Goal: Task Accomplishment & Management: Manage account settings

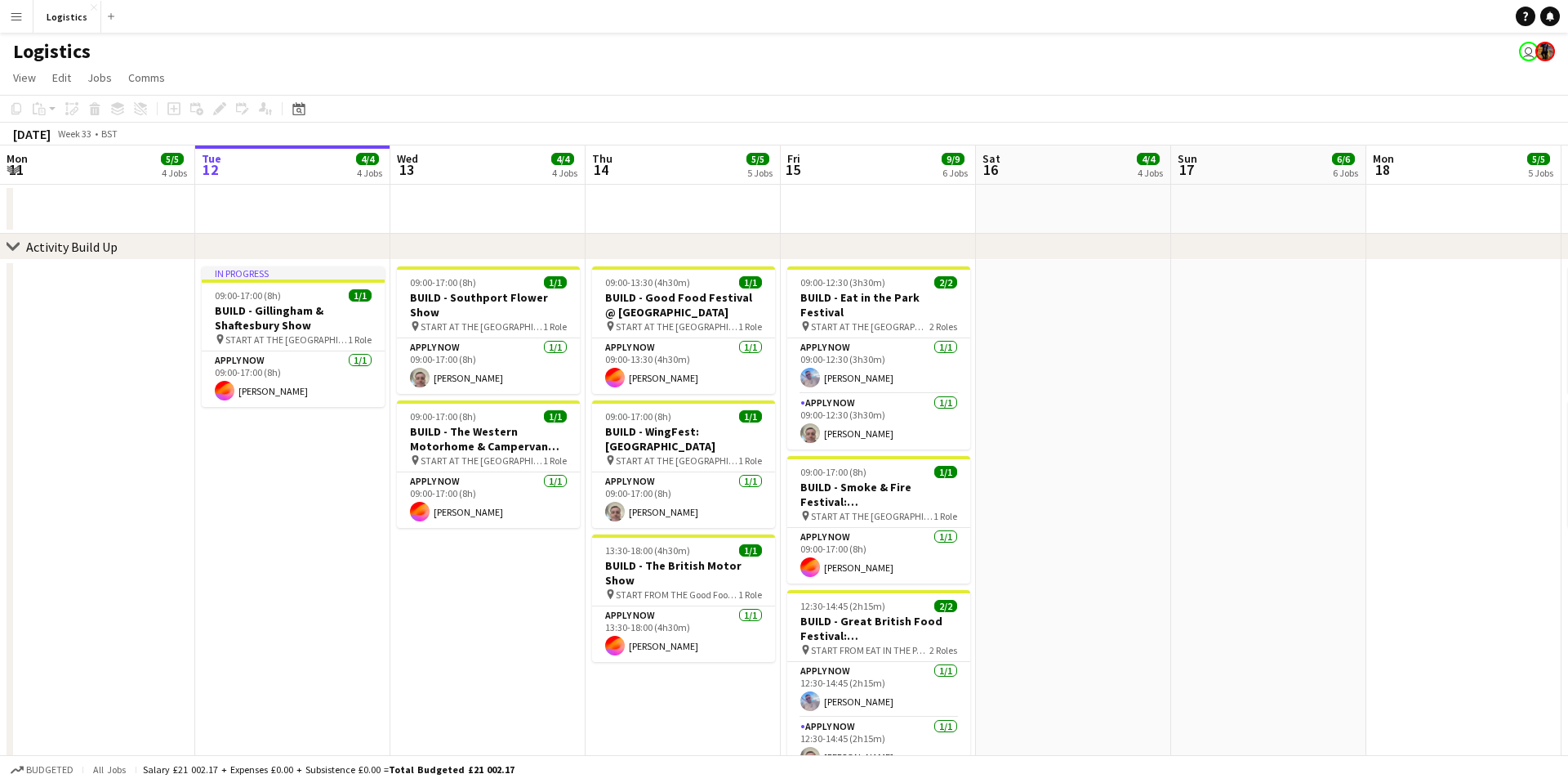
scroll to position [1, 0]
click at [108, 16] on app-icon "Add" at bounding box center [111, 15] width 6 height 6
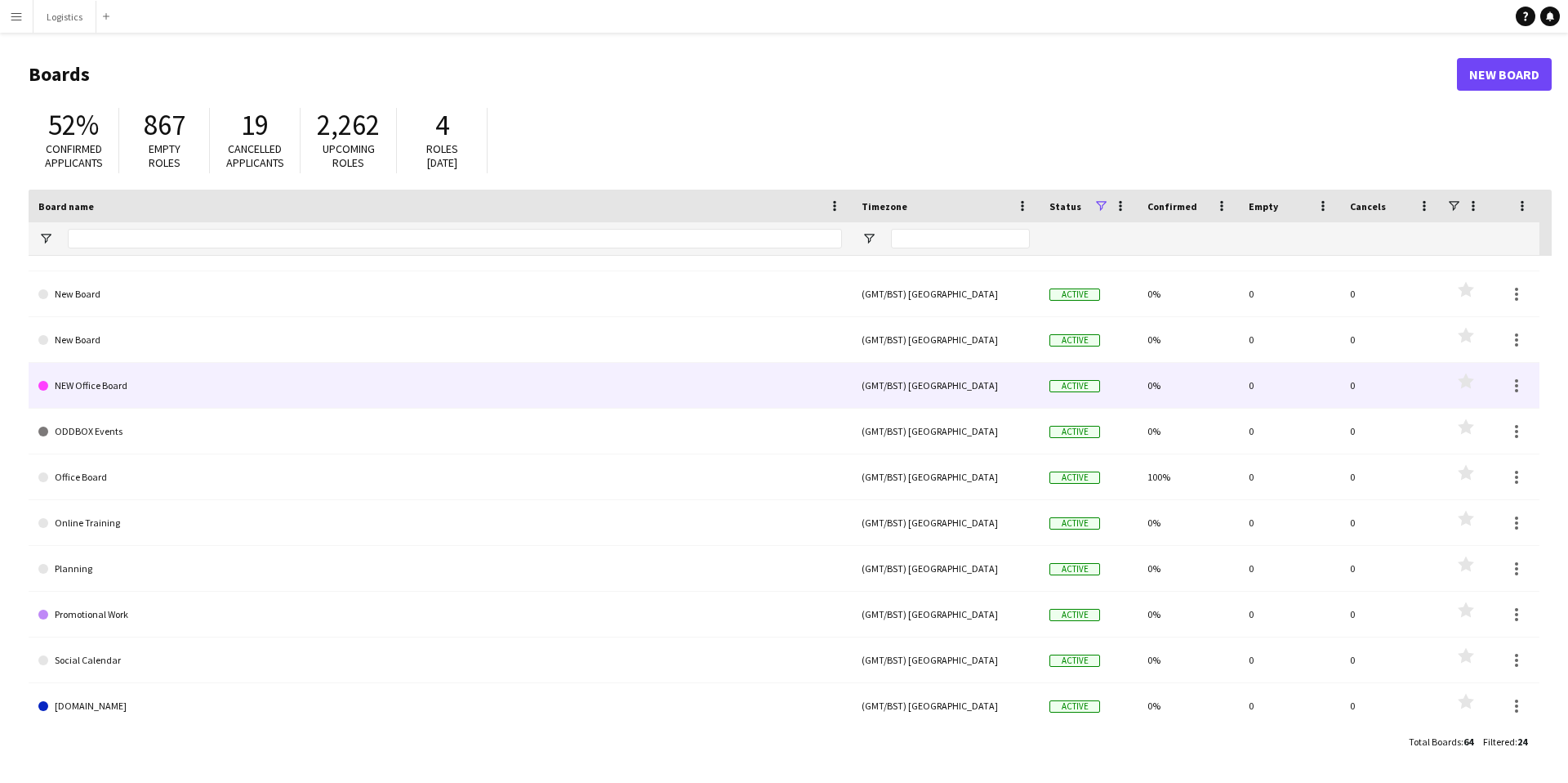
click at [137, 398] on link "NEW Office Board" at bounding box center [440, 385] width 803 height 46
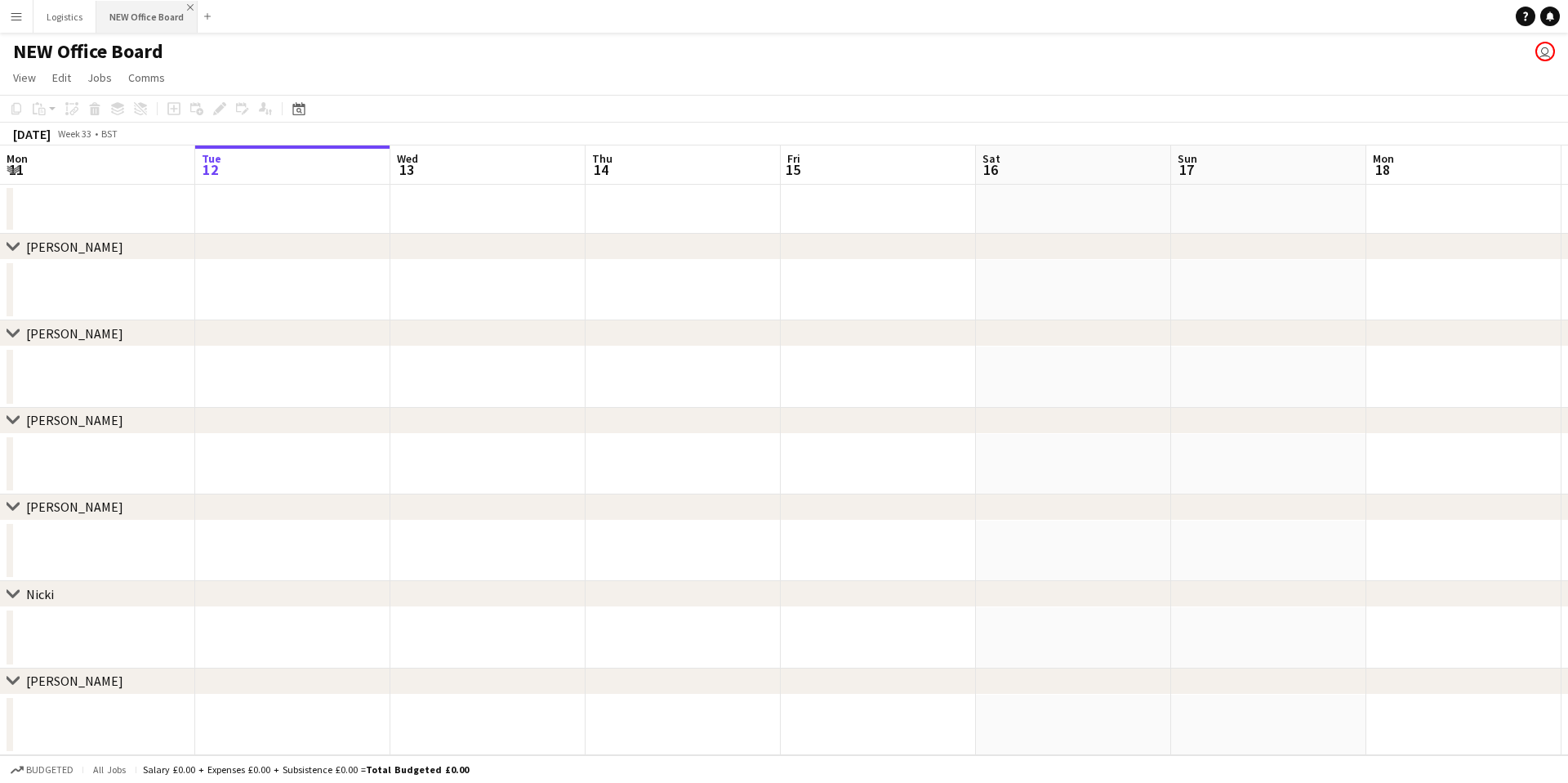
click at [188, 5] on app-icon "Close" at bounding box center [189, 7] width 6 height 6
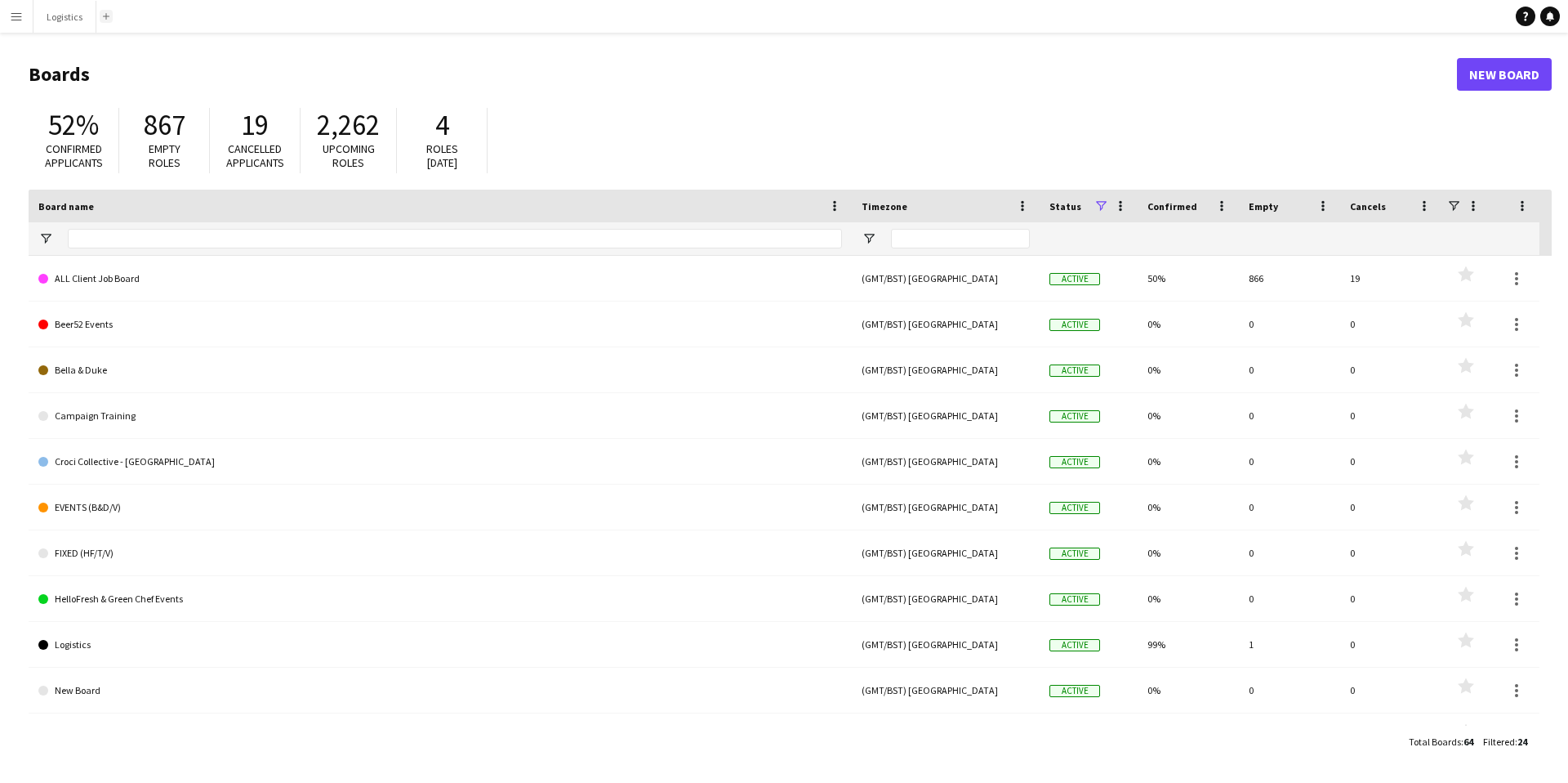
click at [109, 19] on button "Add" at bounding box center [105, 16] width 13 height 13
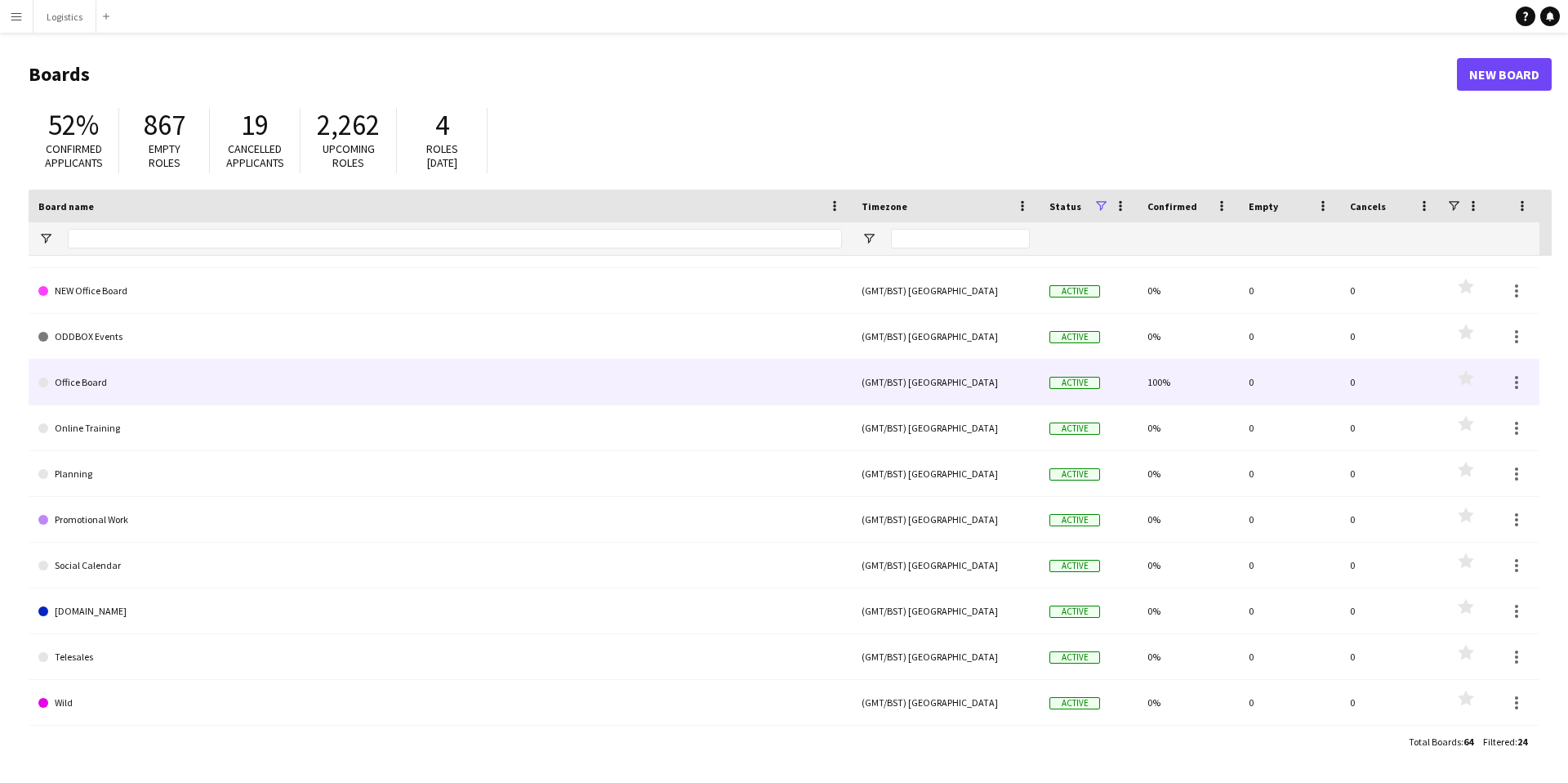
click at [97, 390] on link "Office Board" at bounding box center [440, 382] width 803 height 46
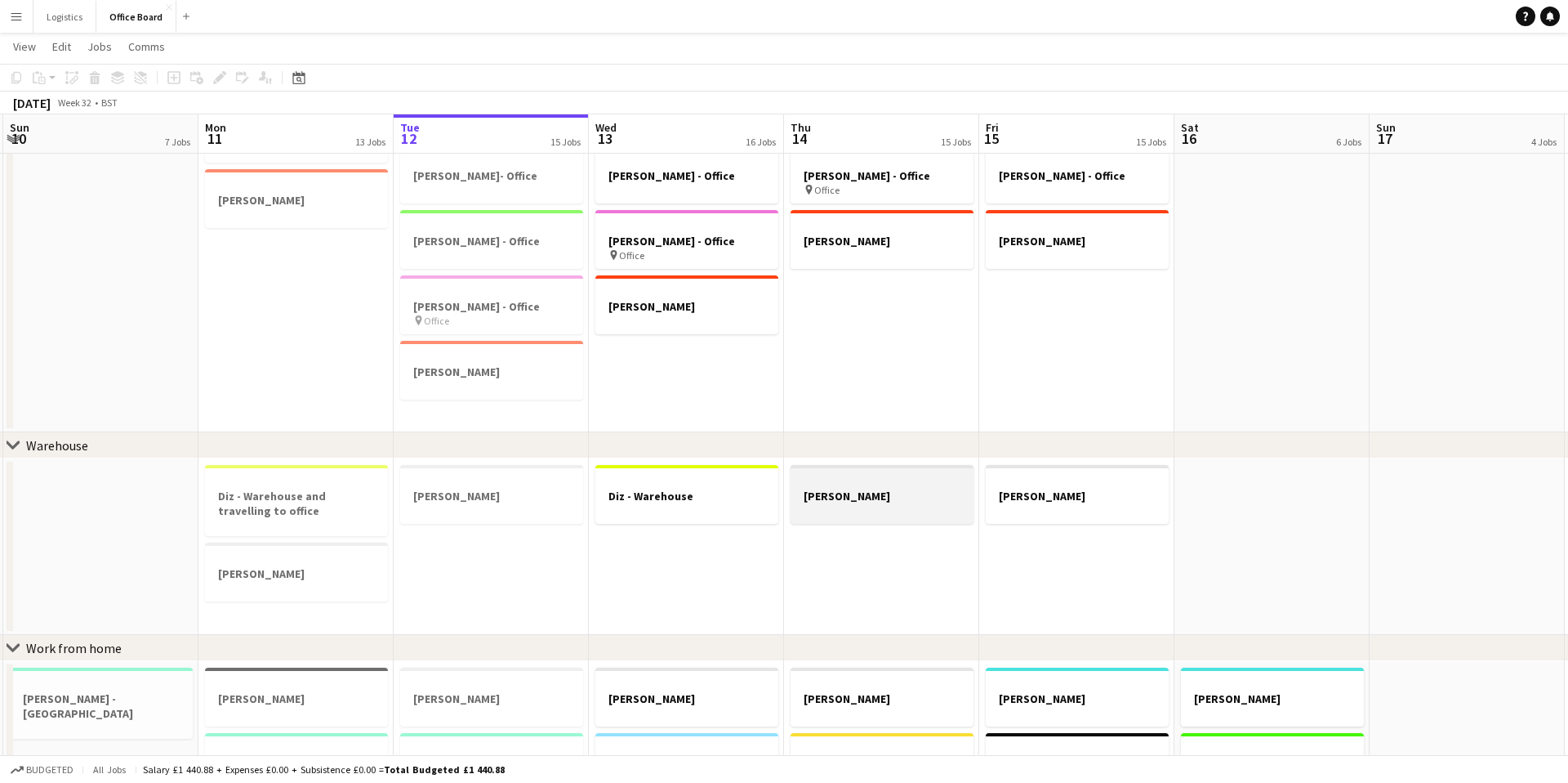
click at [822, 506] on div at bounding box center [882, 510] width 183 height 13
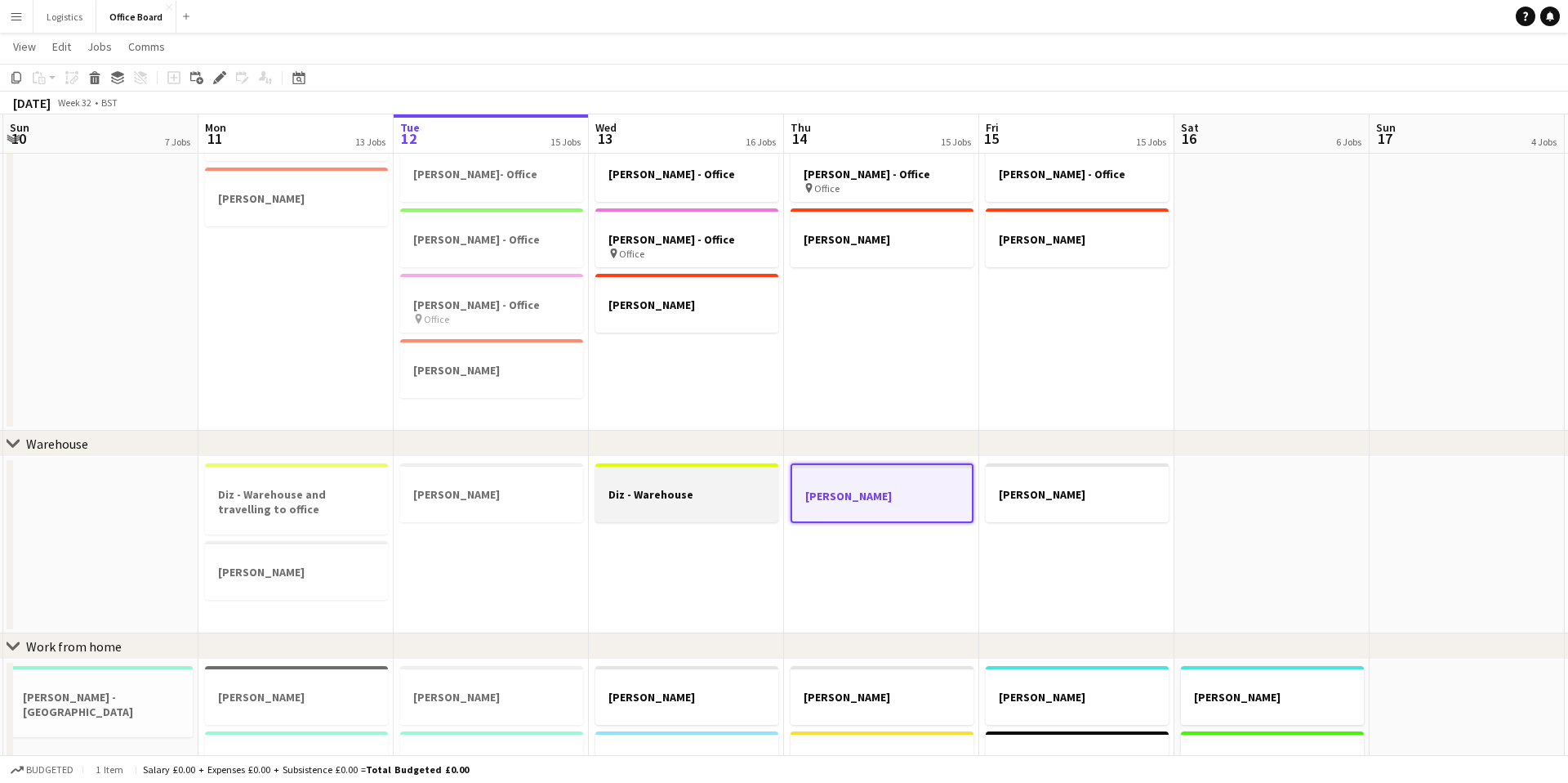
click at [754, 505] on div at bounding box center [686, 508] width 183 height 13
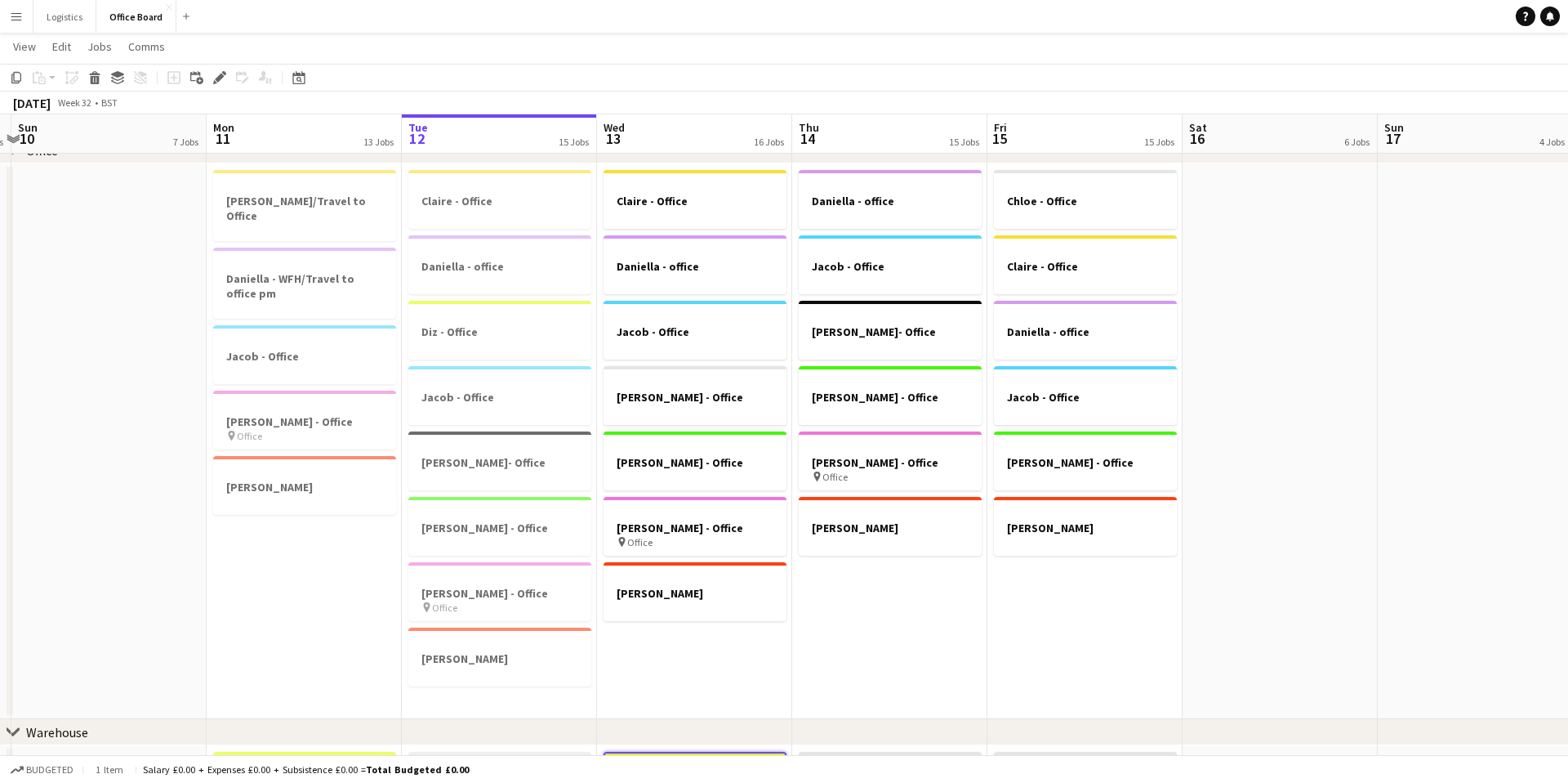
scroll to position [0, 381]
drag, startPoint x: 678, startPoint y: 403, endPoint x: 690, endPoint y: 410, distance: 13.9
click at [694, 407] on div at bounding box center [692, 410] width 183 height 13
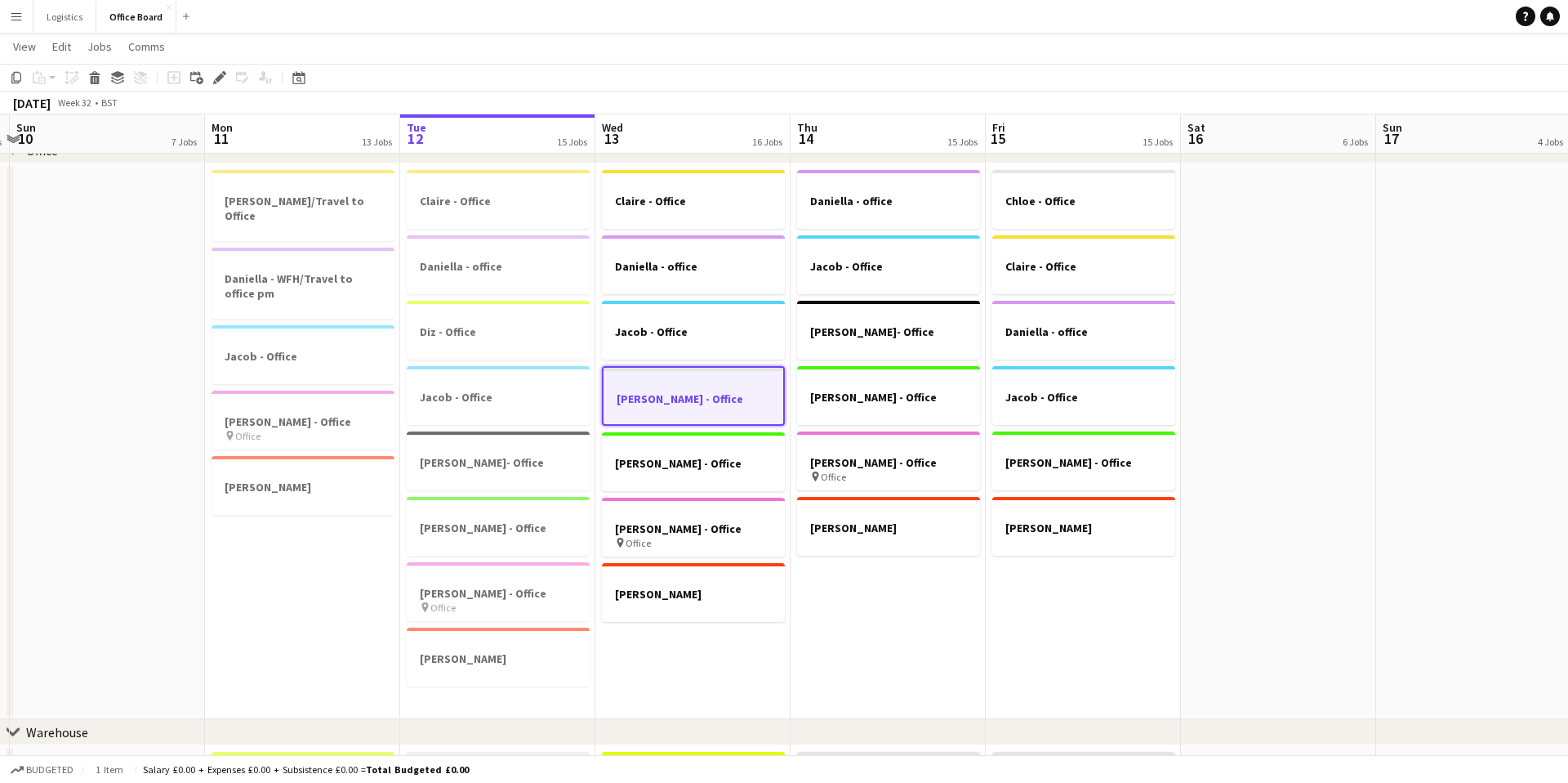
click at [694, 407] on div at bounding box center [692, 412] width 179 height 13
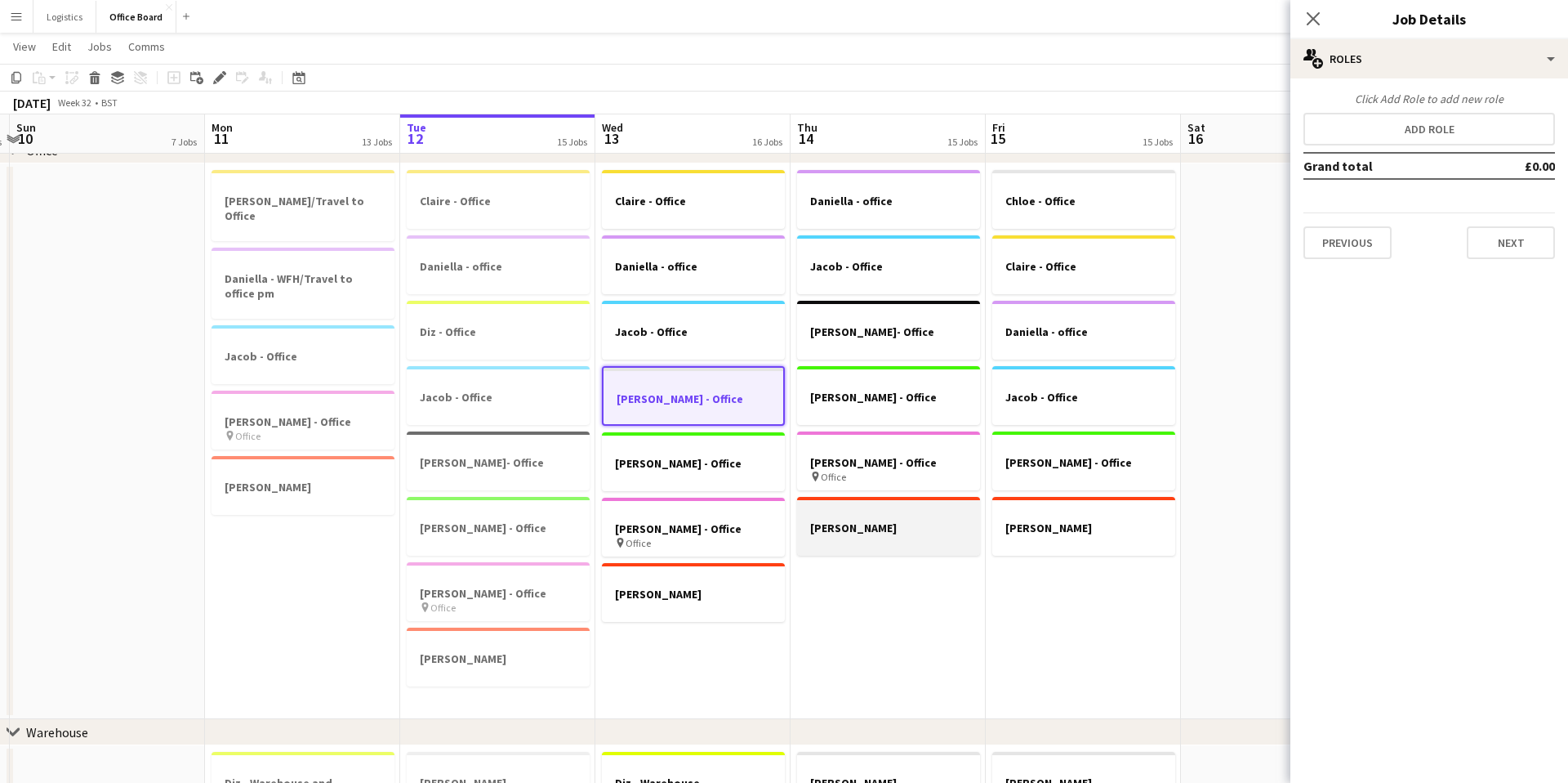
scroll to position [0, 380]
click at [720, 443] on div at bounding box center [693, 448] width 183 height 13
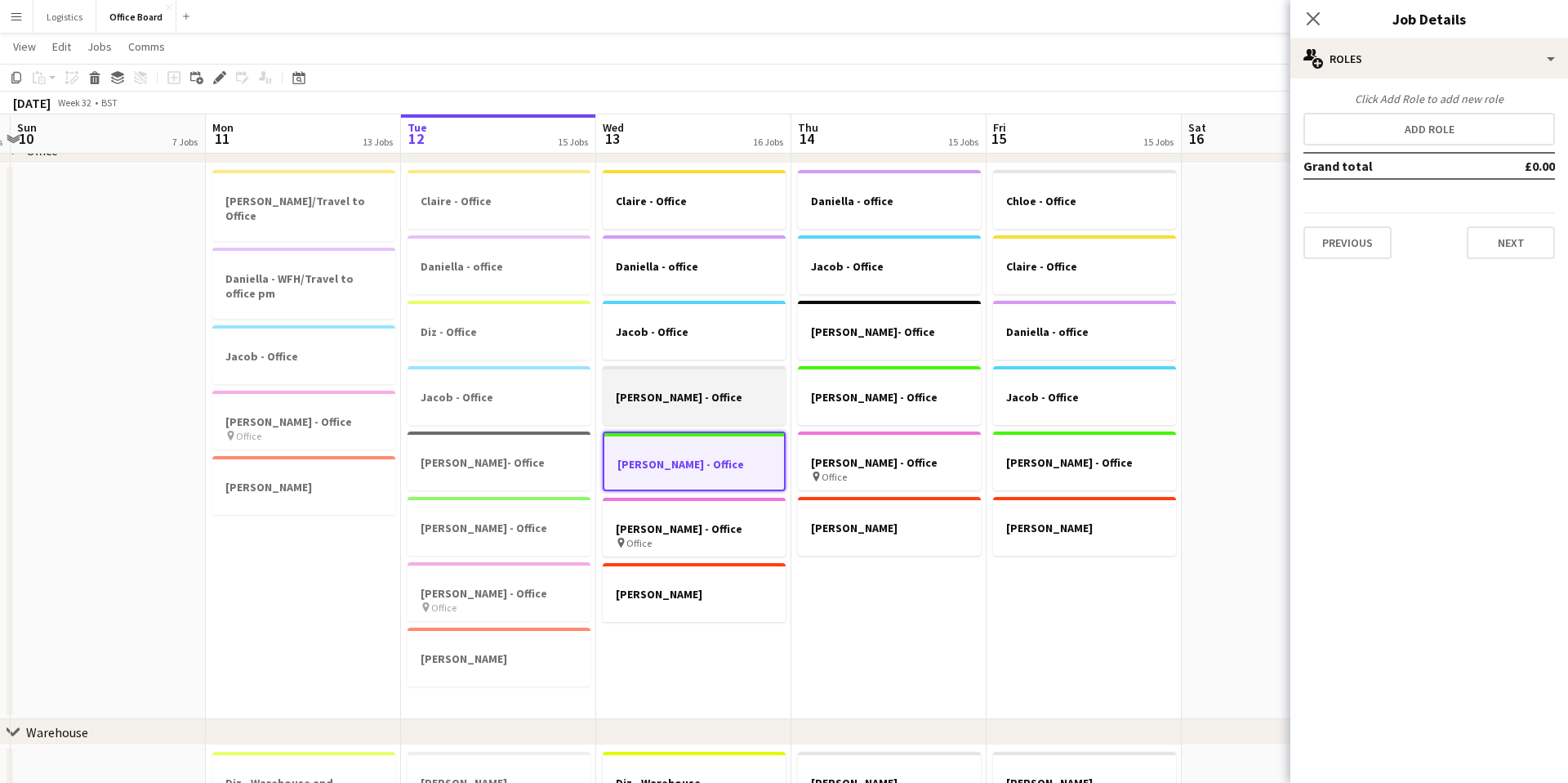
click at [720, 424] on app-job-card "Julie - Office" at bounding box center [693, 395] width 183 height 59
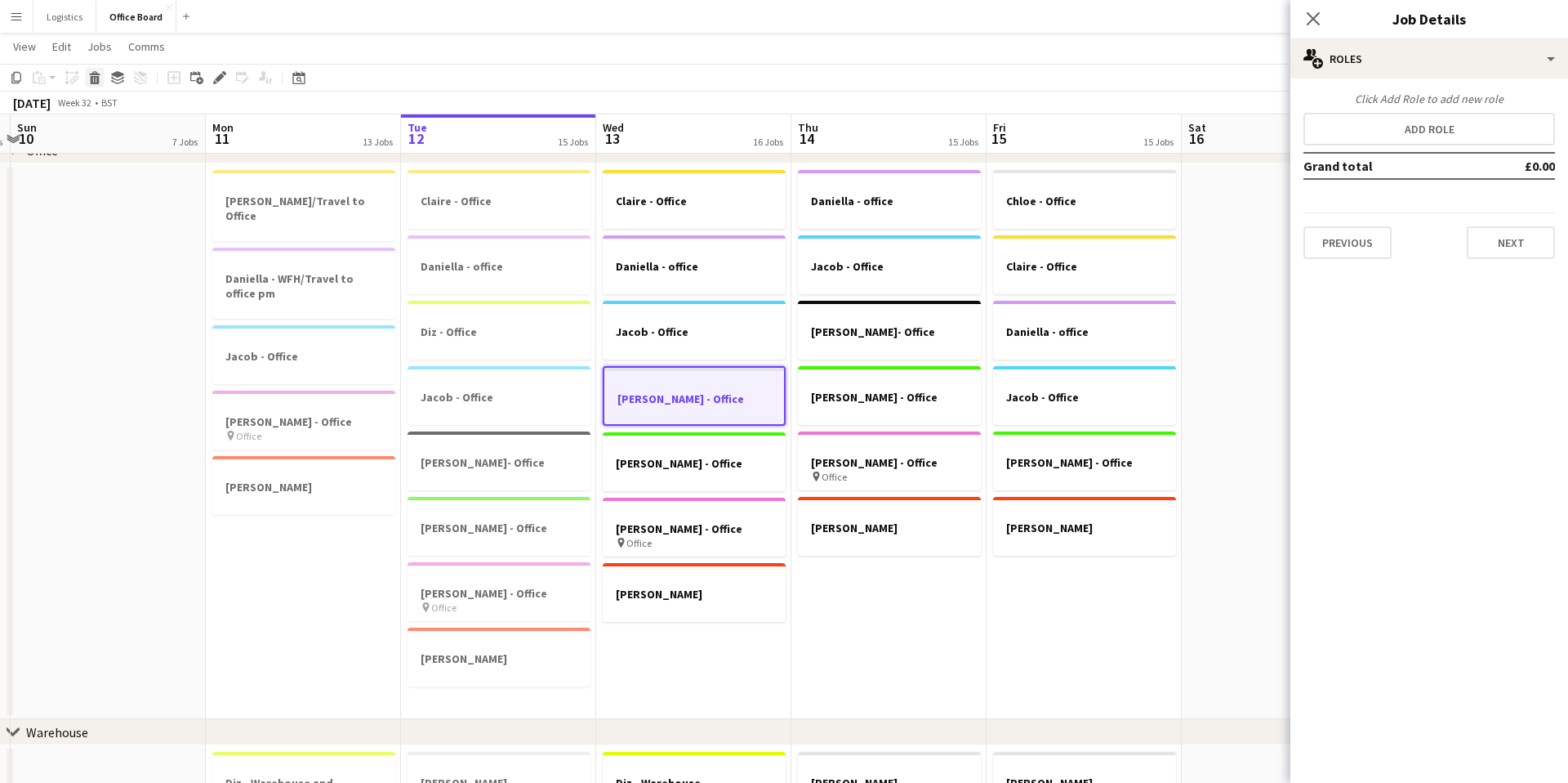
click at [96, 81] on icon "Delete" at bounding box center [95, 78] width 13 height 13
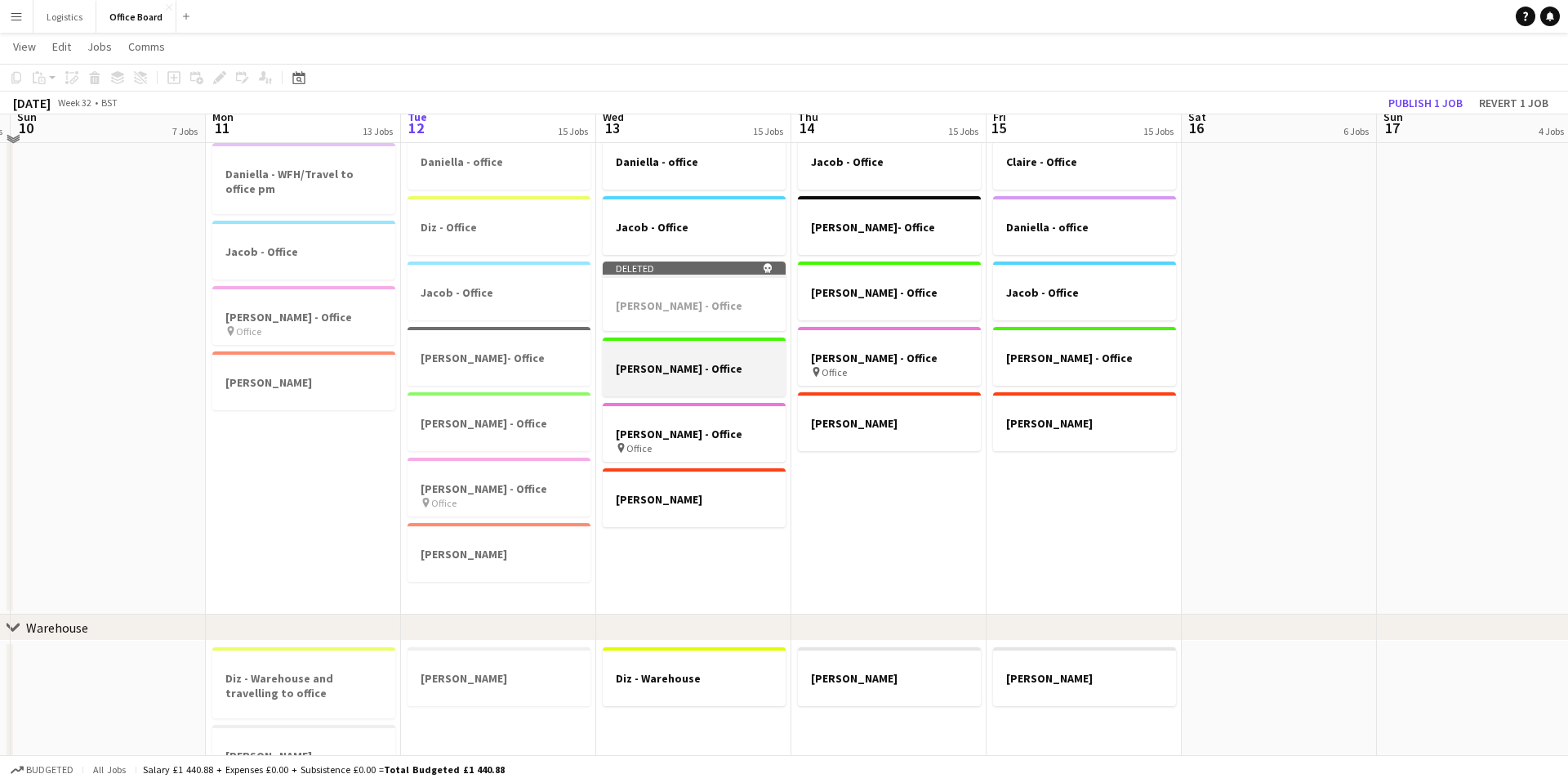
scroll to position [209, 0]
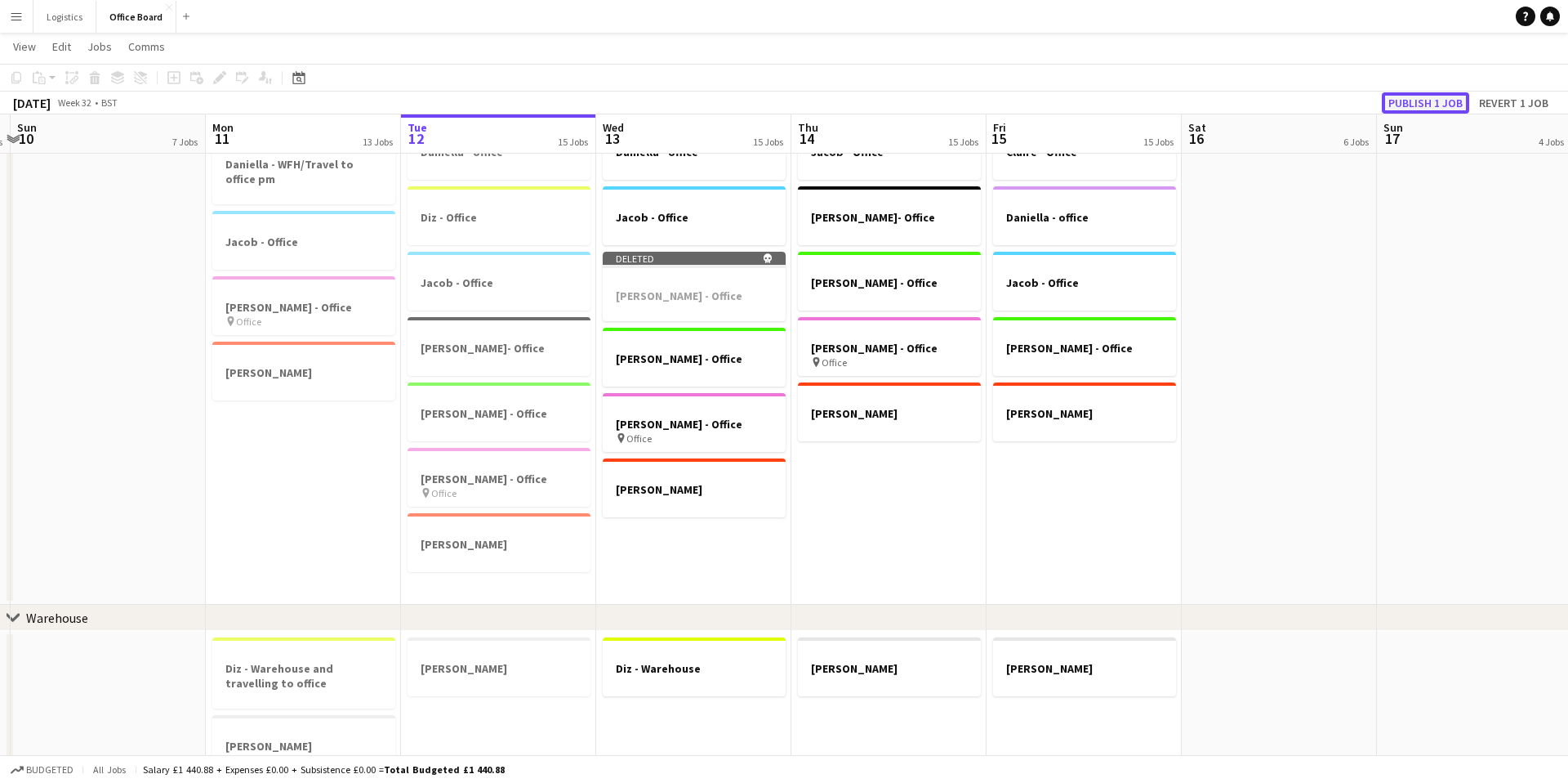
click at [1435, 104] on button "Publish 1 job" at bounding box center [1425, 103] width 87 height 22
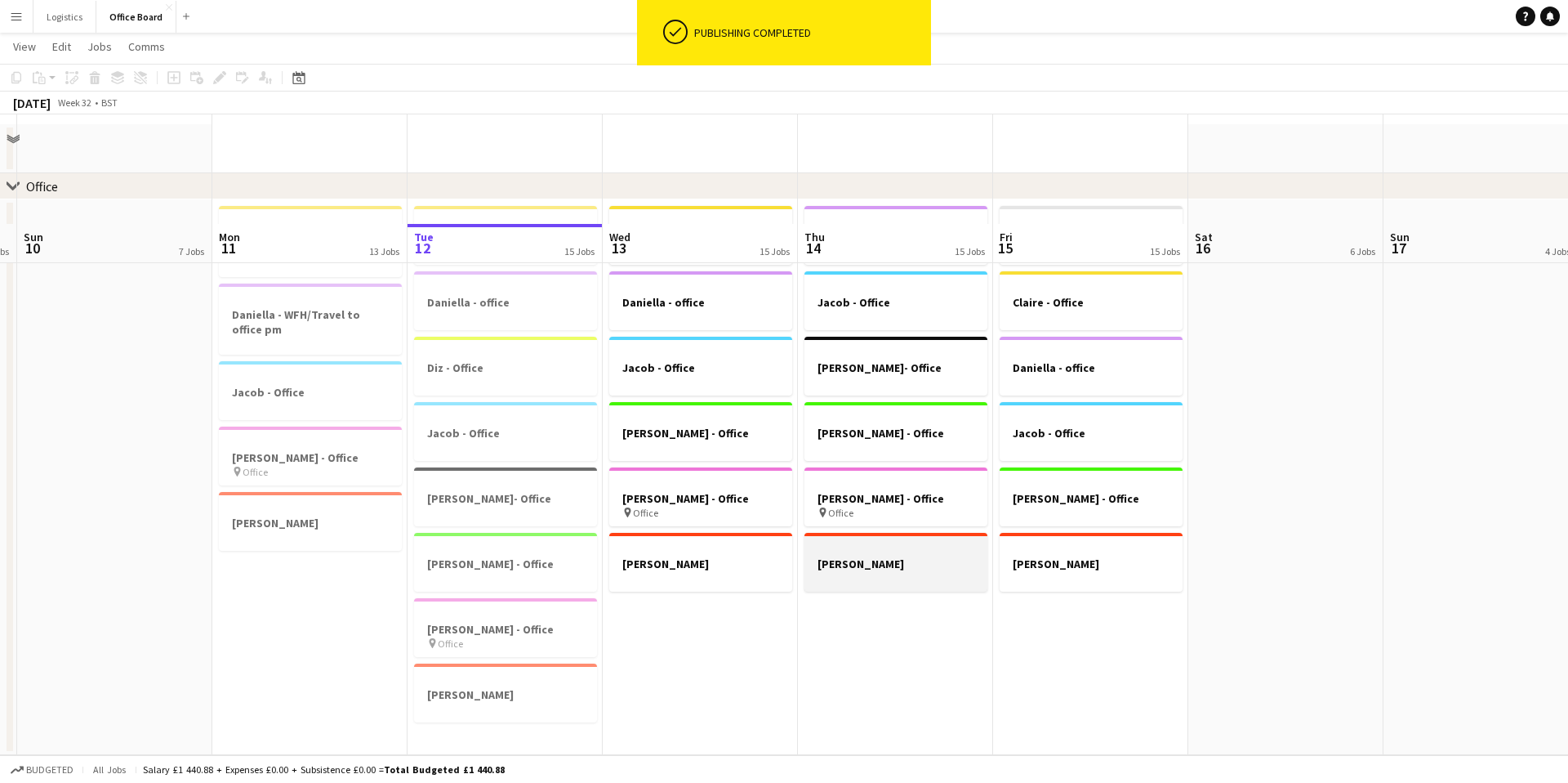
scroll to position [0, 0]
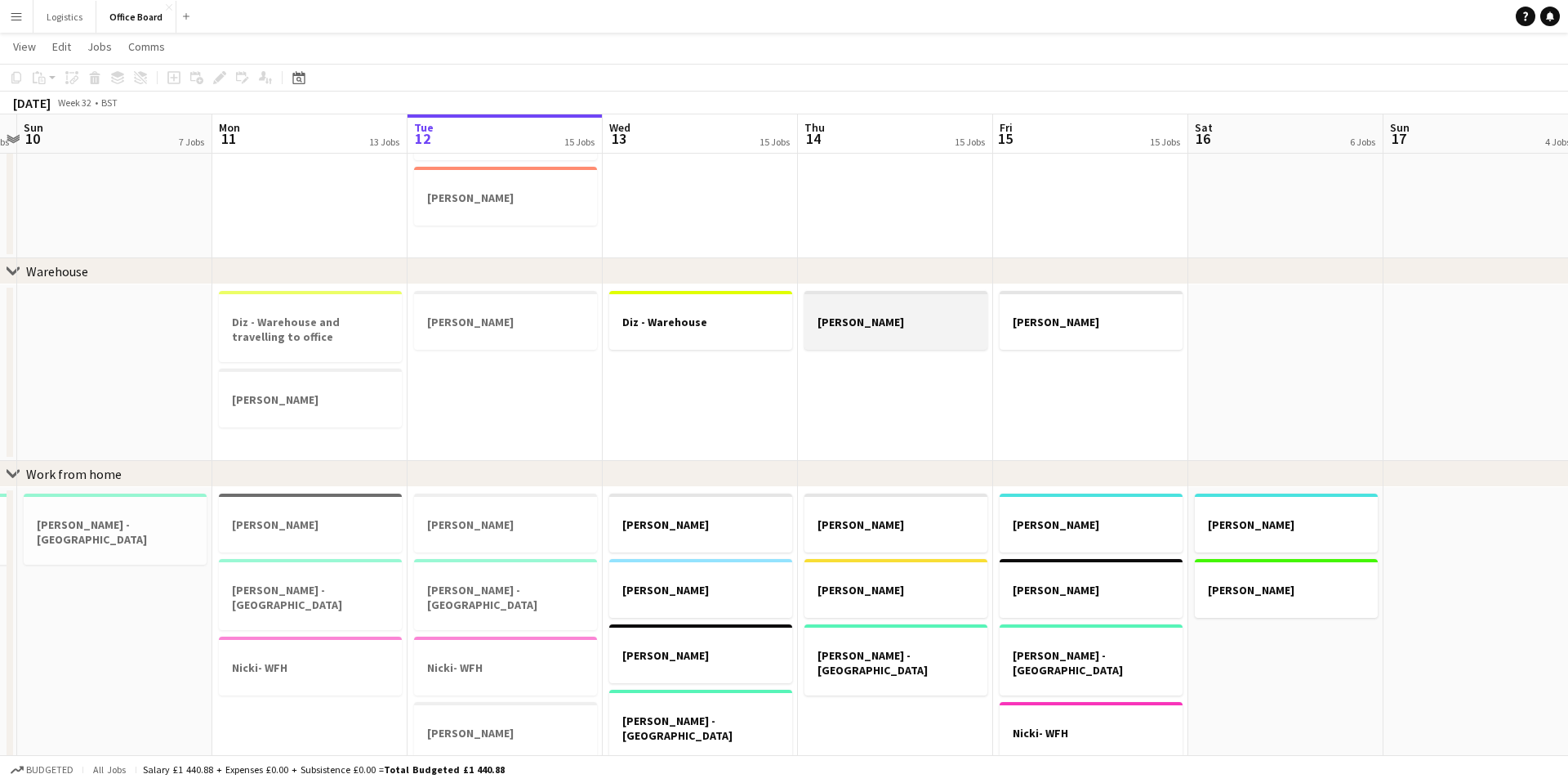
click at [879, 344] on app-job-card "Julie - Warehouse" at bounding box center [895, 319] width 183 height 59
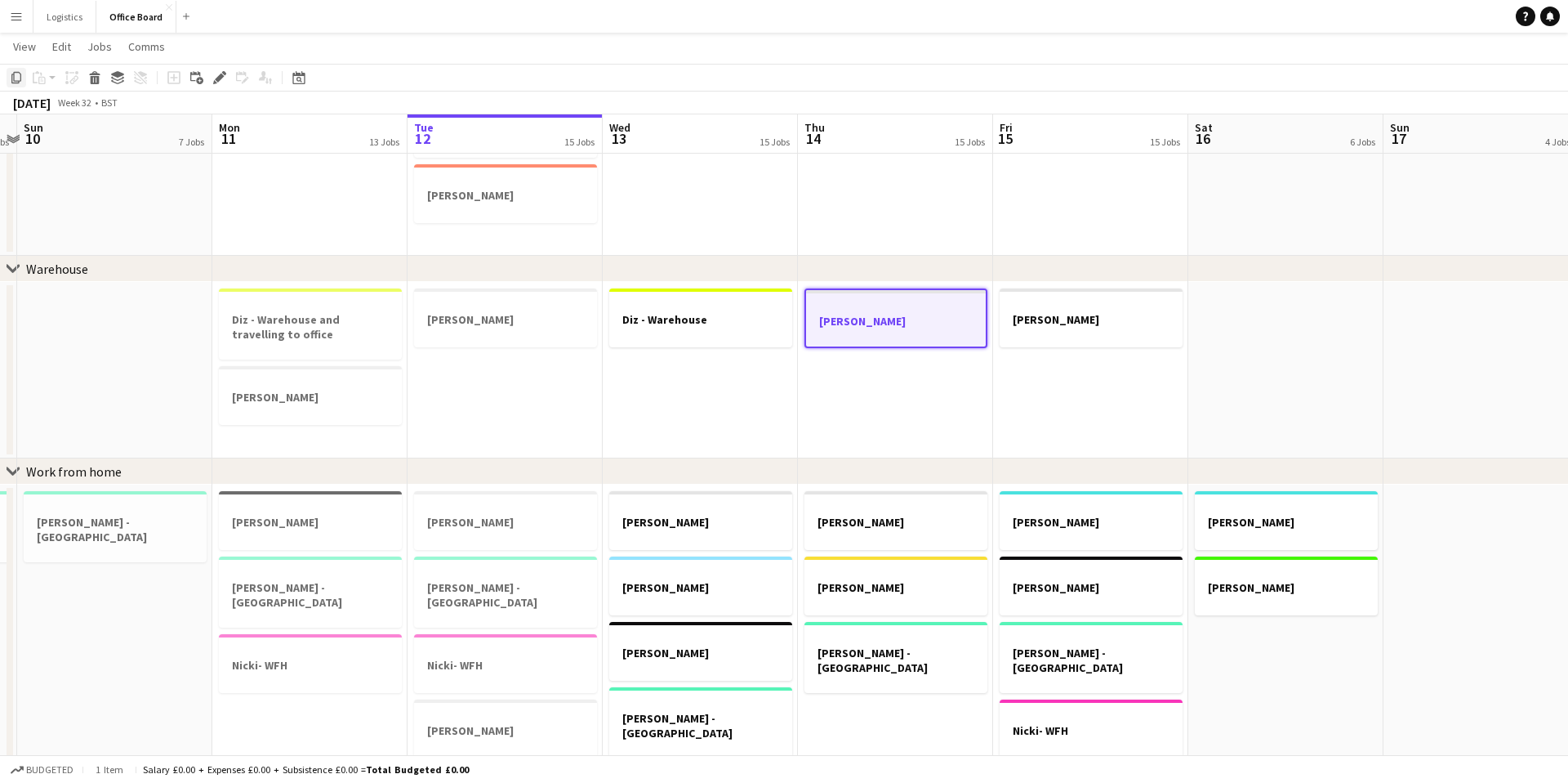
click at [15, 73] on icon "Copy" at bounding box center [16, 78] width 13 height 13
click at [665, 375] on app-date-cell "Diz - Warehouse" at bounding box center [700, 370] width 195 height 177
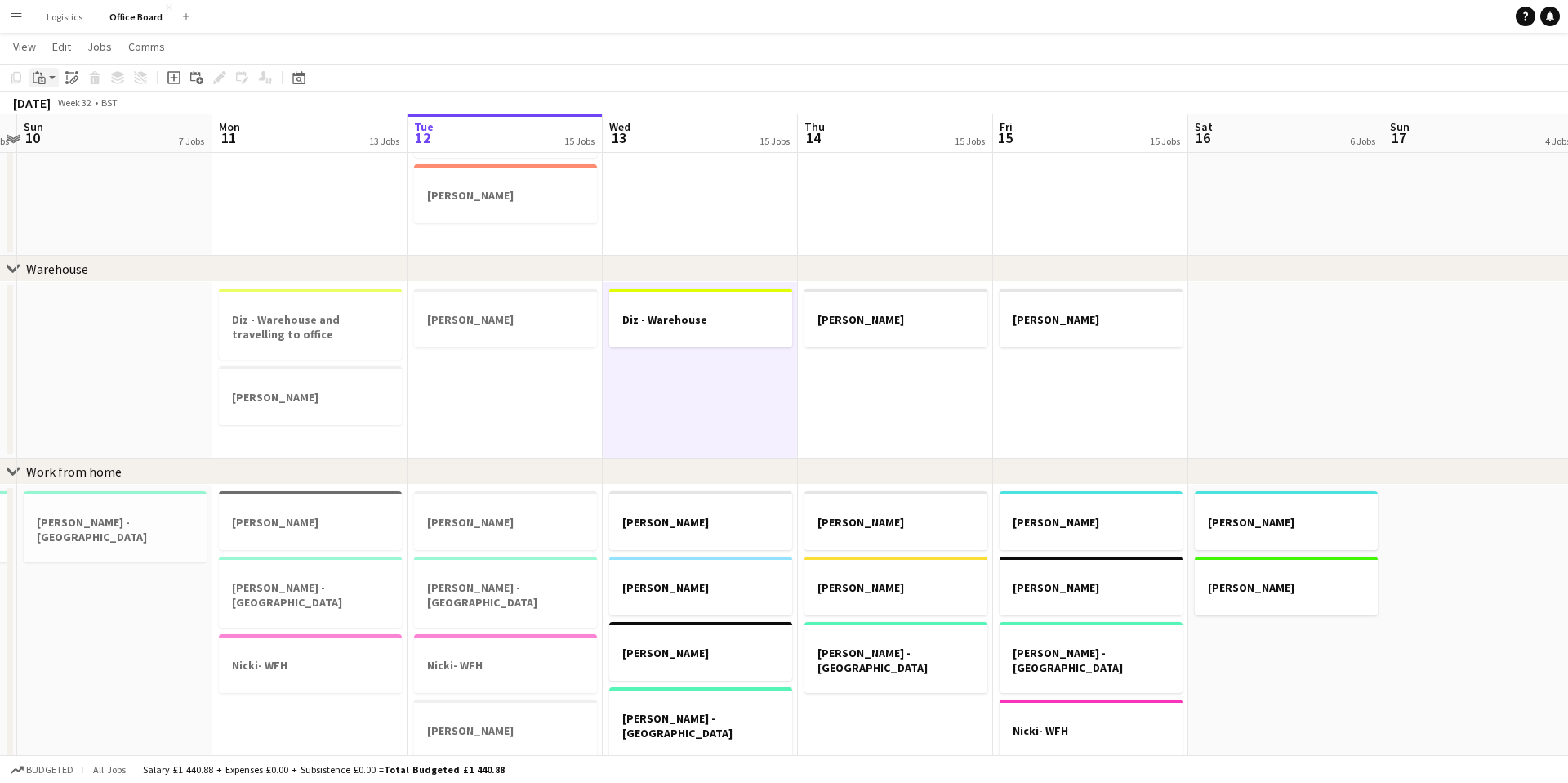
click at [51, 74] on app-action-btn "Paste" at bounding box center [44, 78] width 30 height 20
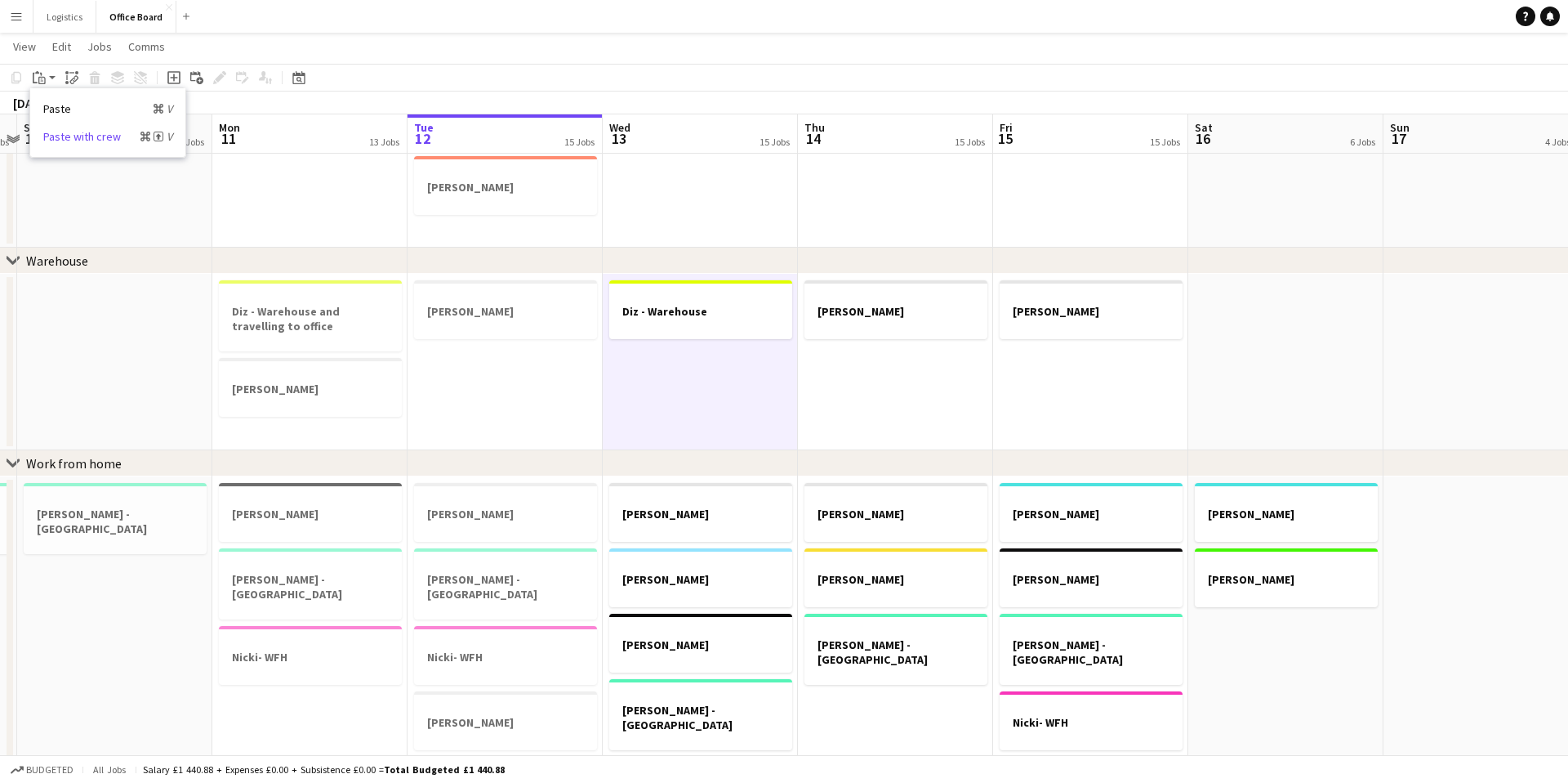
click at [65, 134] on link "Paste with crew Command Shift V" at bounding box center [107, 136] width 129 height 14
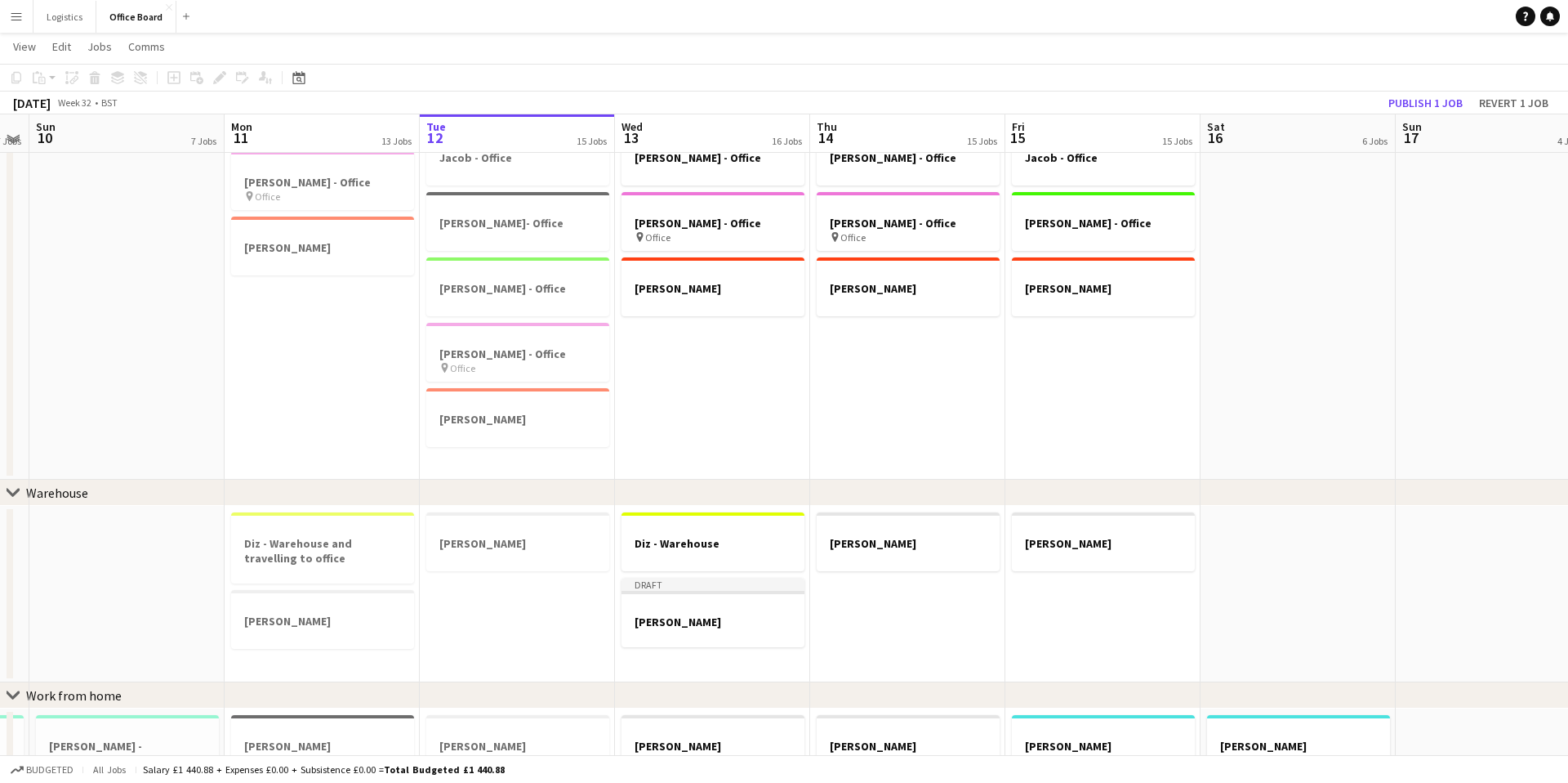
scroll to position [334, 0]
click at [857, 336] on app-date-cell "Daniella - office Jacob - Office Joe- Office Kristina - Office Nicole - Office …" at bounding box center [907, 203] width 195 height 556
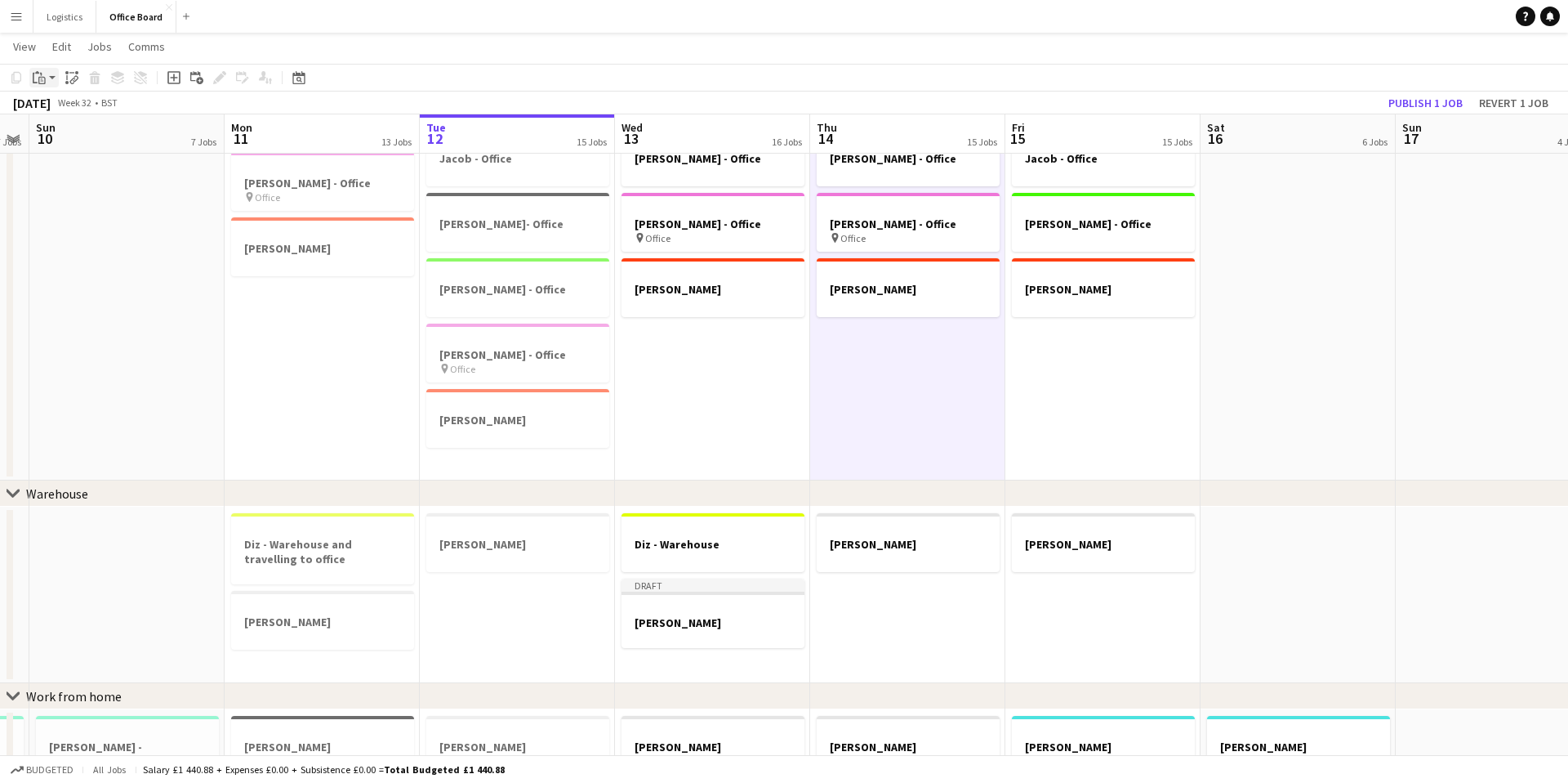
click at [51, 77] on app-action-btn "Paste" at bounding box center [44, 78] width 30 height 20
click at [81, 134] on link "Paste with crew Command Shift V" at bounding box center [107, 136] width 129 height 14
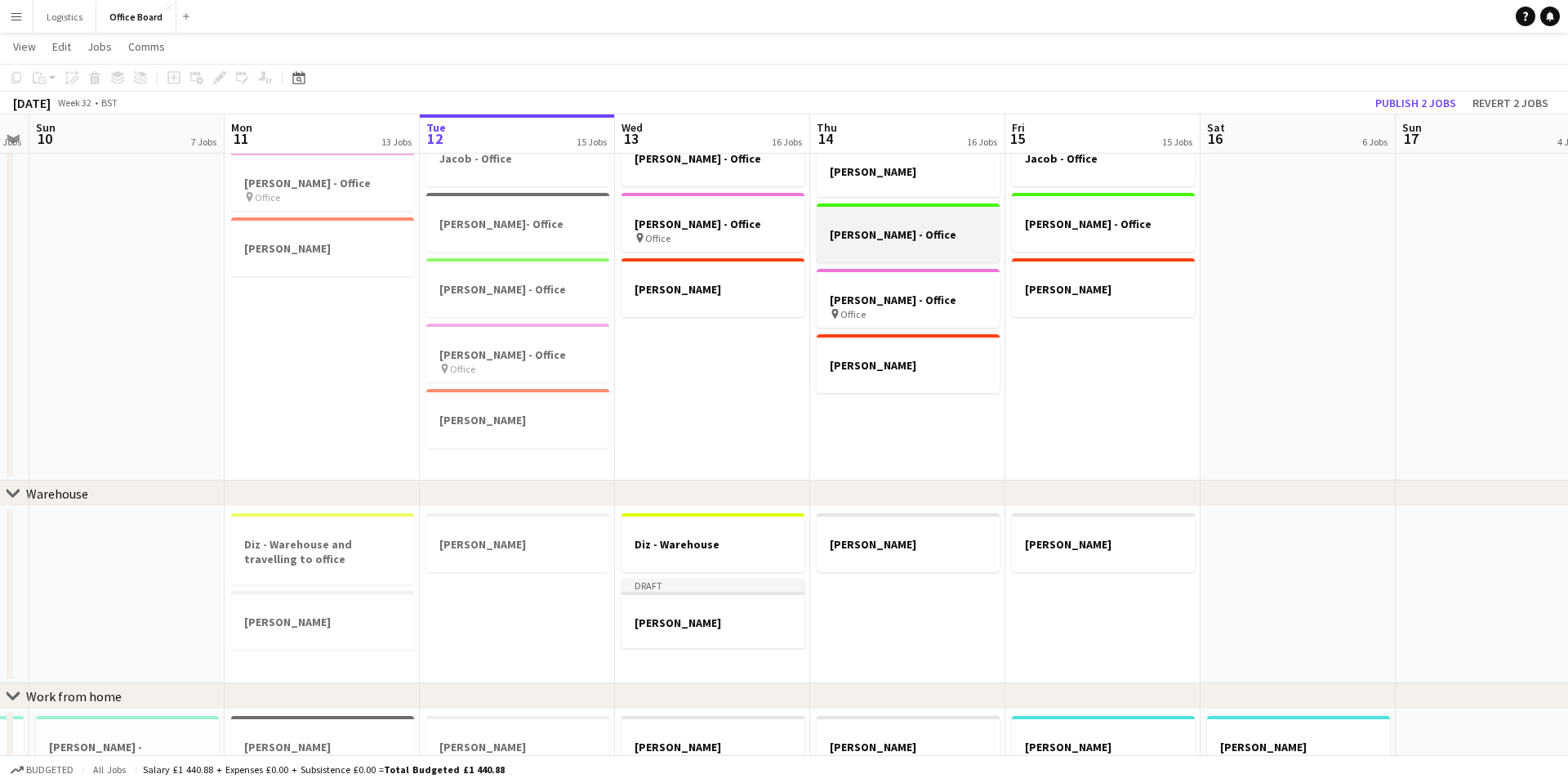
scroll to position [0, 375]
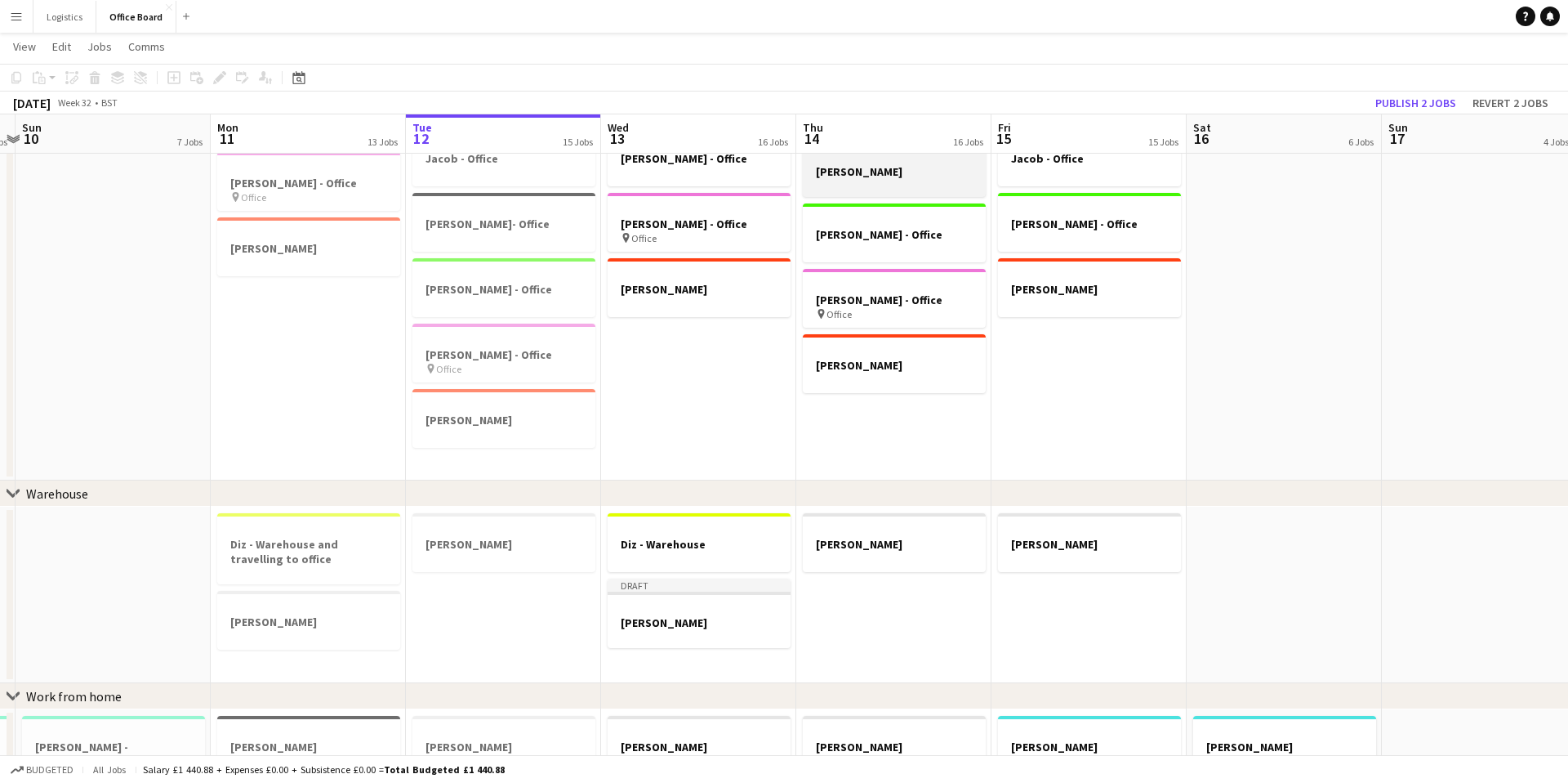
click at [867, 179] on div at bounding box center [894, 185] width 183 height 13
click at [867, 179] on h3 "Julie - Warehouse" at bounding box center [894, 171] width 183 height 14
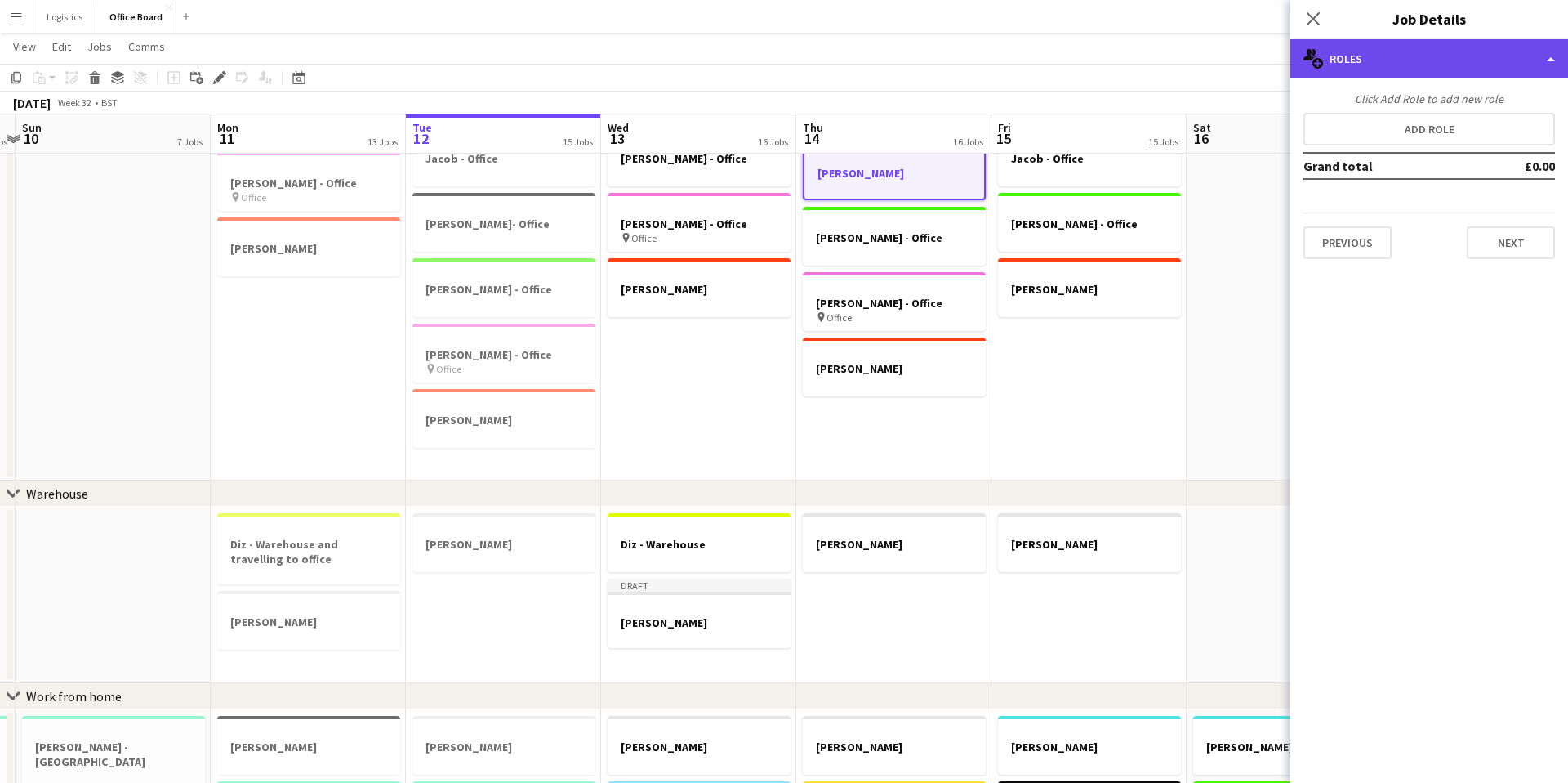
click at [1355, 55] on div "multiple-users-add Roles" at bounding box center [1429, 58] width 278 height 39
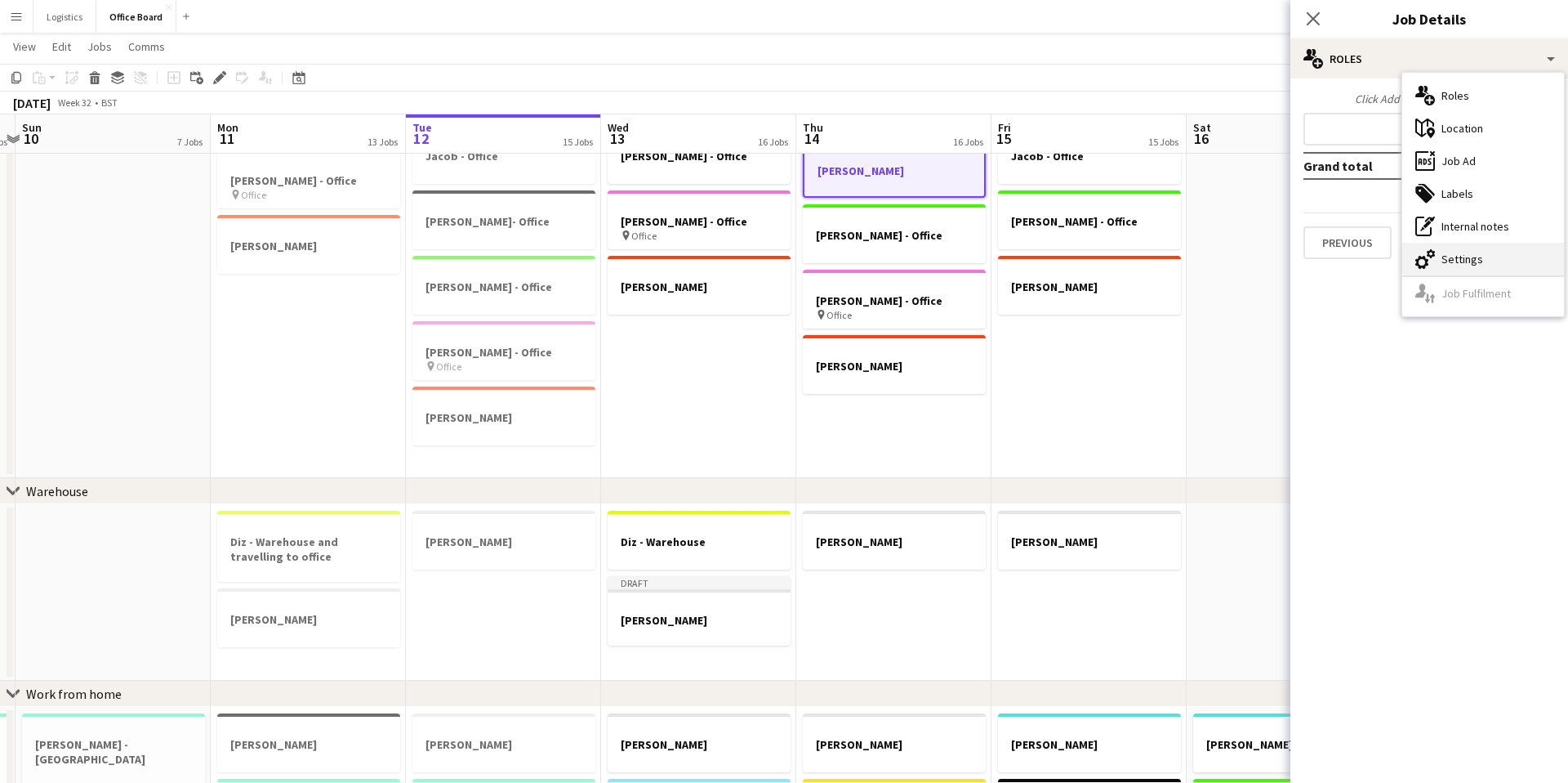
click at [1484, 255] on div "cog-double-3 Settings" at bounding box center [1482, 259] width 161 height 32
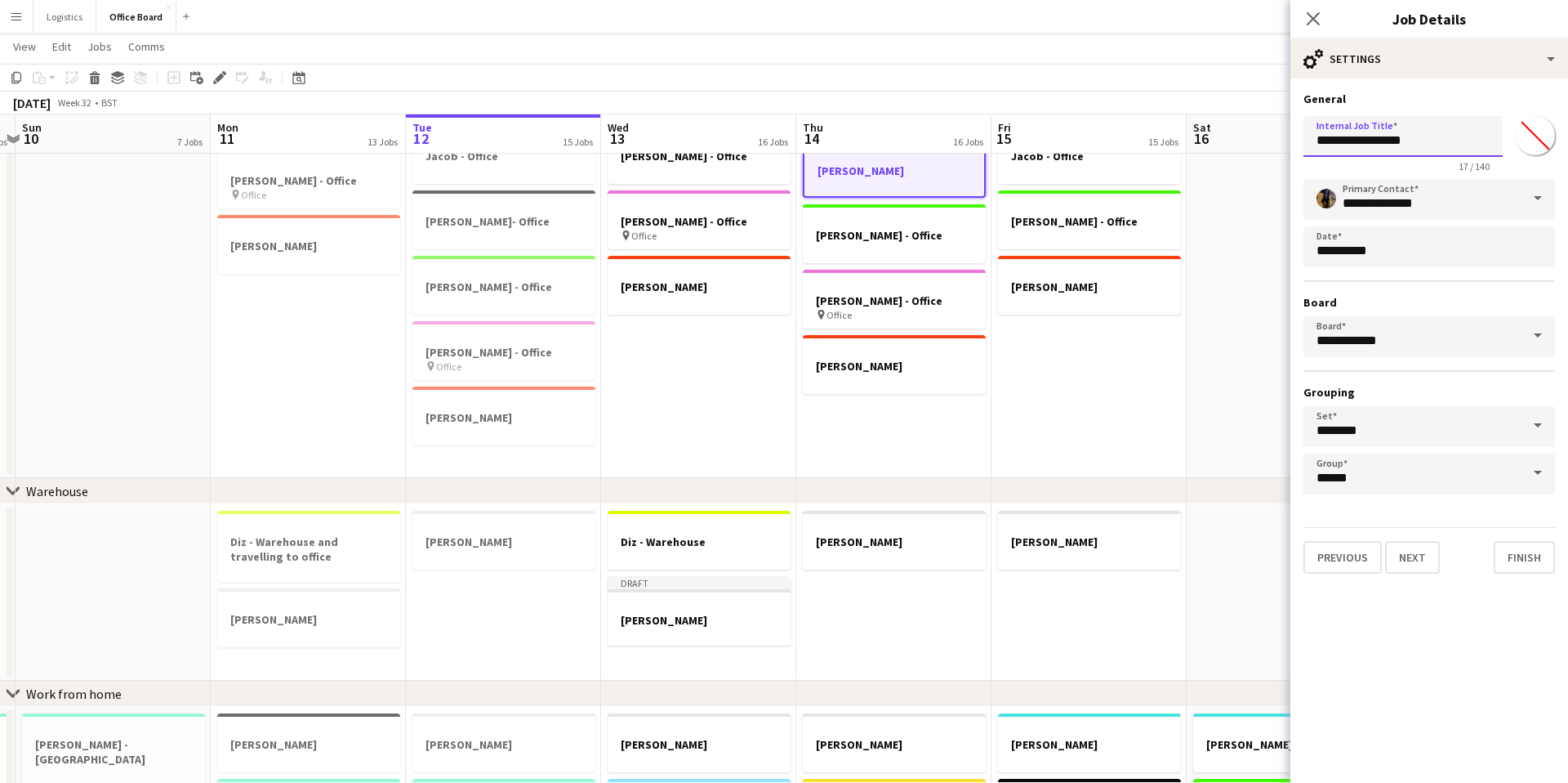
drag, startPoint x: 1415, startPoint y: 143, endPoint x: 1354, endPoint y: 143, distance: 61.0
click at [1354, 143] on input "**********" at bounding box center [1402, 136] width 199 height 41
type input "**********"
click at [1540, 557] on button "Finish" at bounding box center [1525, 557] width 61 height 32
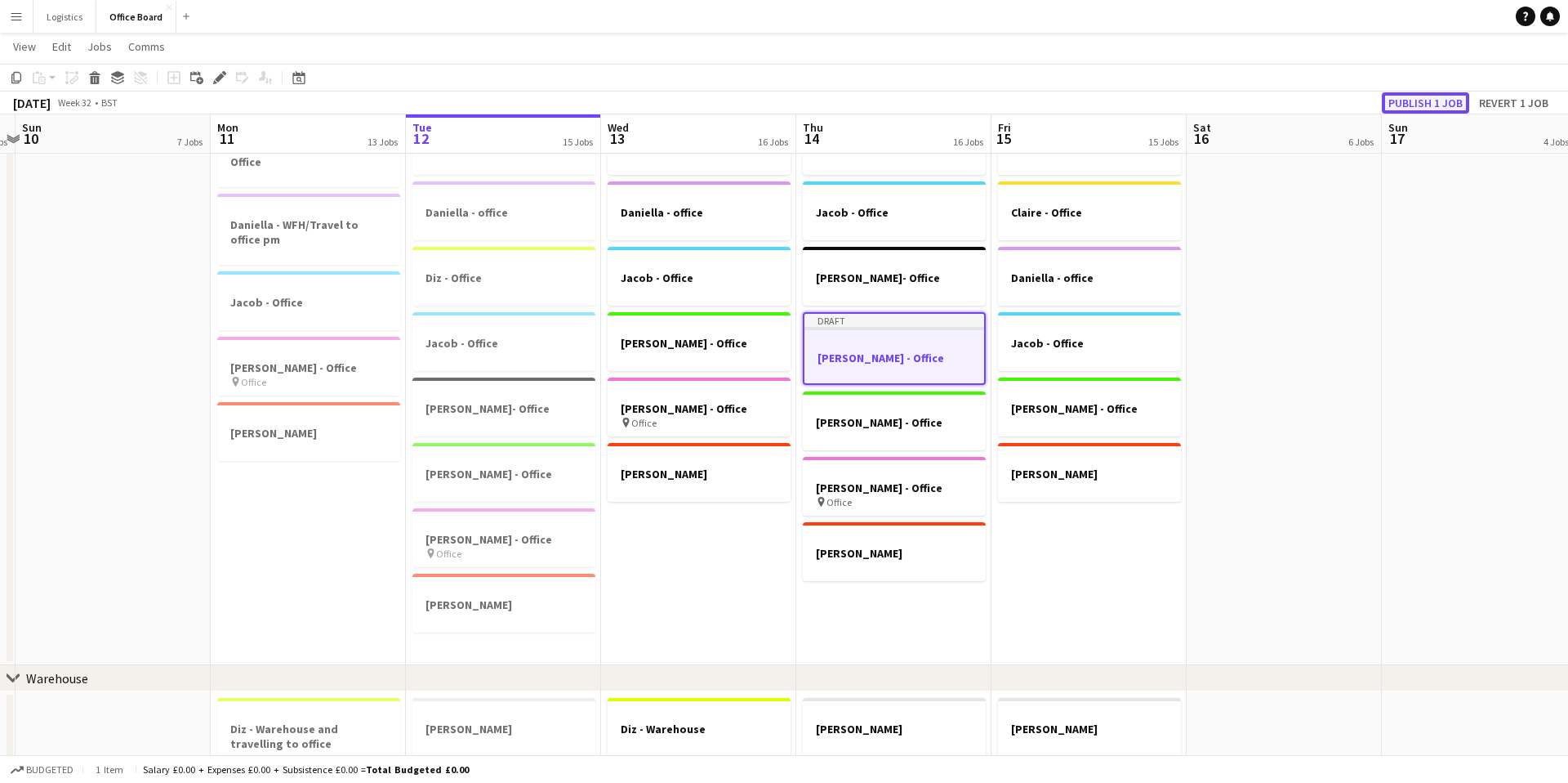
click at [1409, 95] on button "Publish 1 job" at bounding box center [1425, 103] width 87 height 22
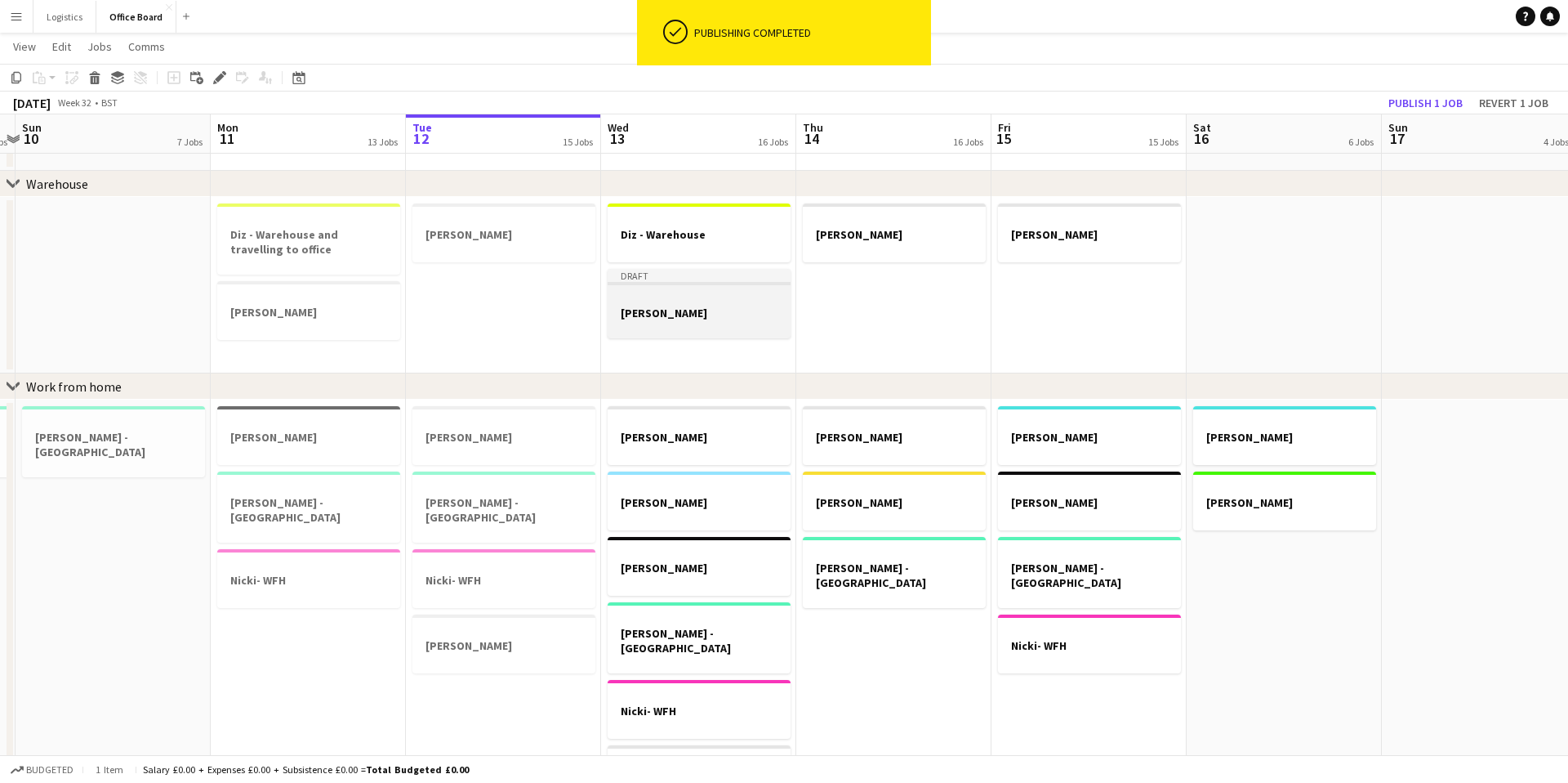
click at [699, 300] on div at bounding box center [699, 298] width 183 height 13
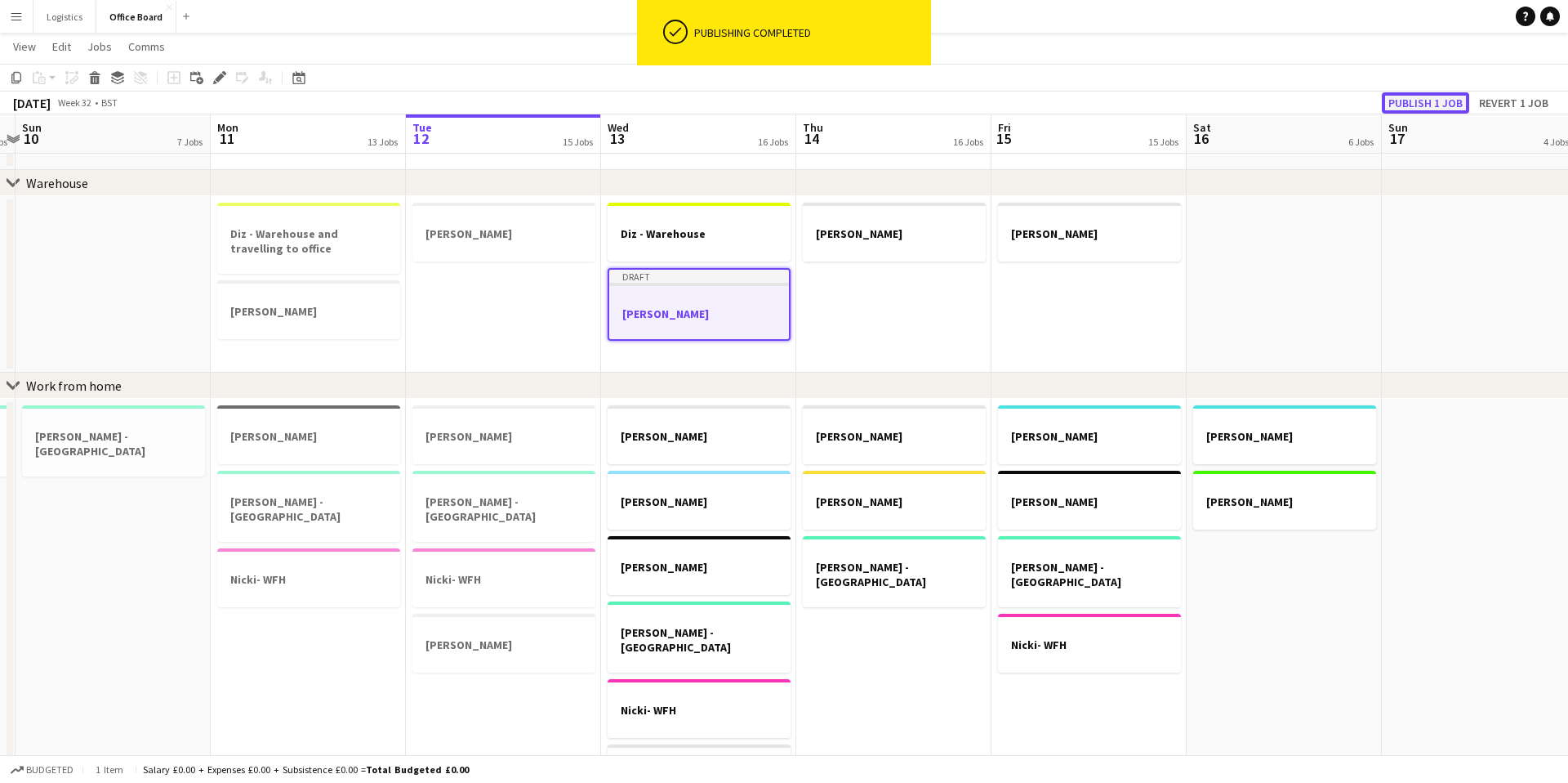
click at [1438, 97] on button "Publish 1 job" at bounding box center [1425, 103] width 87 height 22
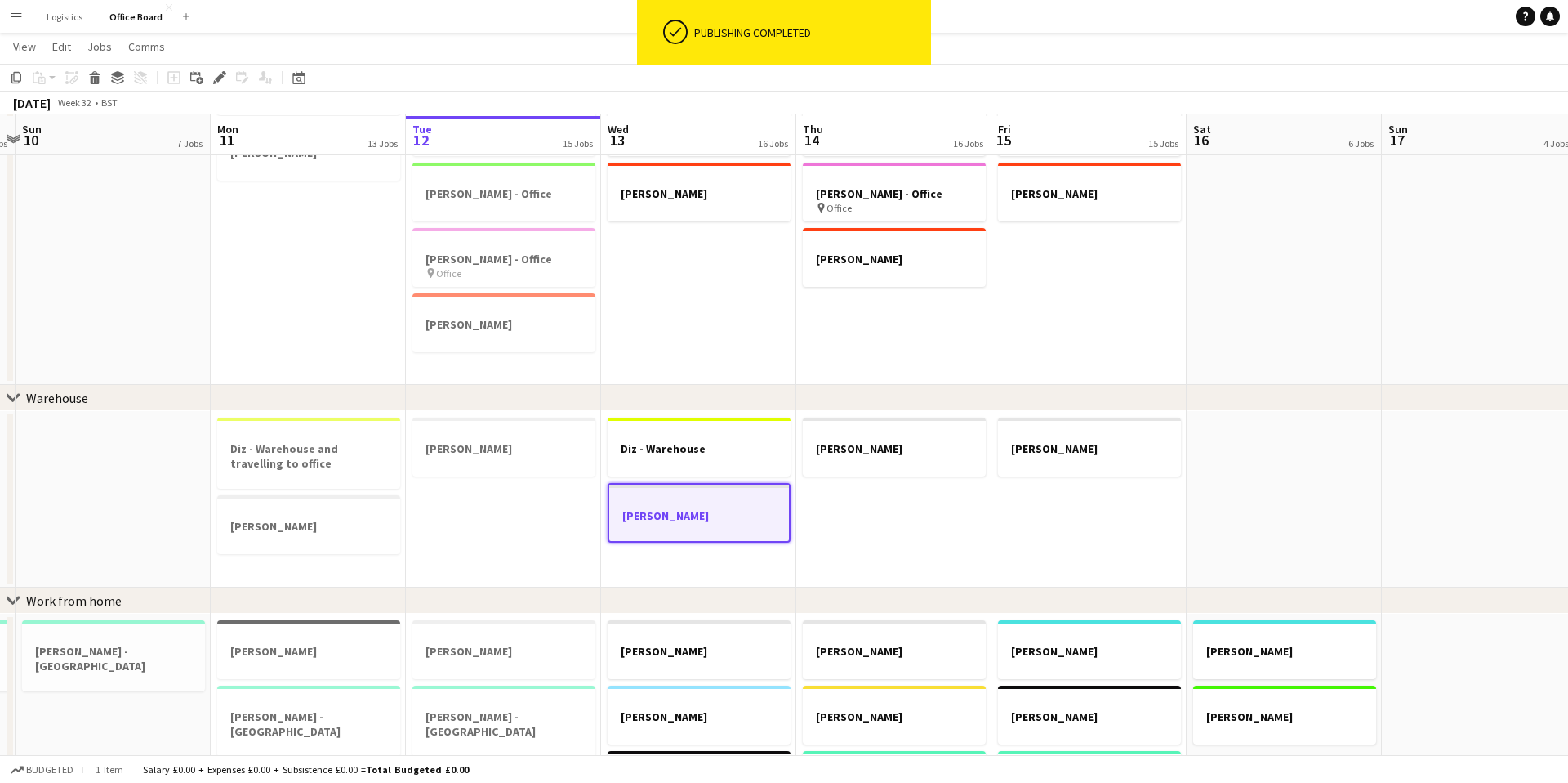
scroll to position [434, 0]
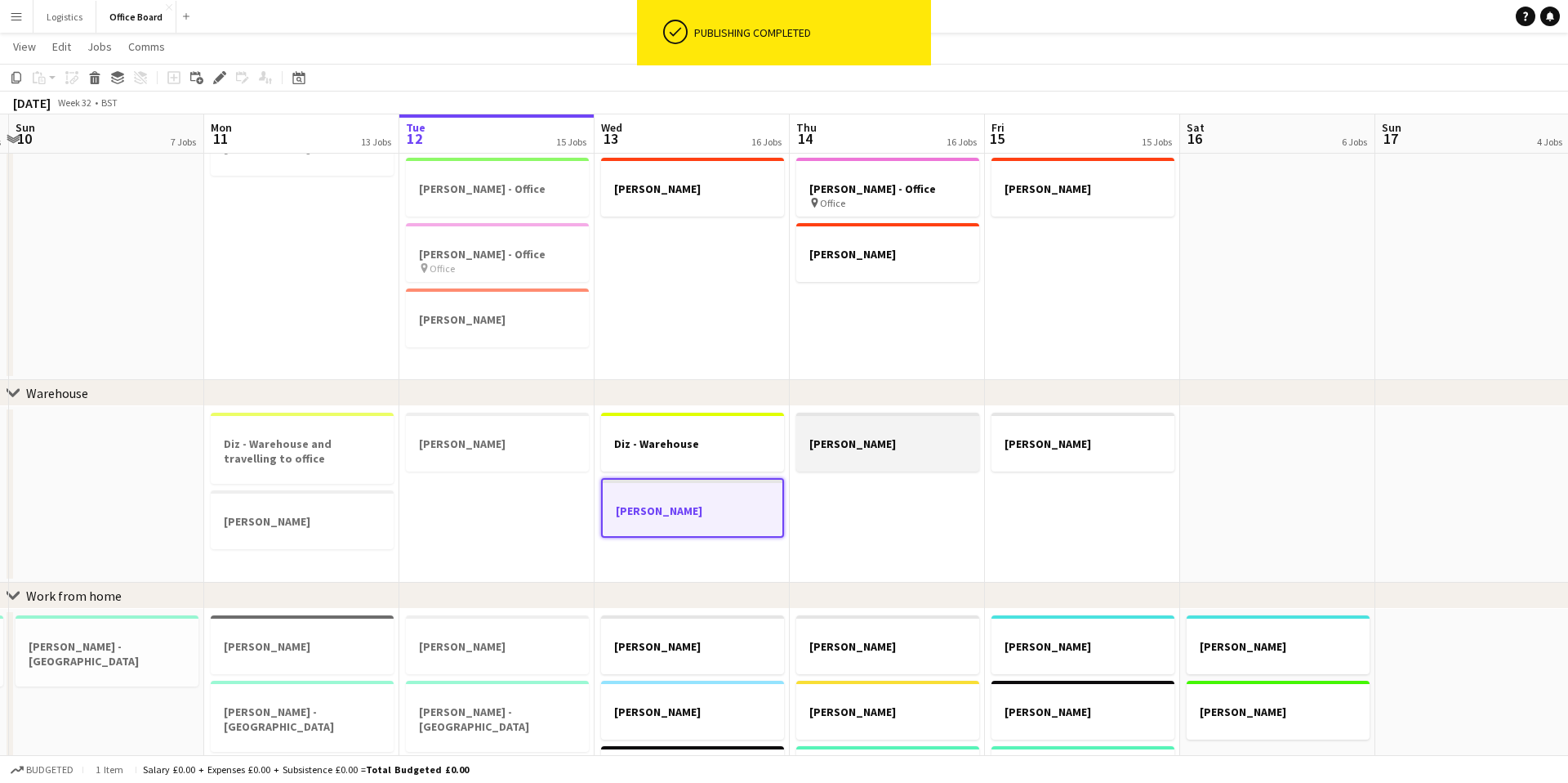
click at [913, 434] on div at bounding box center [887, 428] width 183 height 13
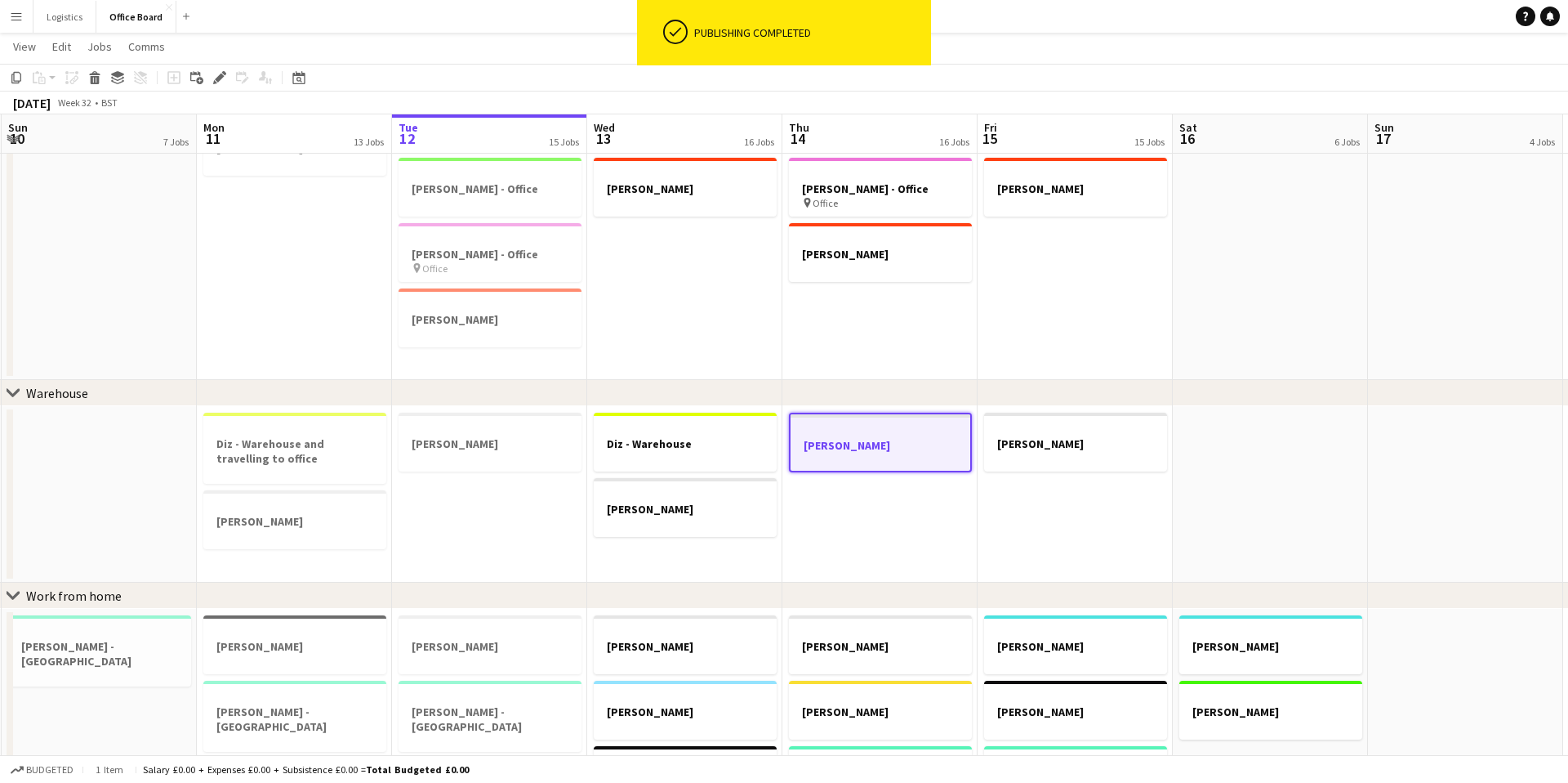
click at [909, 438] on h3 "Julie - Warehouse" at bounding box center [880, 445] width 179 height 14
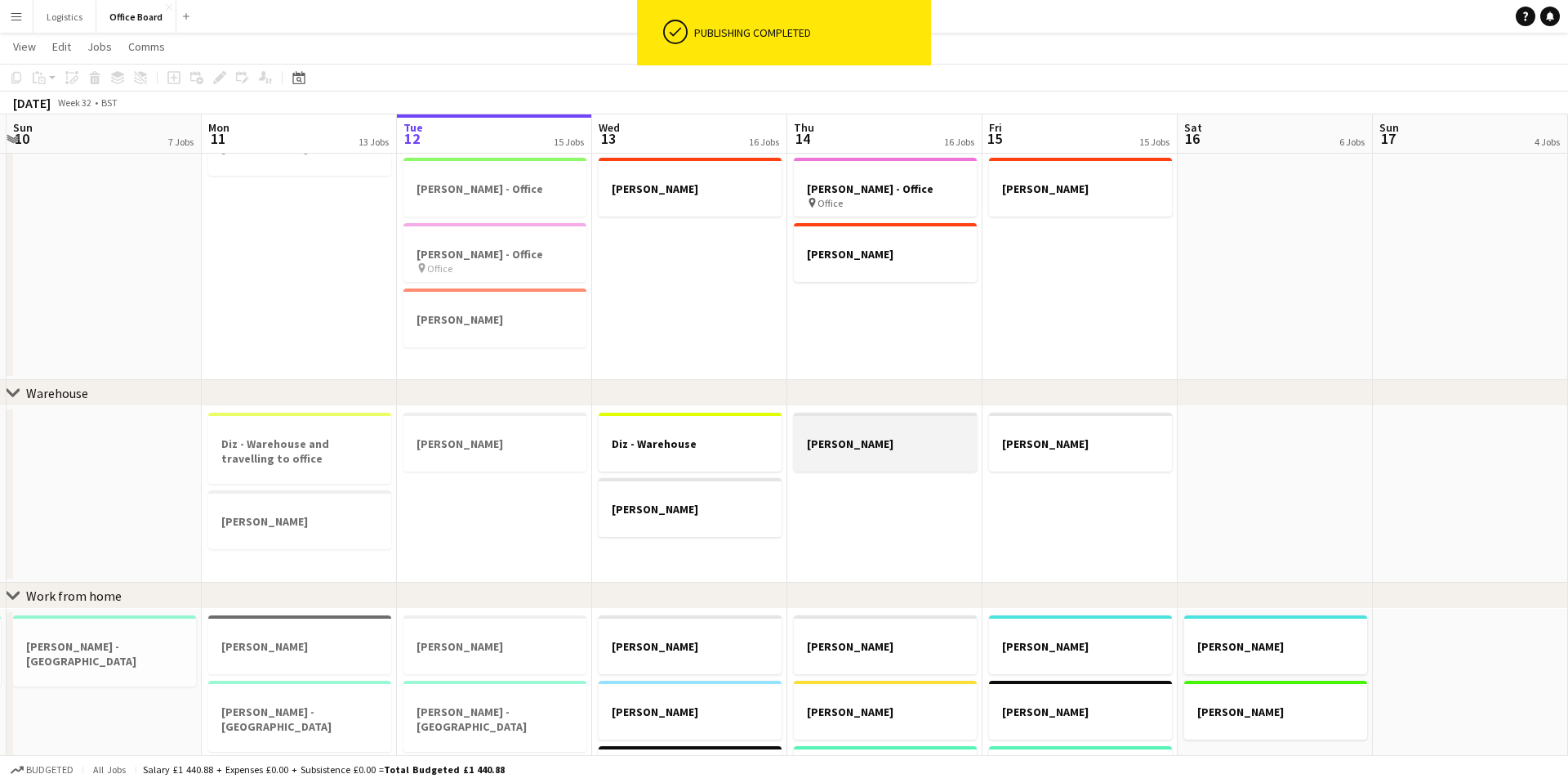
click at [909, 438] on h3 "Julie - Warehouse" at bounding box center [885, 444] width 183 height 14
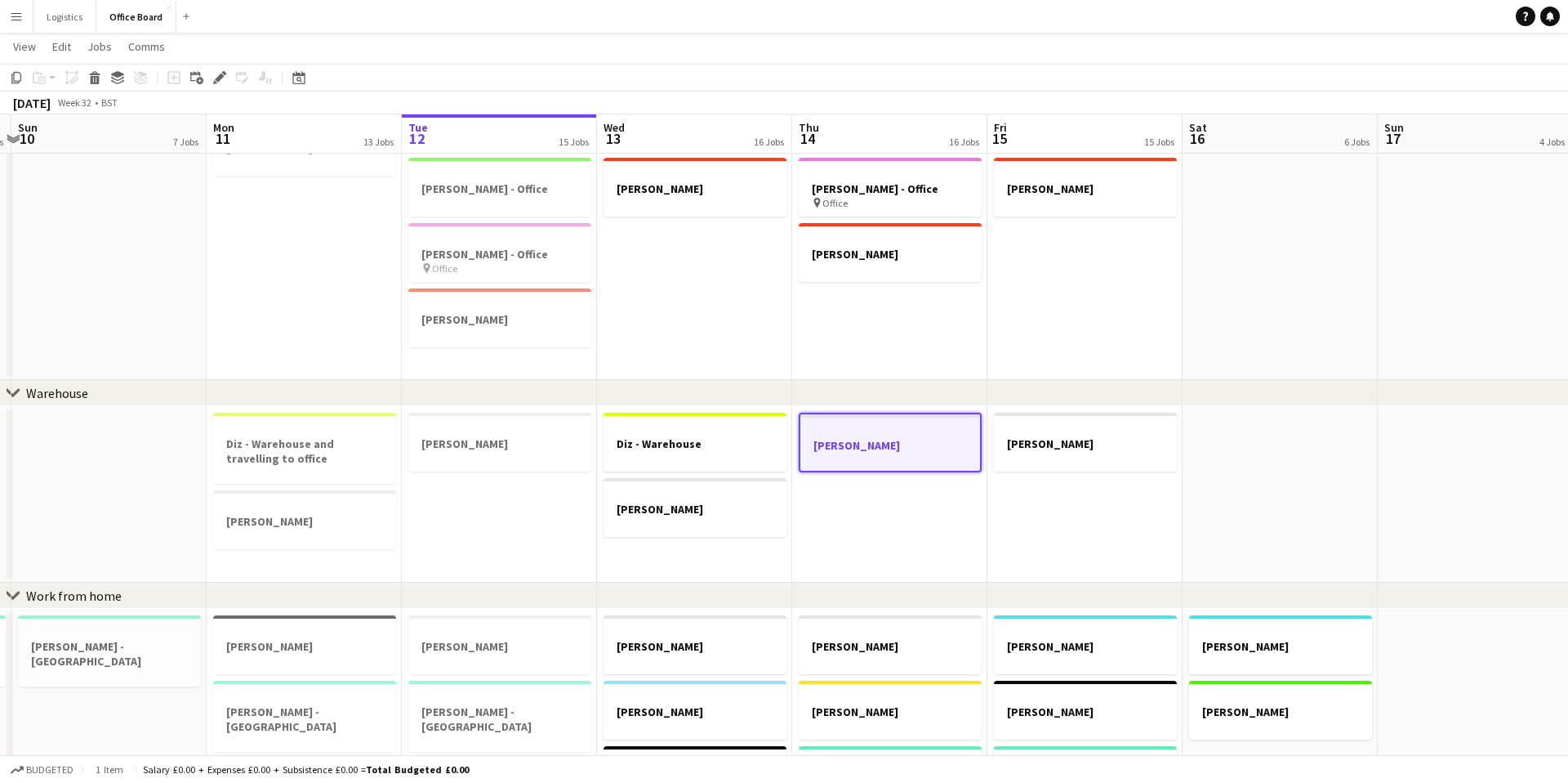
click at [909, 438] on h3 "Julie - Warehouse" at bounding box center [890, 445] width 179 height 14
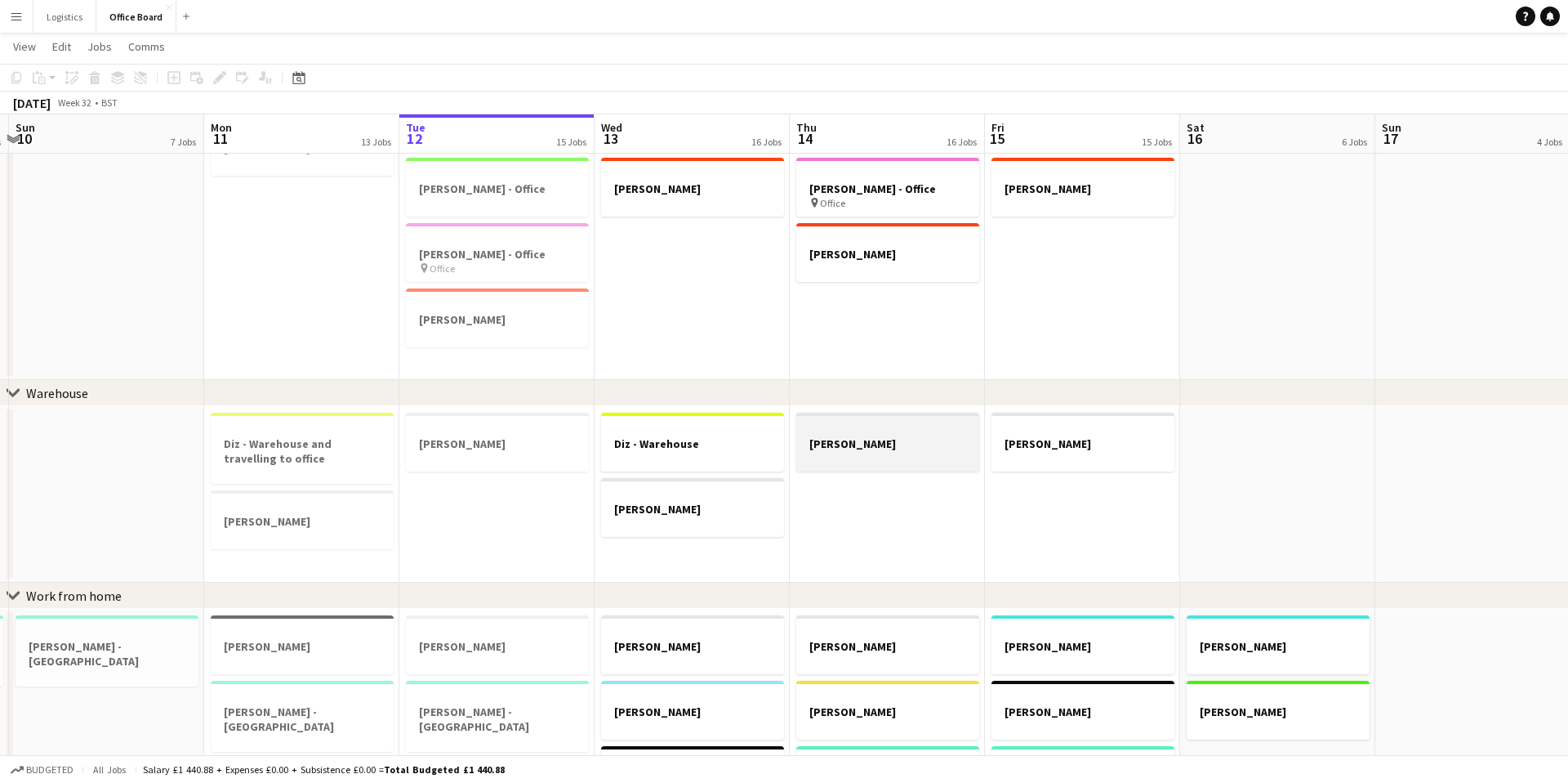
click at [909, 438] on h3 "Julie - Warehouse" at bounding box center [887, 444] width 183 height 14
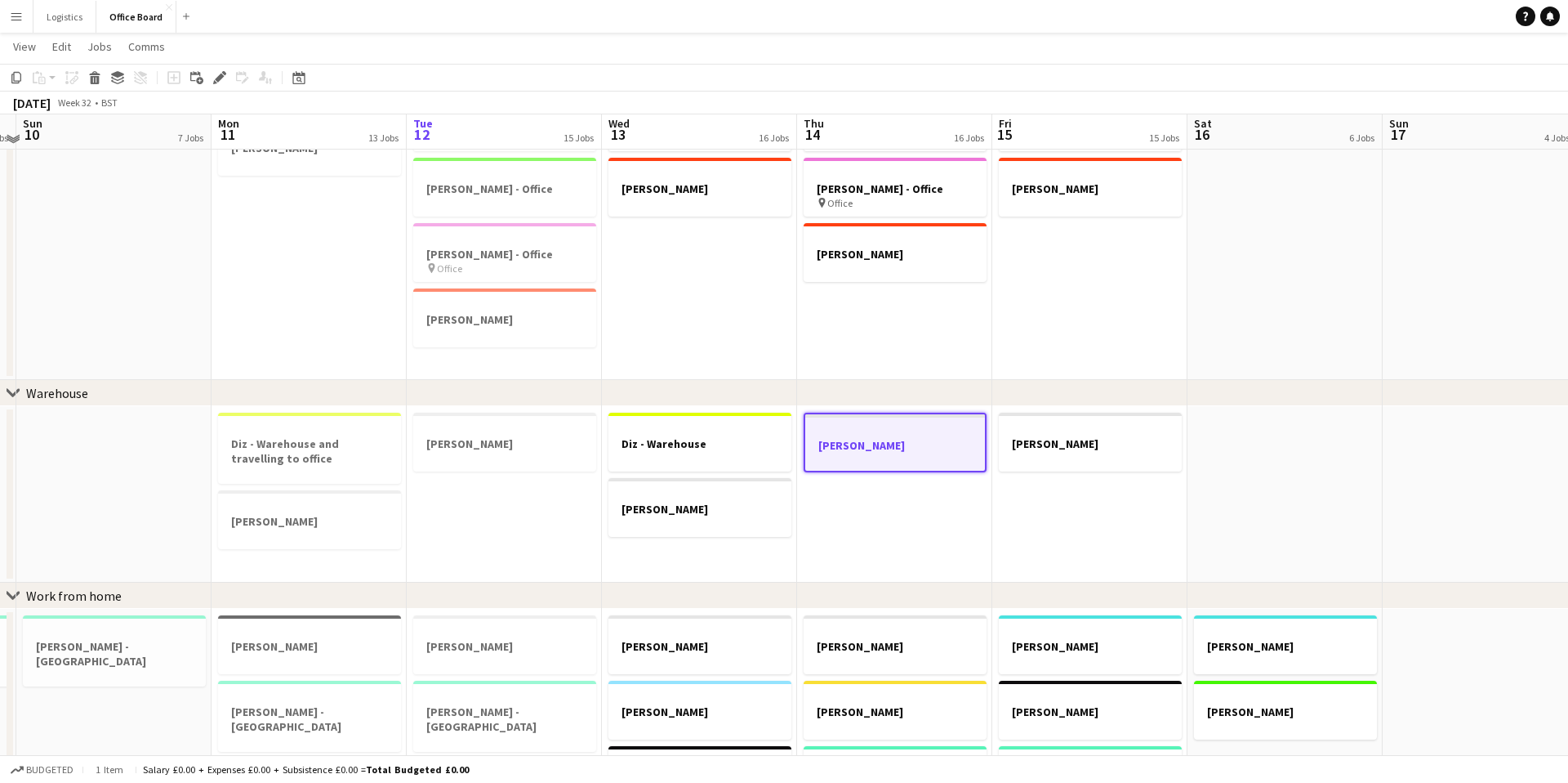
scroll to position [429, 0]
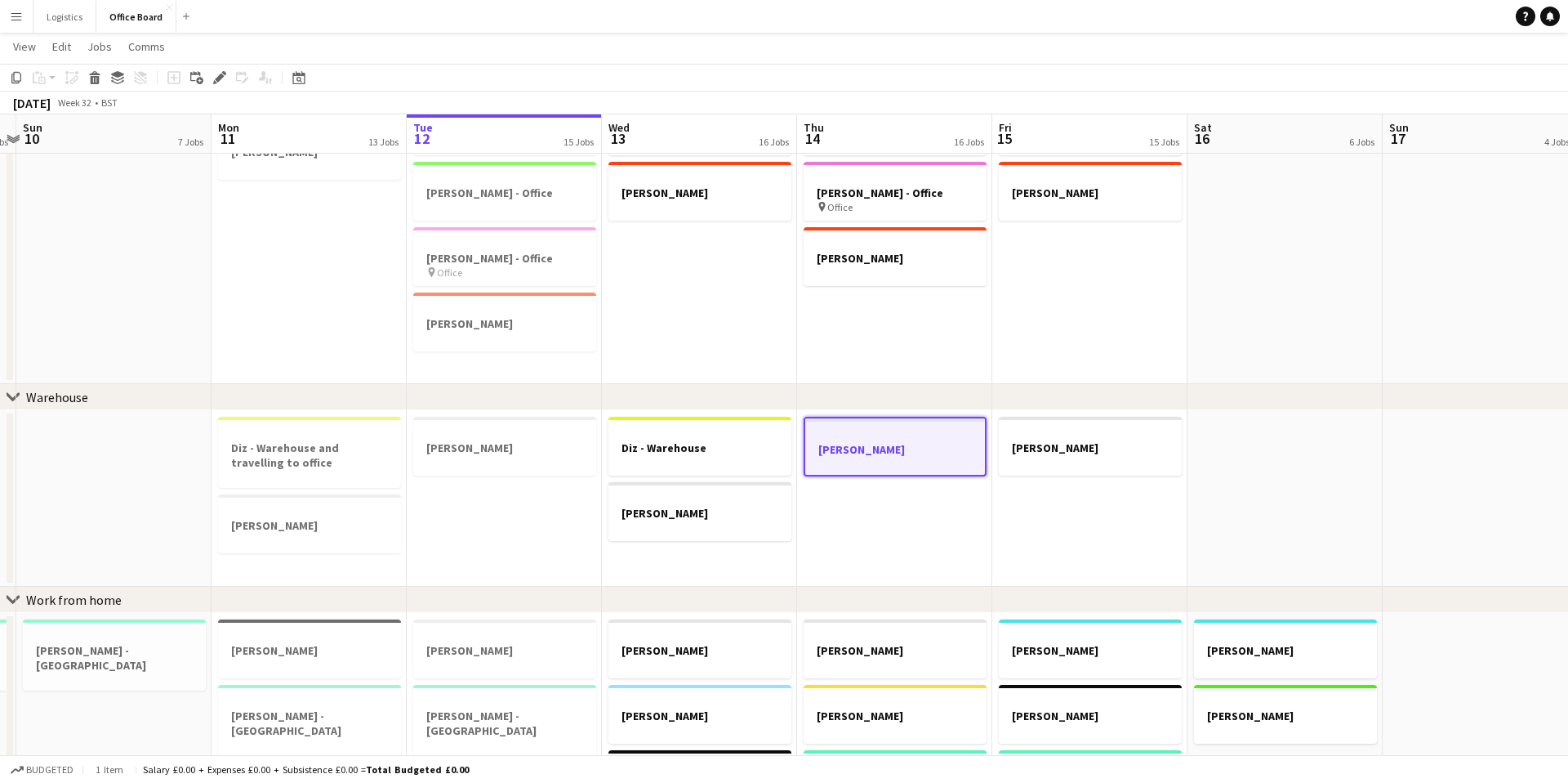
click at [909, 438] on app-job-card "Julie - Warehouse" at bounding box center [894, 447] width 183 height 60
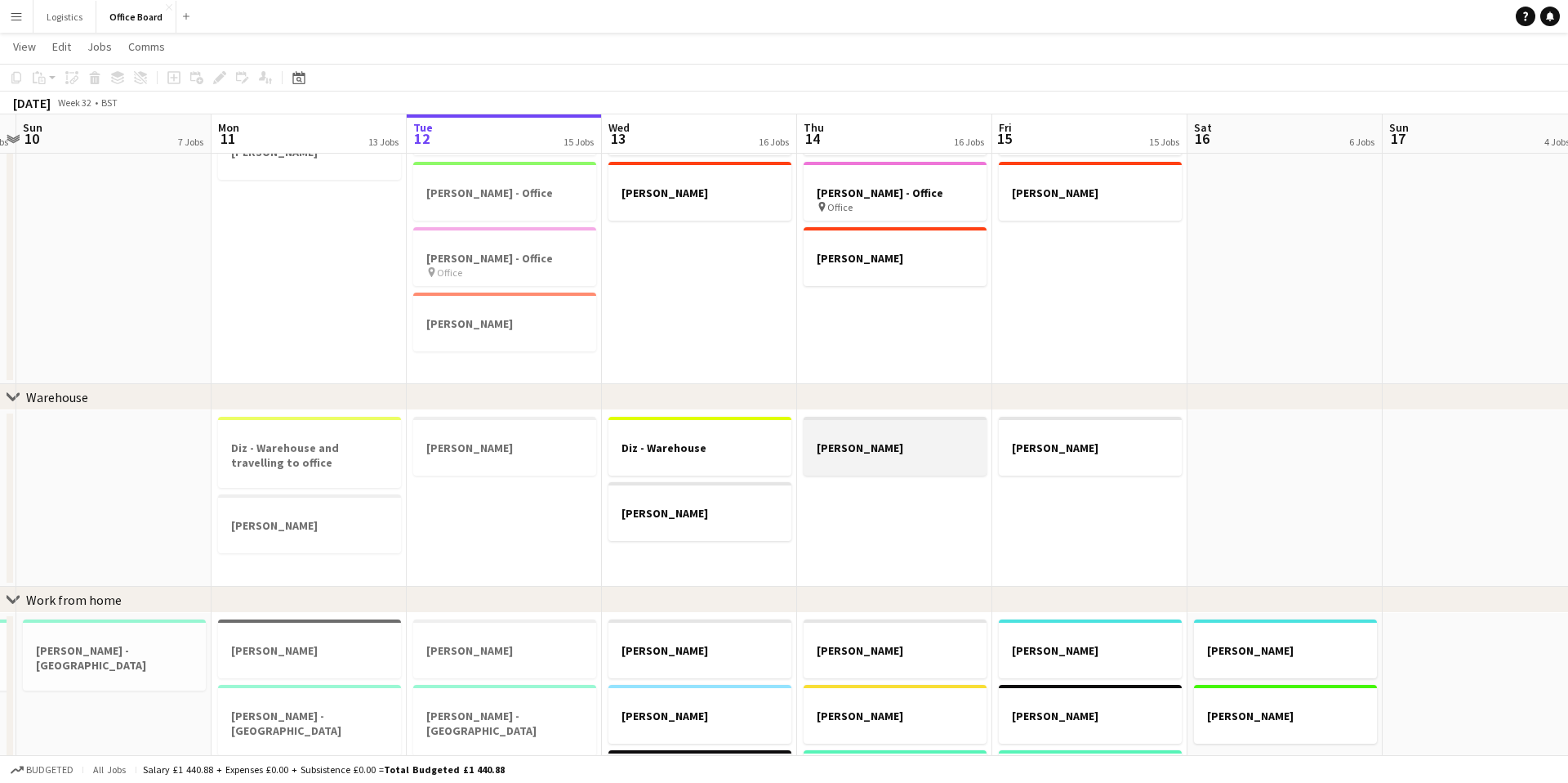
click at [909, 438] on app-job-card "Julie - Warehouse" at bounding box center [894, 446] width 183 height 59
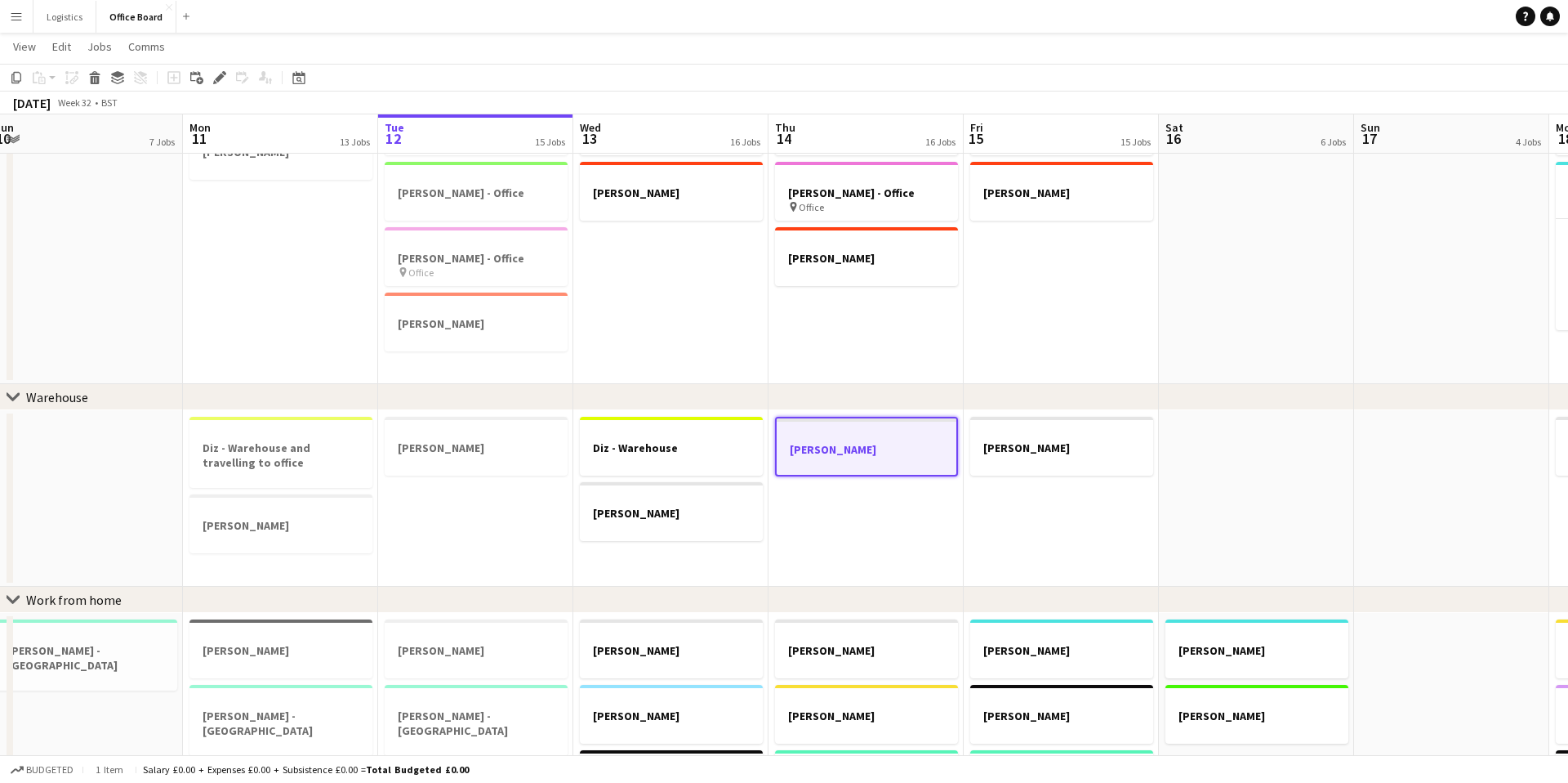
click at [909, 447] on h3 "Julie - Warehouse" at bounding box center [866, 449] width 179 height 14
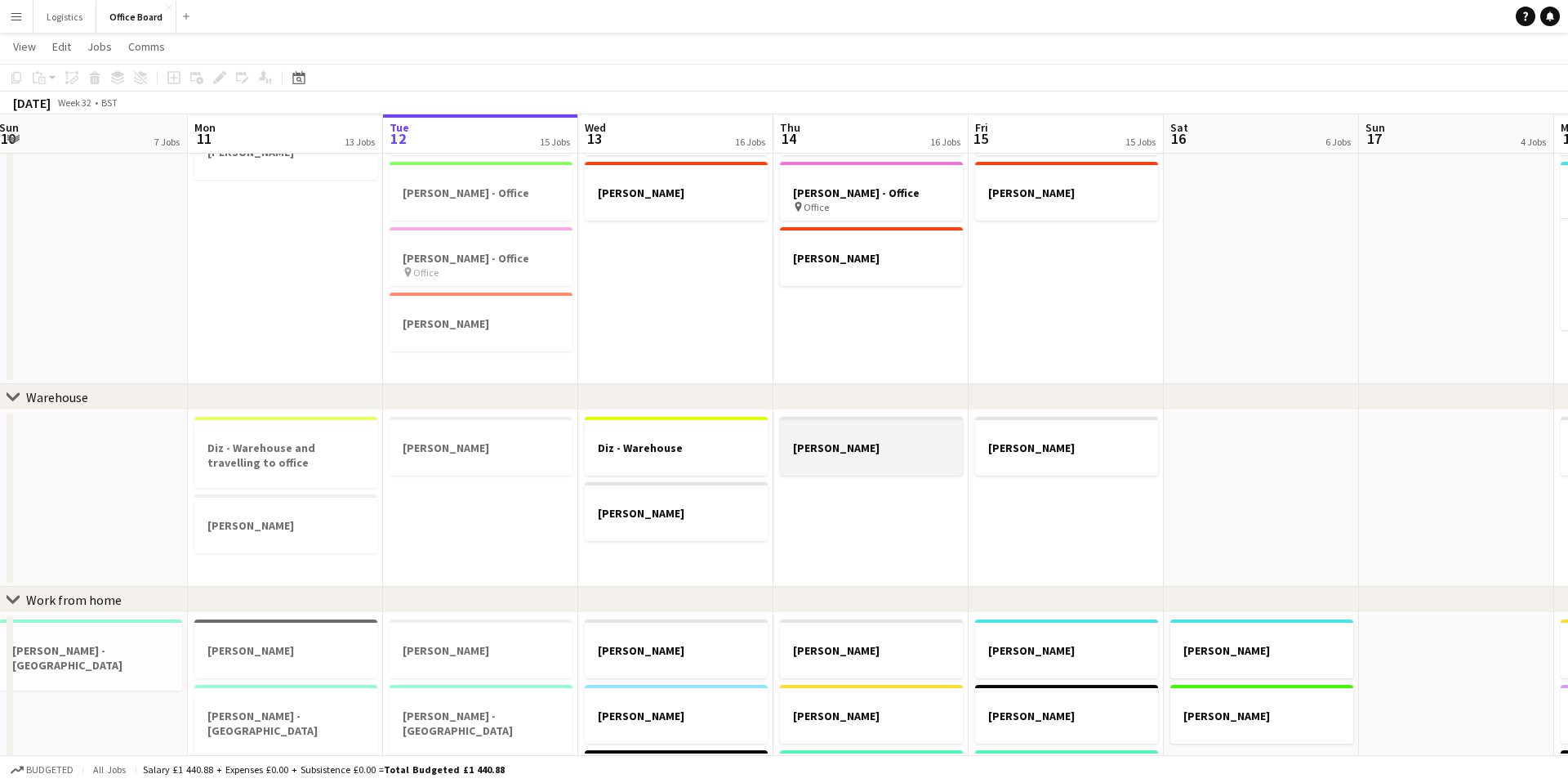
click at [909, 447] on h3 "Julie - Warehouse" at bounding box center [871, 447] width 183 height 14
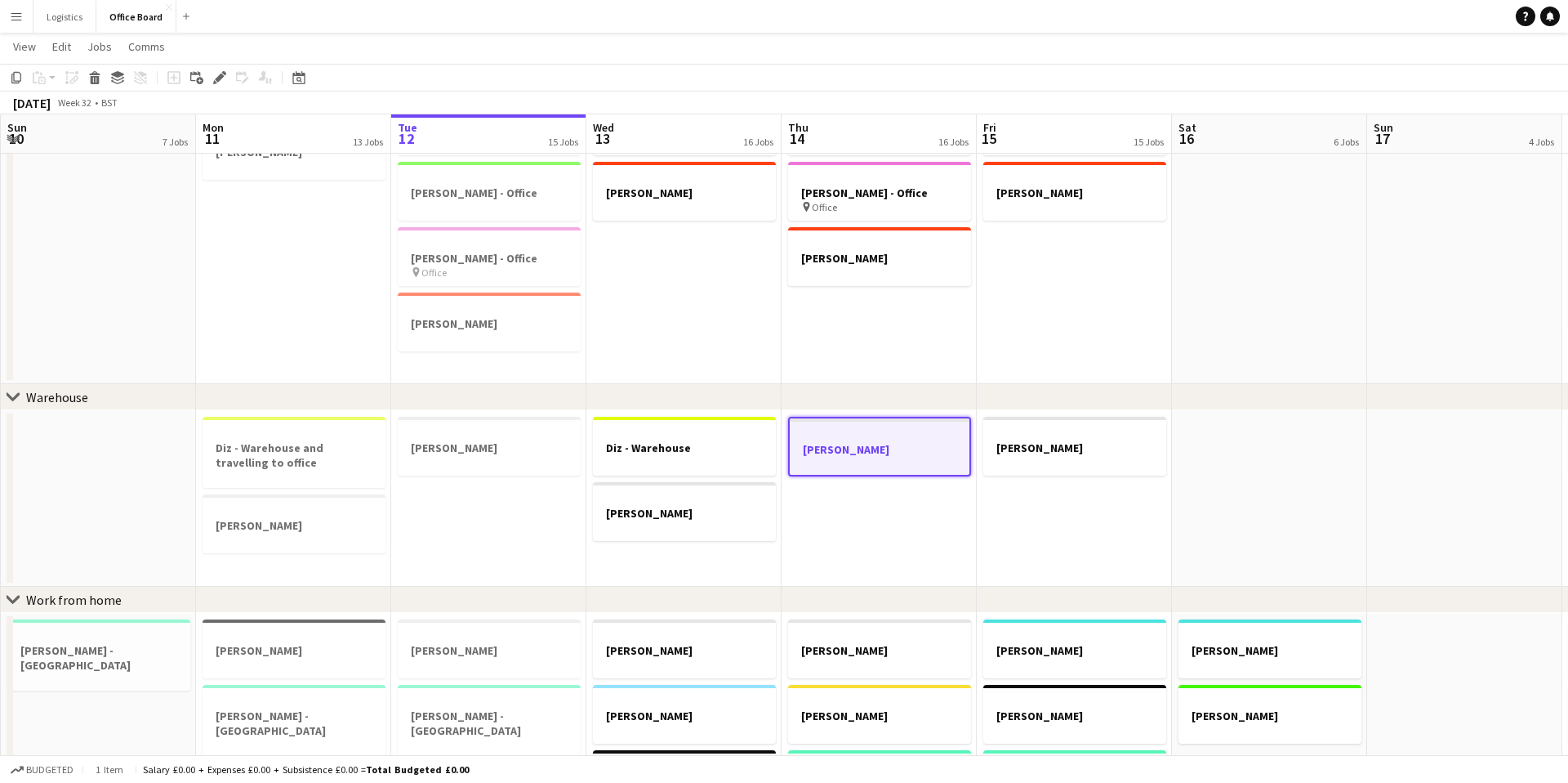
scroll to position [0, 389]
click at [876, 449] on h3 "Julie - Warehouse" at bounding box center [878, 449] width 179 height 14
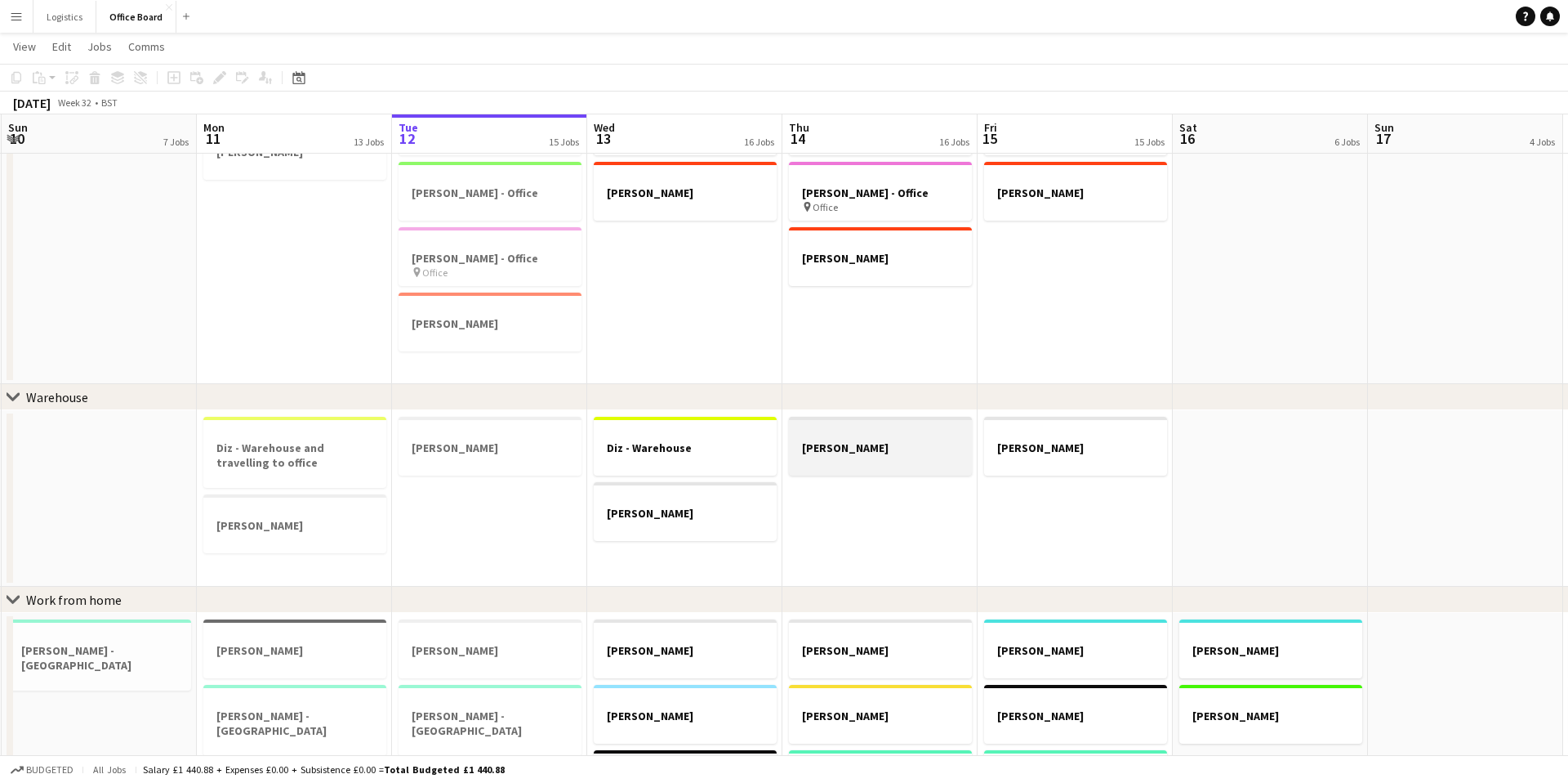
click at [857, 452] on h3 "Julie - Warehouse" at bounding box center [880, 447] width 183 height 14
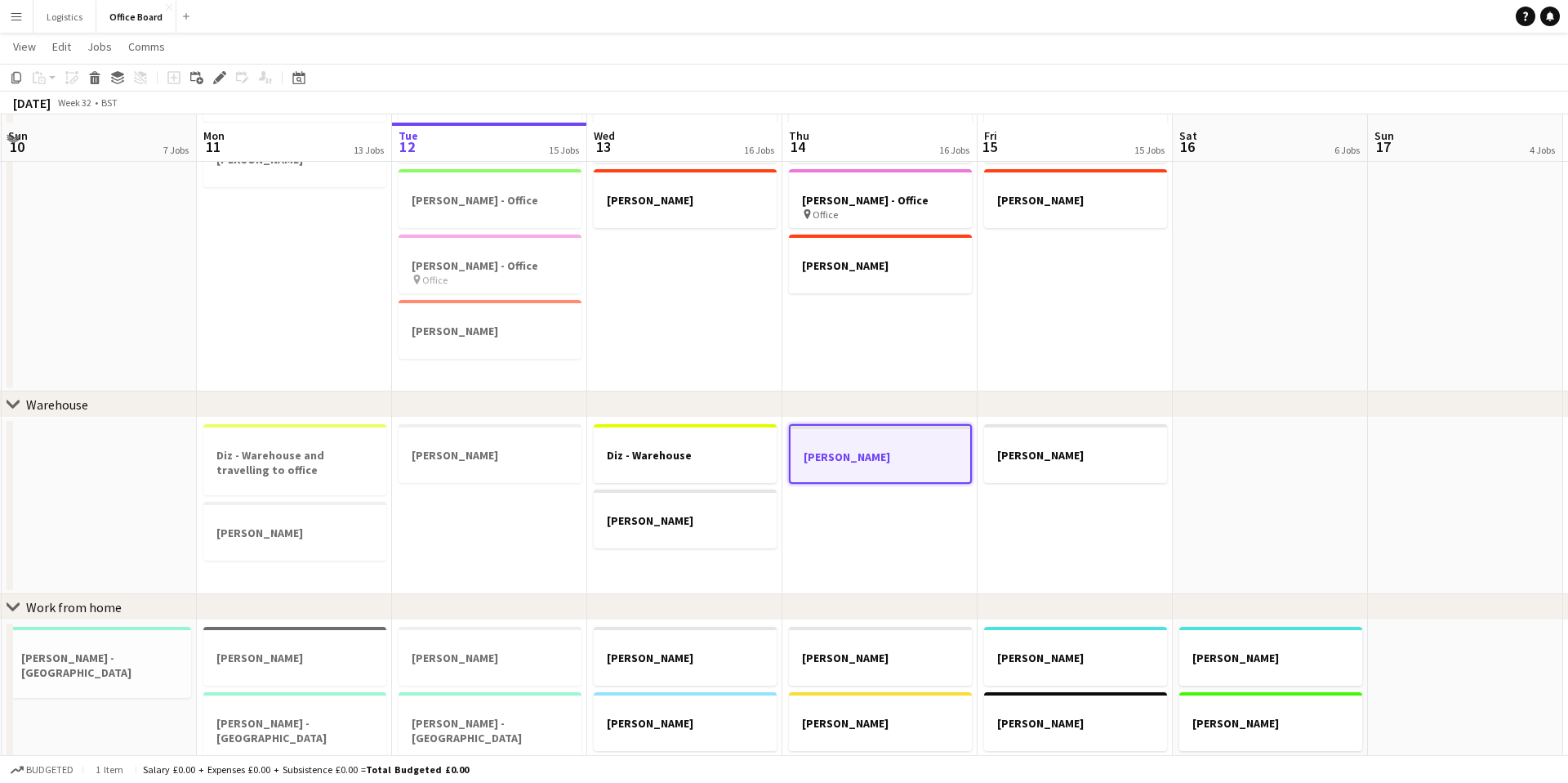
click at [857, 437] on div at bounding box center [880, 442] width 179 height 13
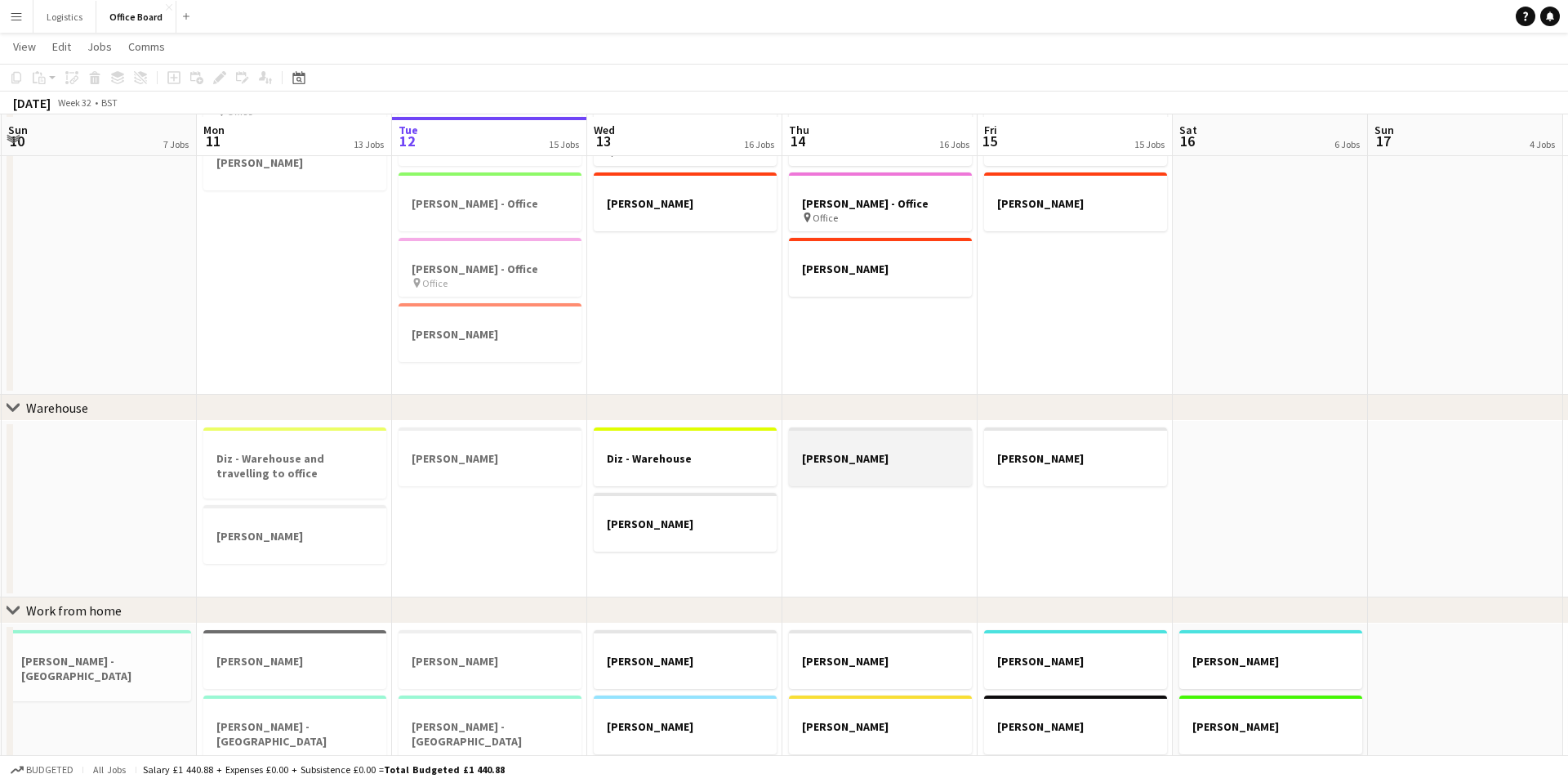
click at [857, 438] on div at bounding box center [880, 444] width 183 height 13
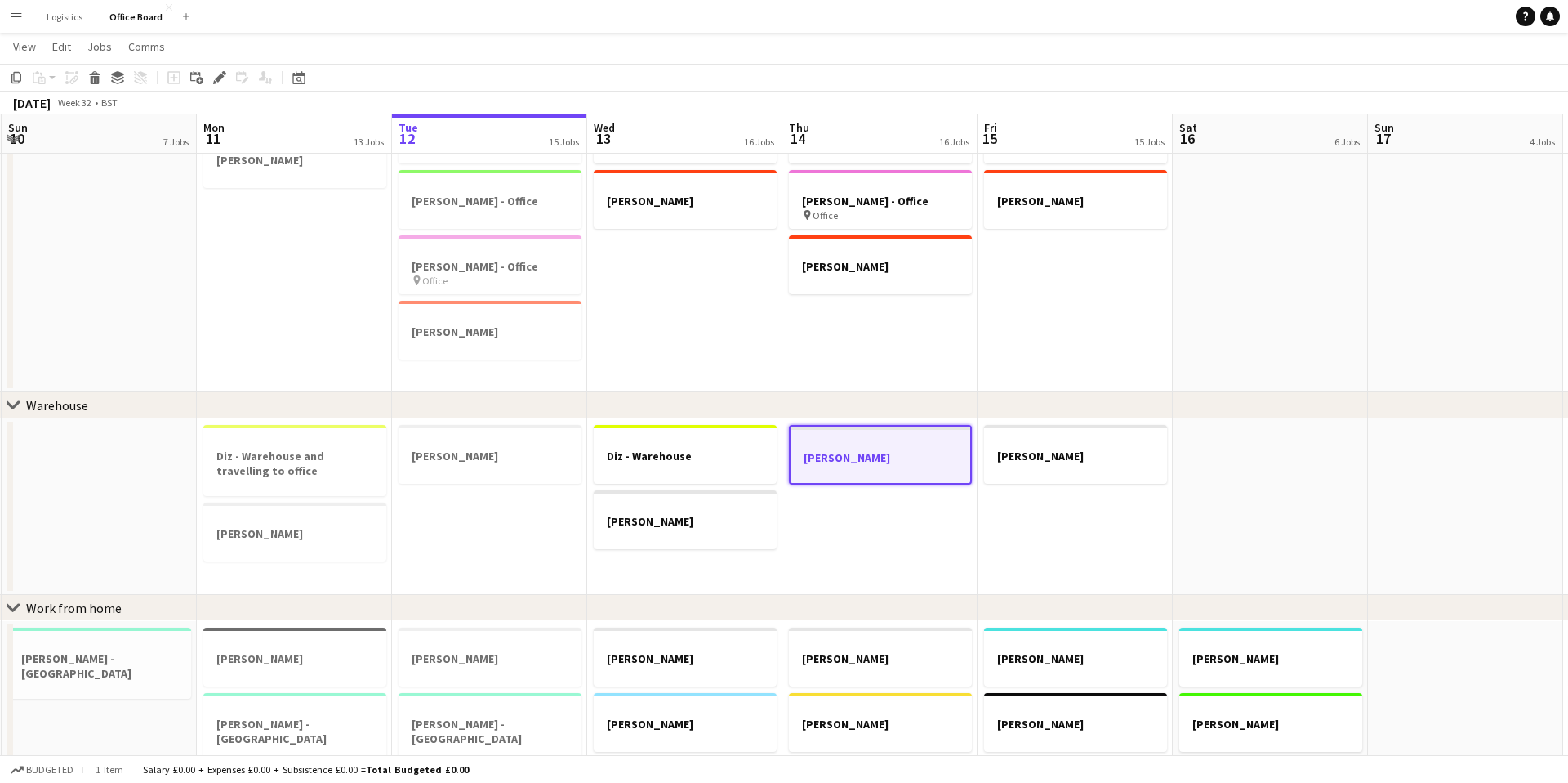
click at [857, 437] on div at bounding box center [880, 443] width 179 height 13
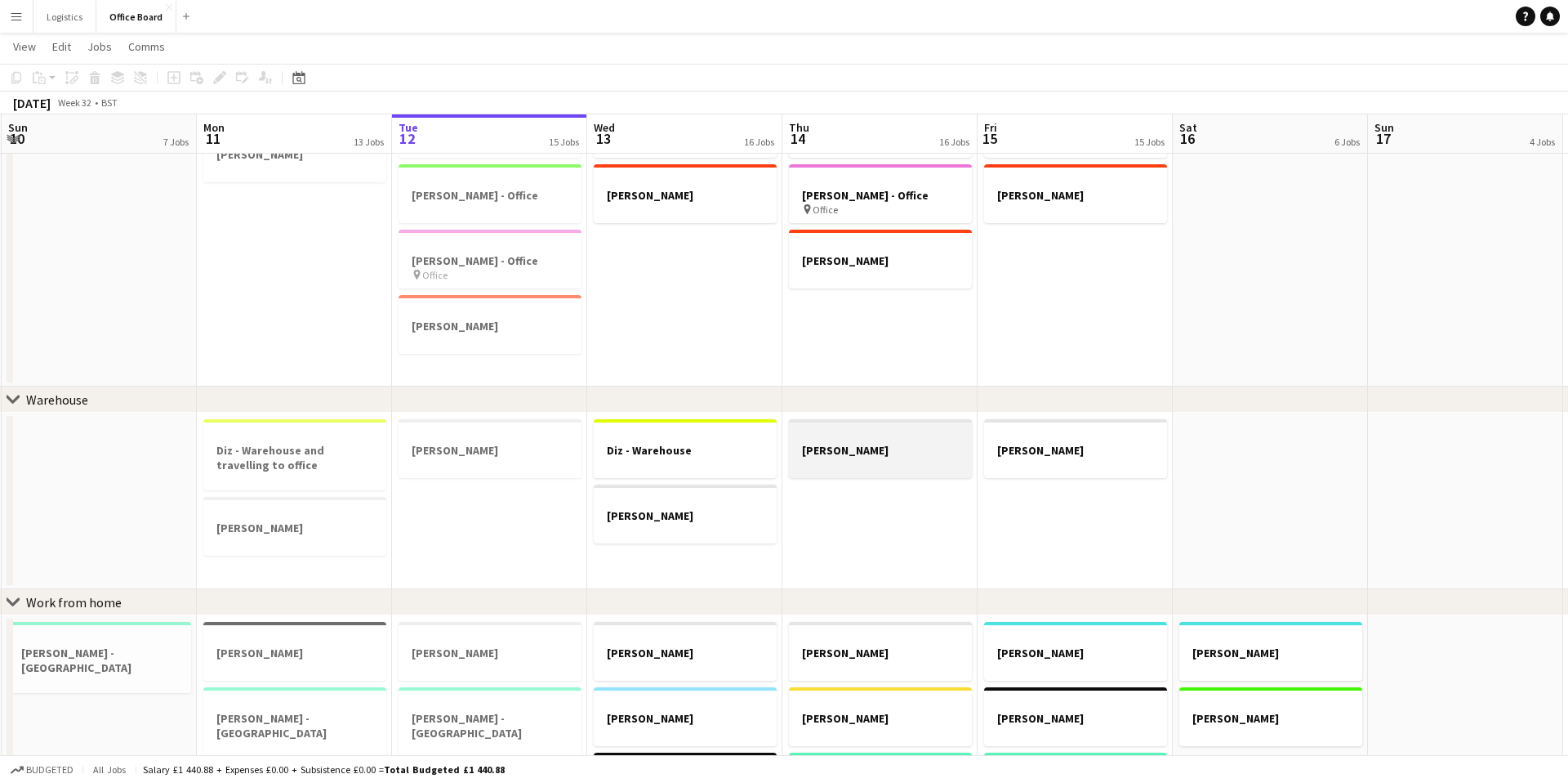
click at [857, 437] on div at bounding box center [880, 435] width 183 height 13
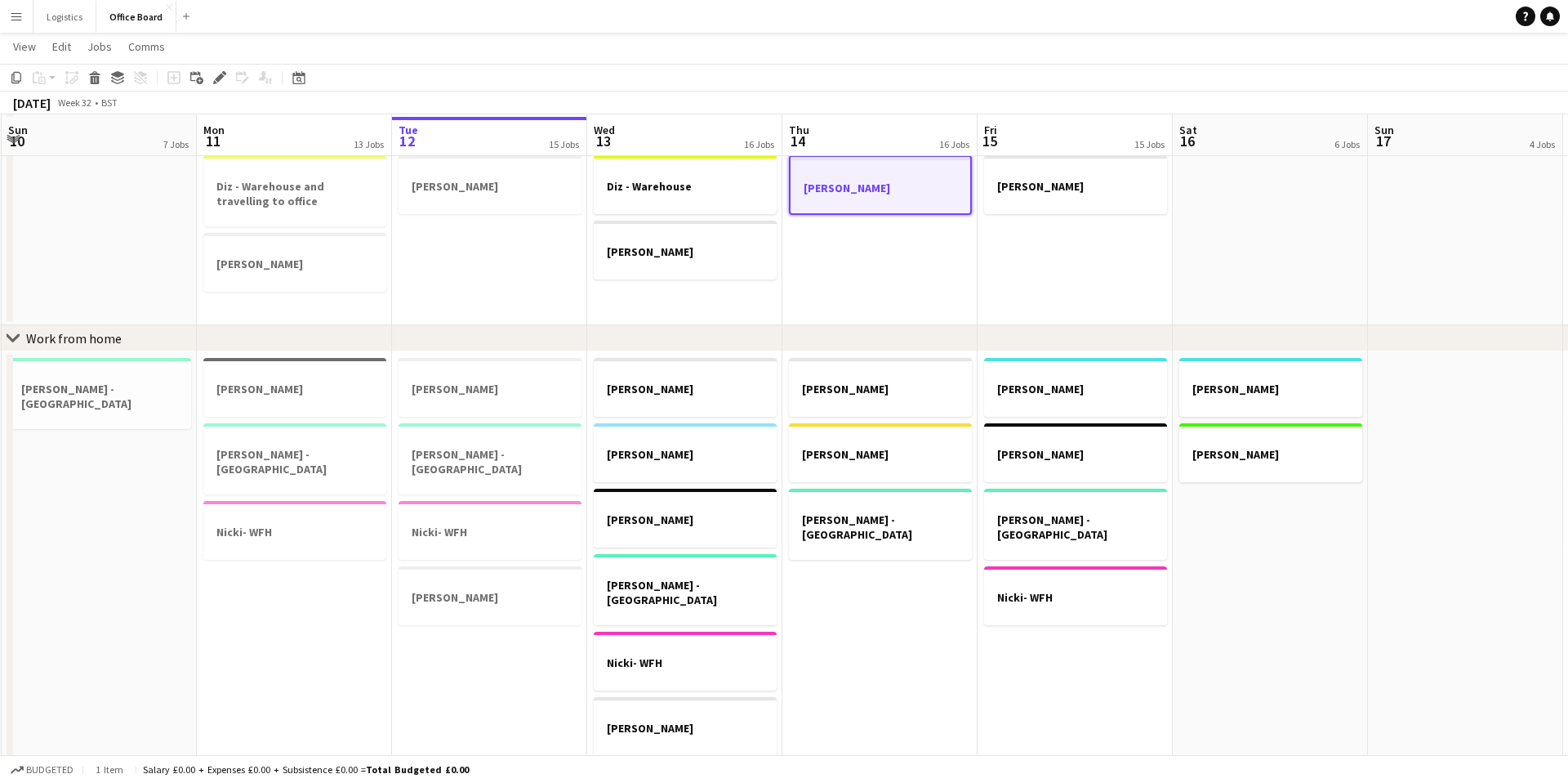
scroll to position [679, 0]
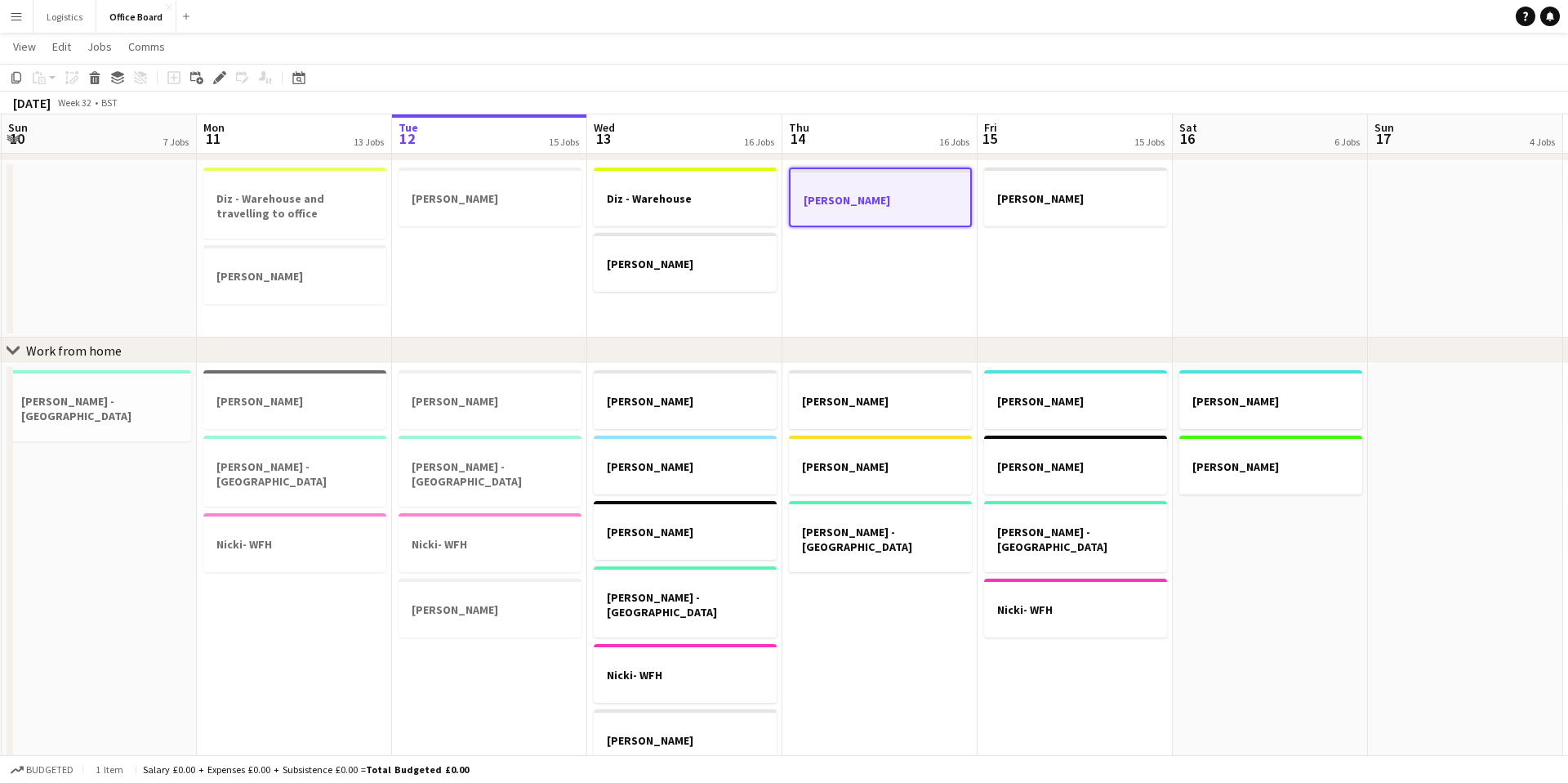
click at [887, 207] on div at bounding box center [880, 214] width 179 height 13
click at [887, 207] on div at bounding box center [880, 212] width 183 height 13
click at [887, 207] on div at bounding box center [880, 214] width 179 height 13
click at [887, 207] on div at bounding box center [880, 212] width 183 height 13
click at [887, 207] on div at bounding box center [880, 214] width 179 height 13
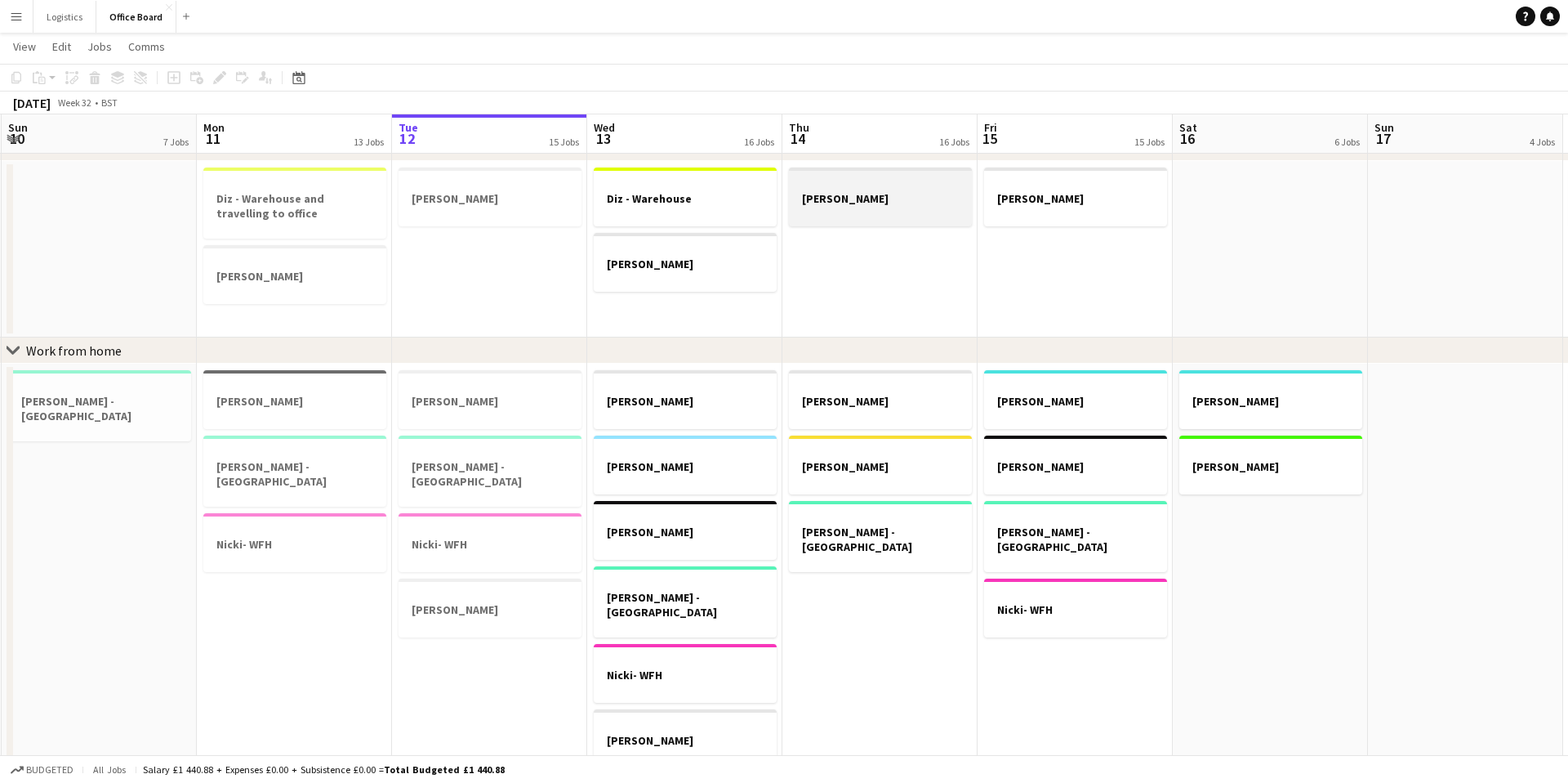
click at [887, 207] on div at bounding box center [880, 212] width 183 height 13
drag, startPoint x: 940, startPoint y: 264, endPoint x: 922, endPoint y: 238, distance: 31.6
click at [940, 264] on app-date-cell "Julie - Warehouse" at bounding box center [882, 249] width 195 height 177
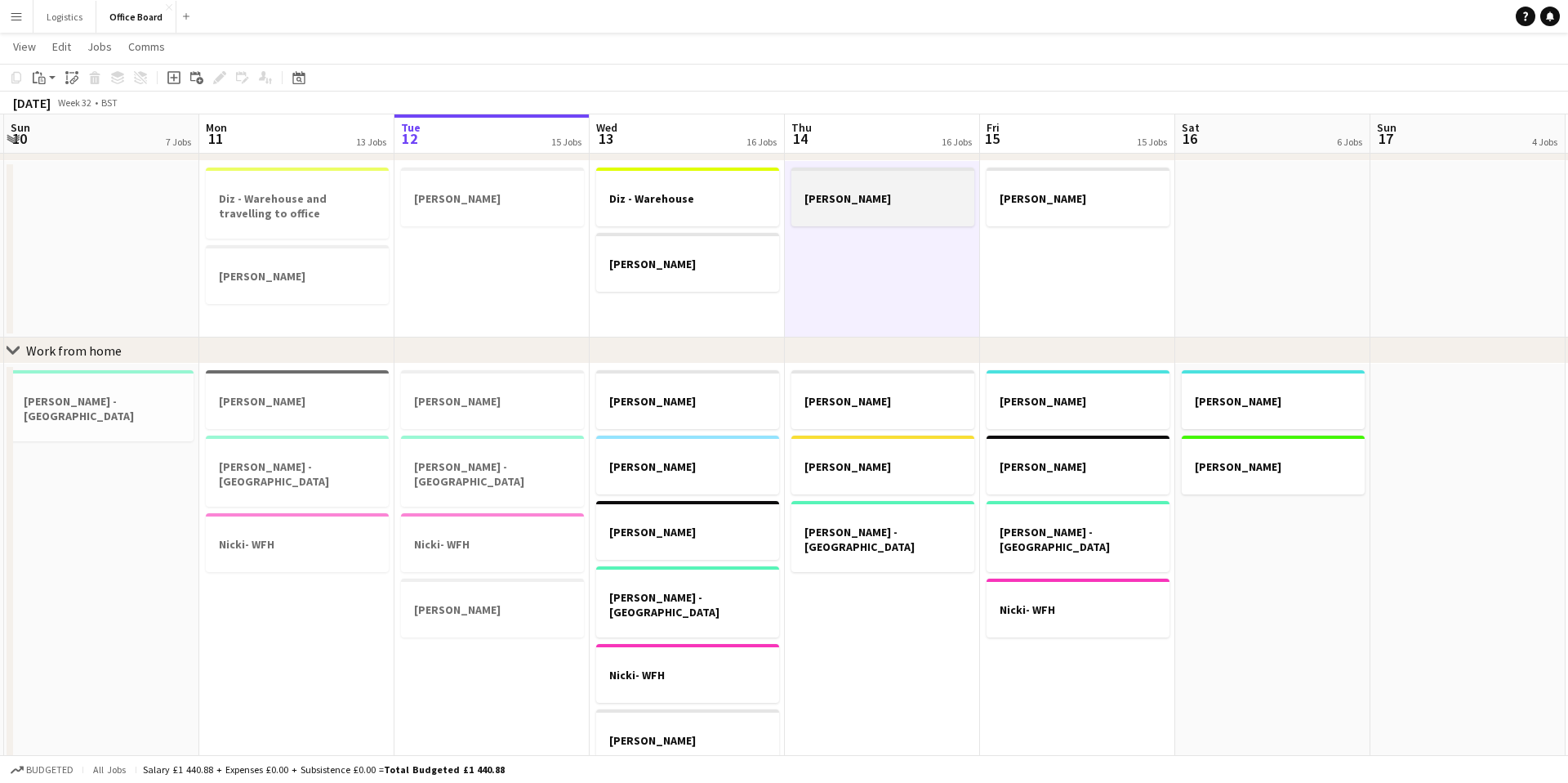
click at [867, 199] on h3 "Julie - Warehouse" at bounding box center [883, 198] width 183 height 14
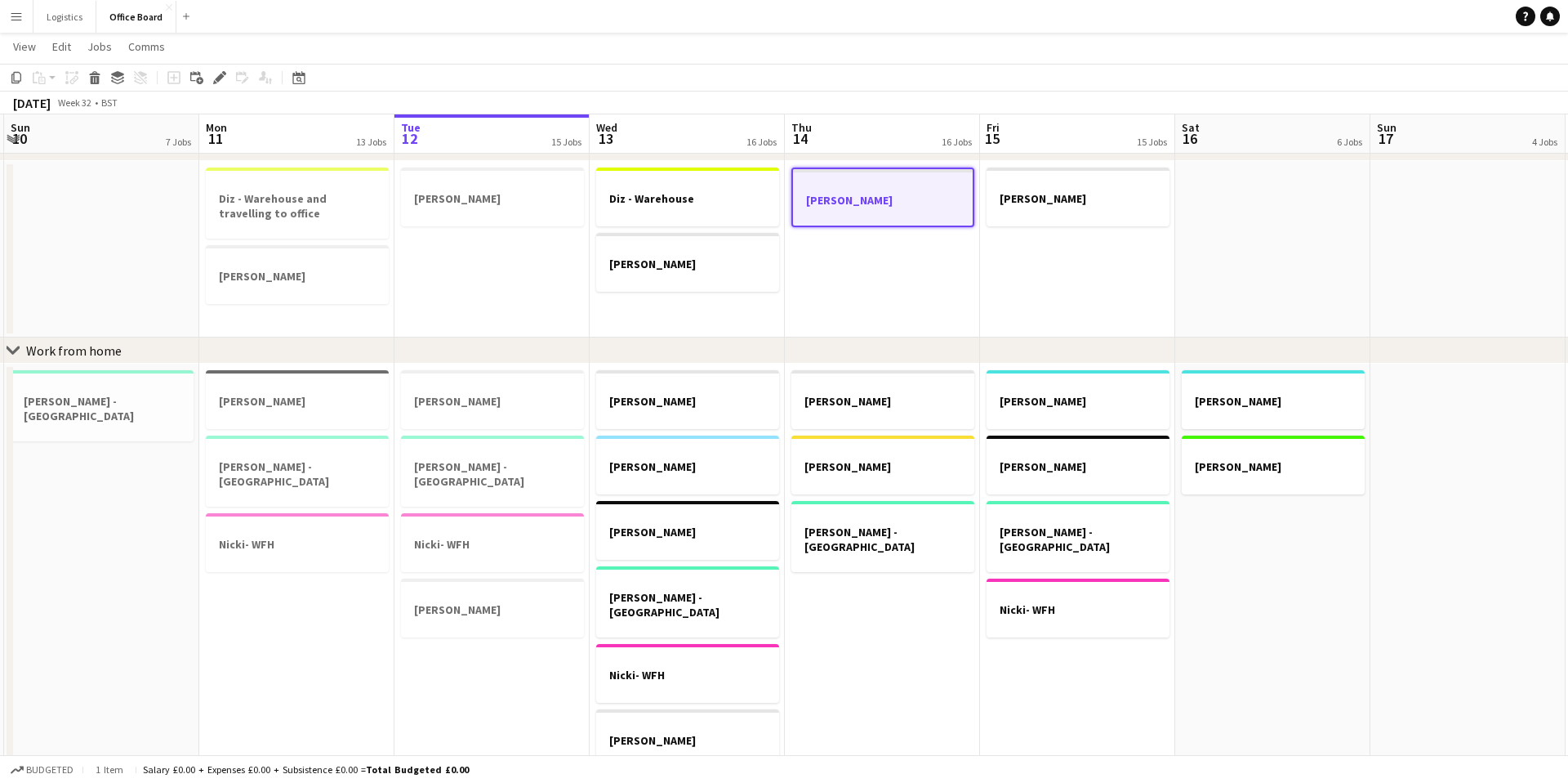
click at [867, 199] on h3 "Julie - Warehouse" at bounding box center [882, 200] width 179 height 14
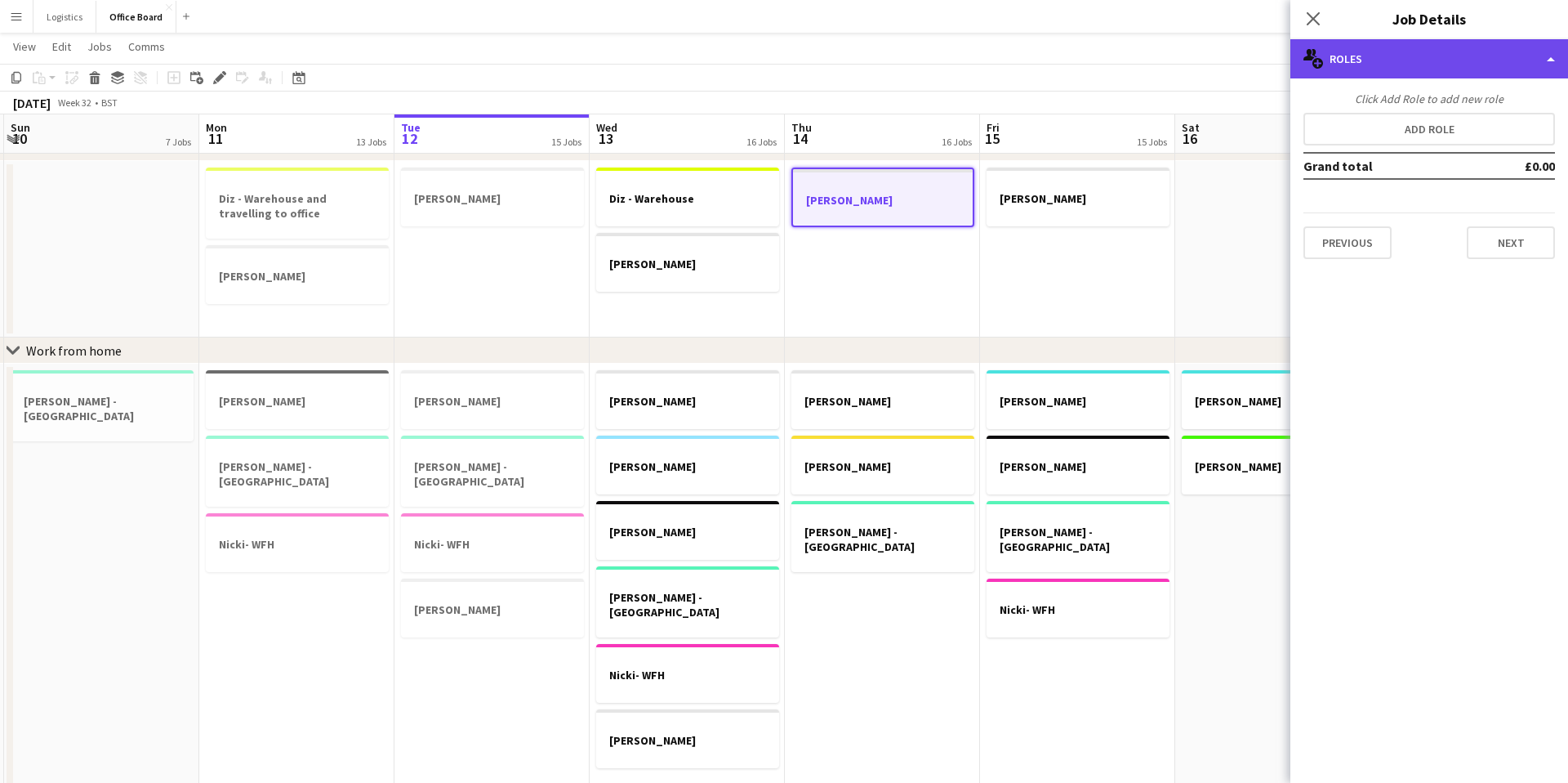
click at [1552, 55] on div "multiple-users-add Roles" at bounding box center [1429, 58] width 278 height 39
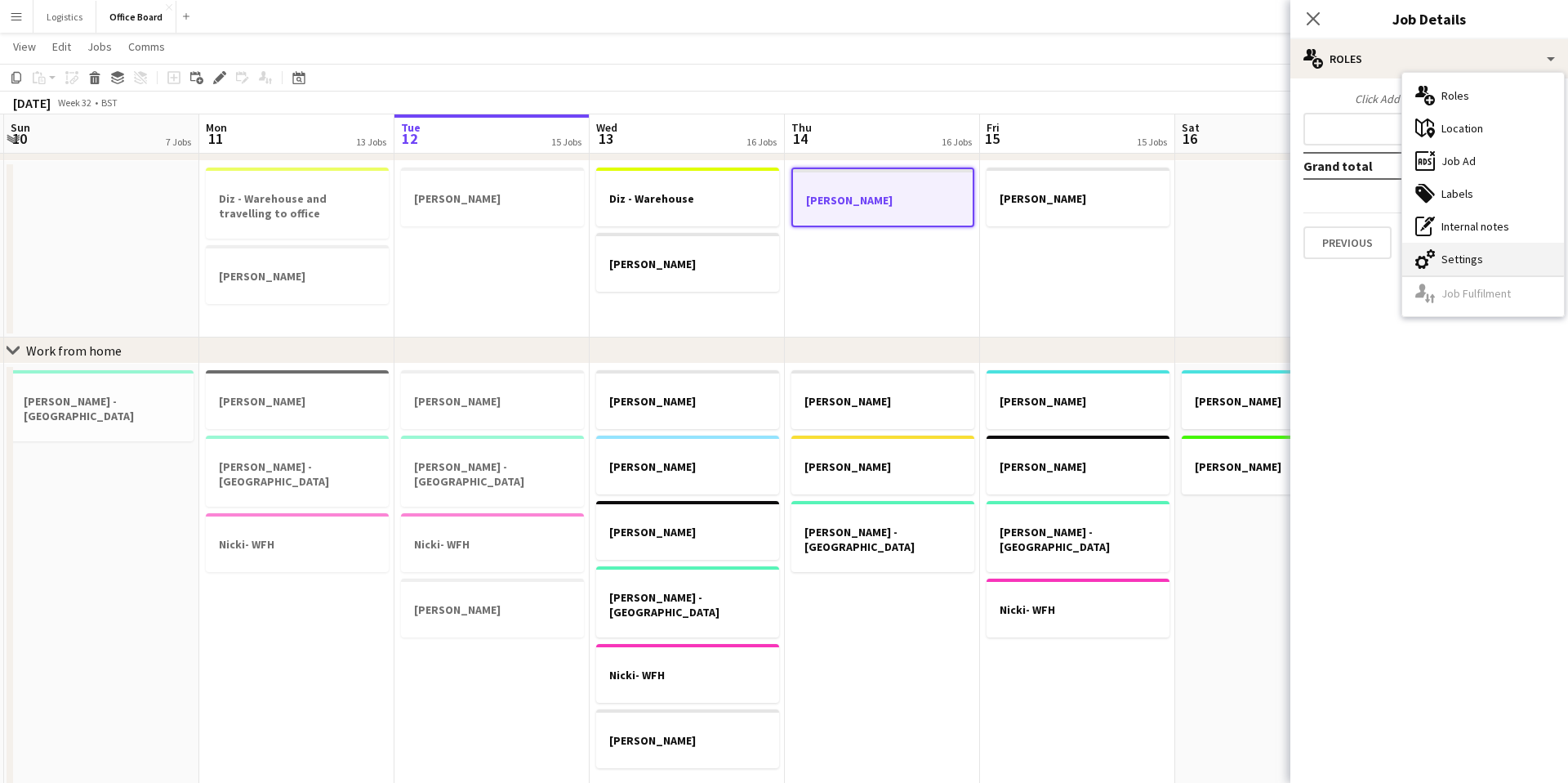
click at [1465, 252] on div "cog-double-3 Settings" at bounding box center [1482, 259] width 161 height 32
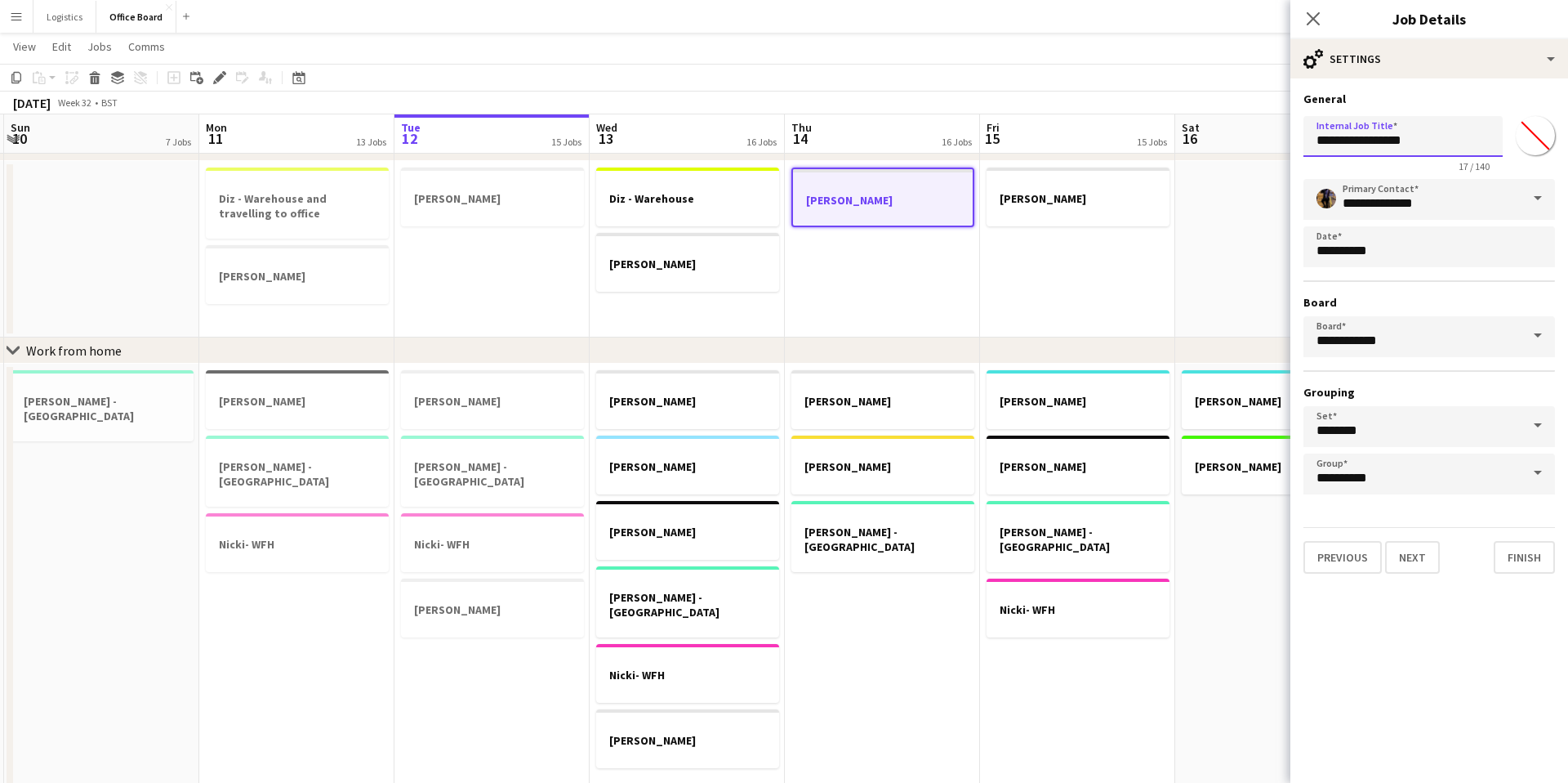
drag, startPoint x: 1411, startPoint y: 138, endPoint x: 1468, endPoint y: 141, distance: 57.1
click at [1353, 140] on input "**********" at bounding box center [1402, 136] width 199 height 41
type input "**********"
click at [1520, 553] on button "Finish" at bounding box center [1525, 557] width 61 height 32
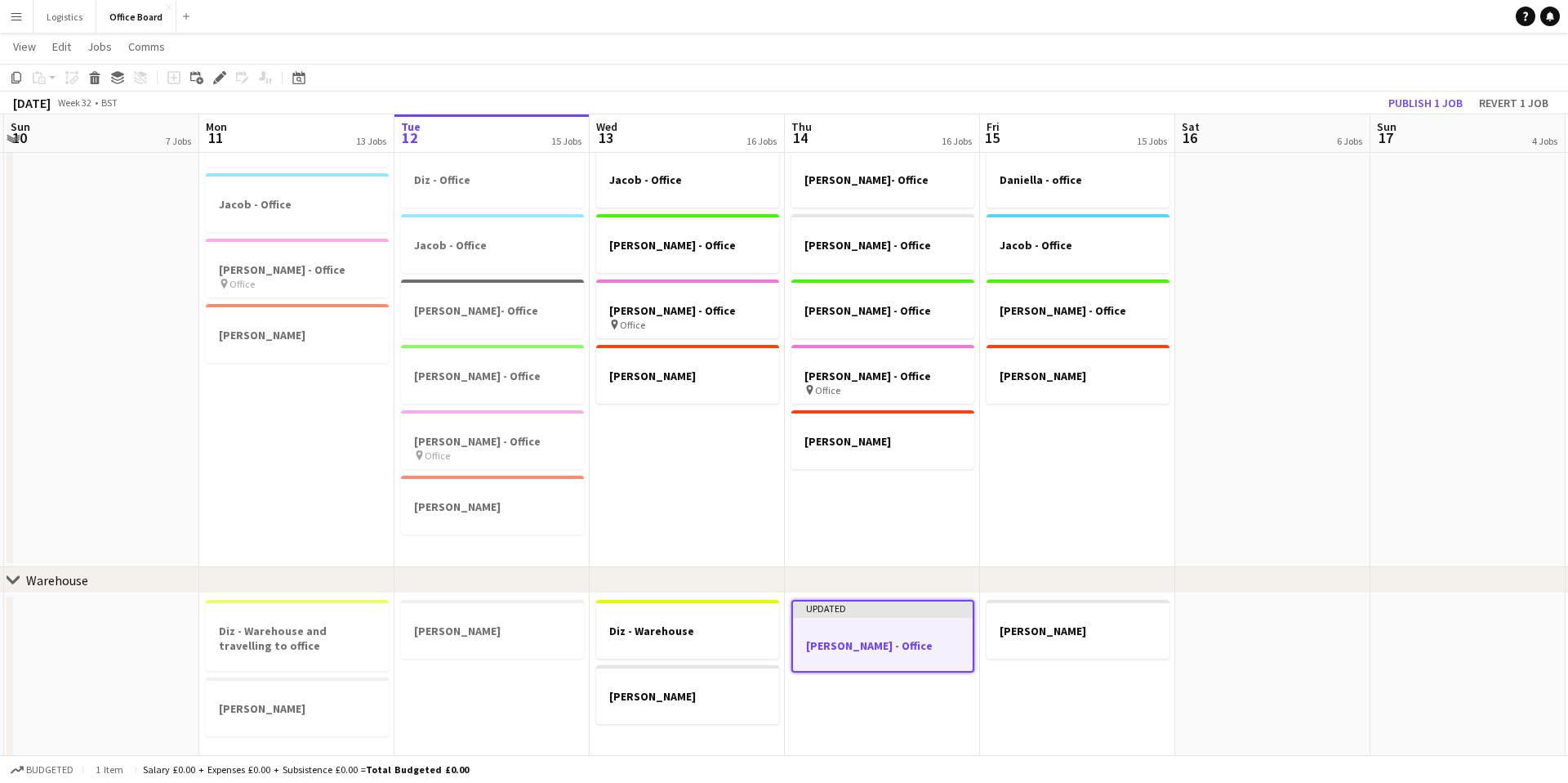
scroll to position [247, 0]
click at [1451, 99] on button "Publish 1 job" at bounding box center [1425, 103] width 87 height 22
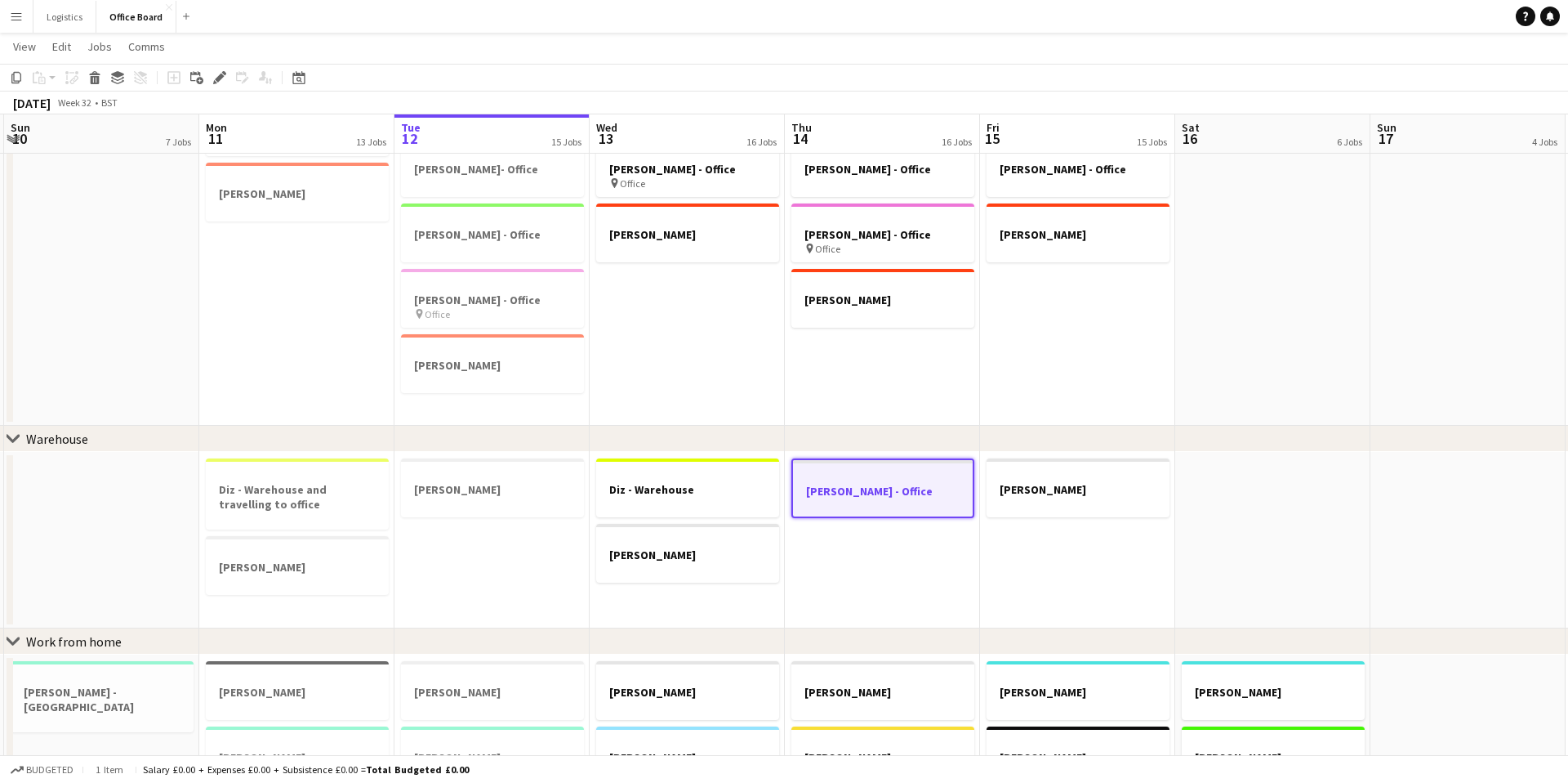
scroll to position [387, 0]
click at [186, 11] on button "Add" at bounding box center [186, 16] width 13 height 13
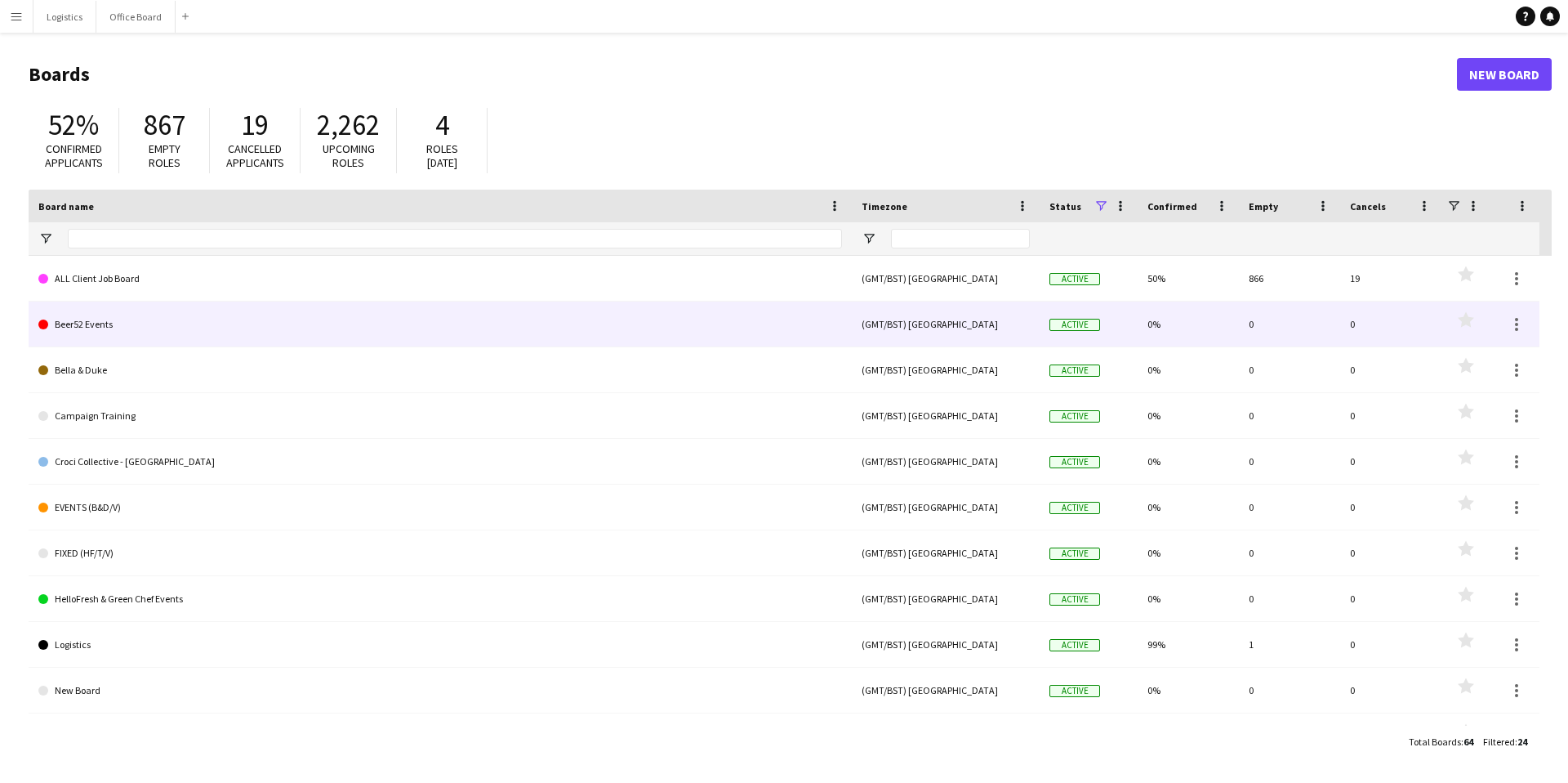
scroll to position [5, 0]
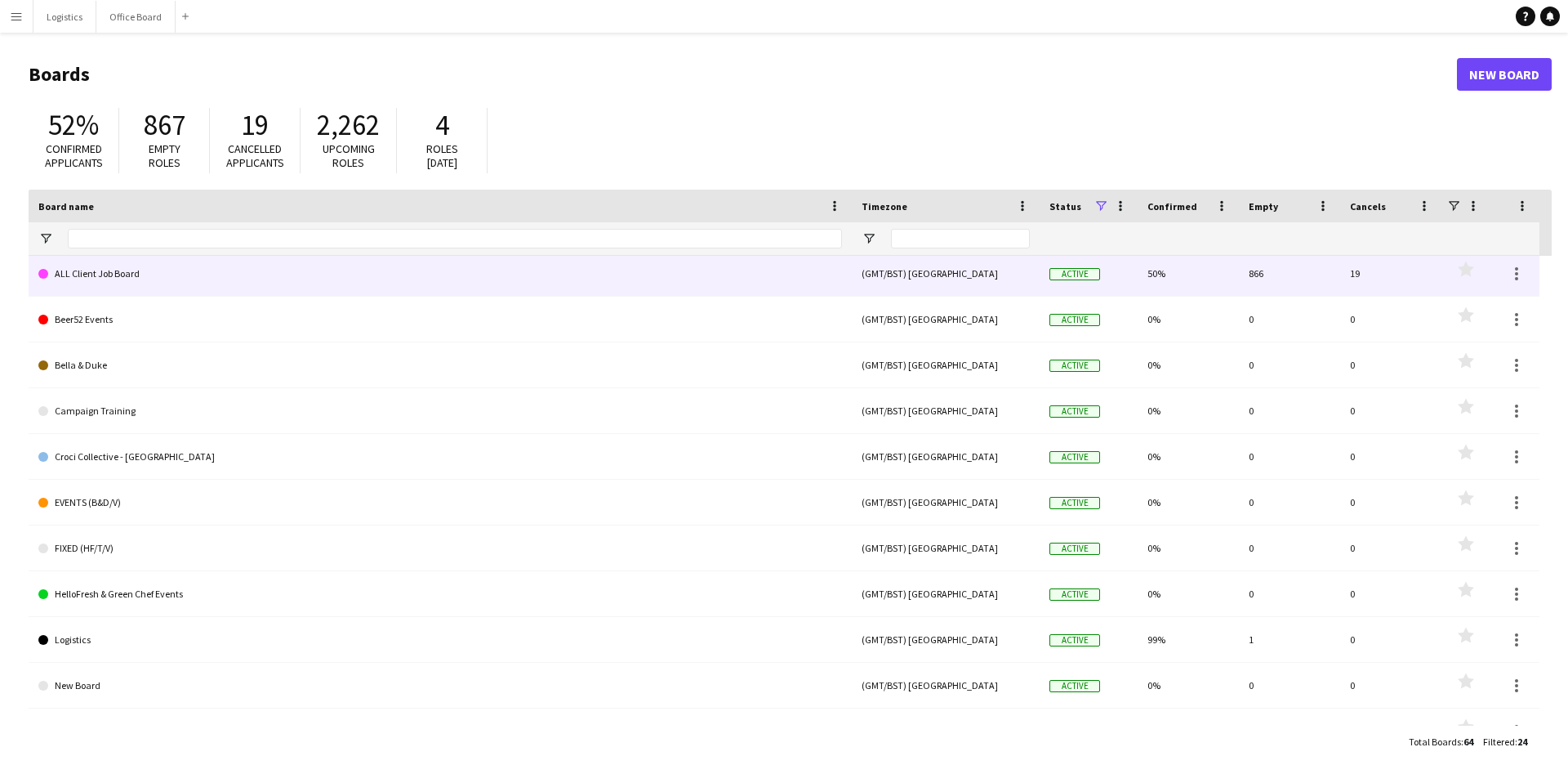
click at [131, 273] on link "ALL Client Job Board" at bounding box center [440, 273] width 803 height 46
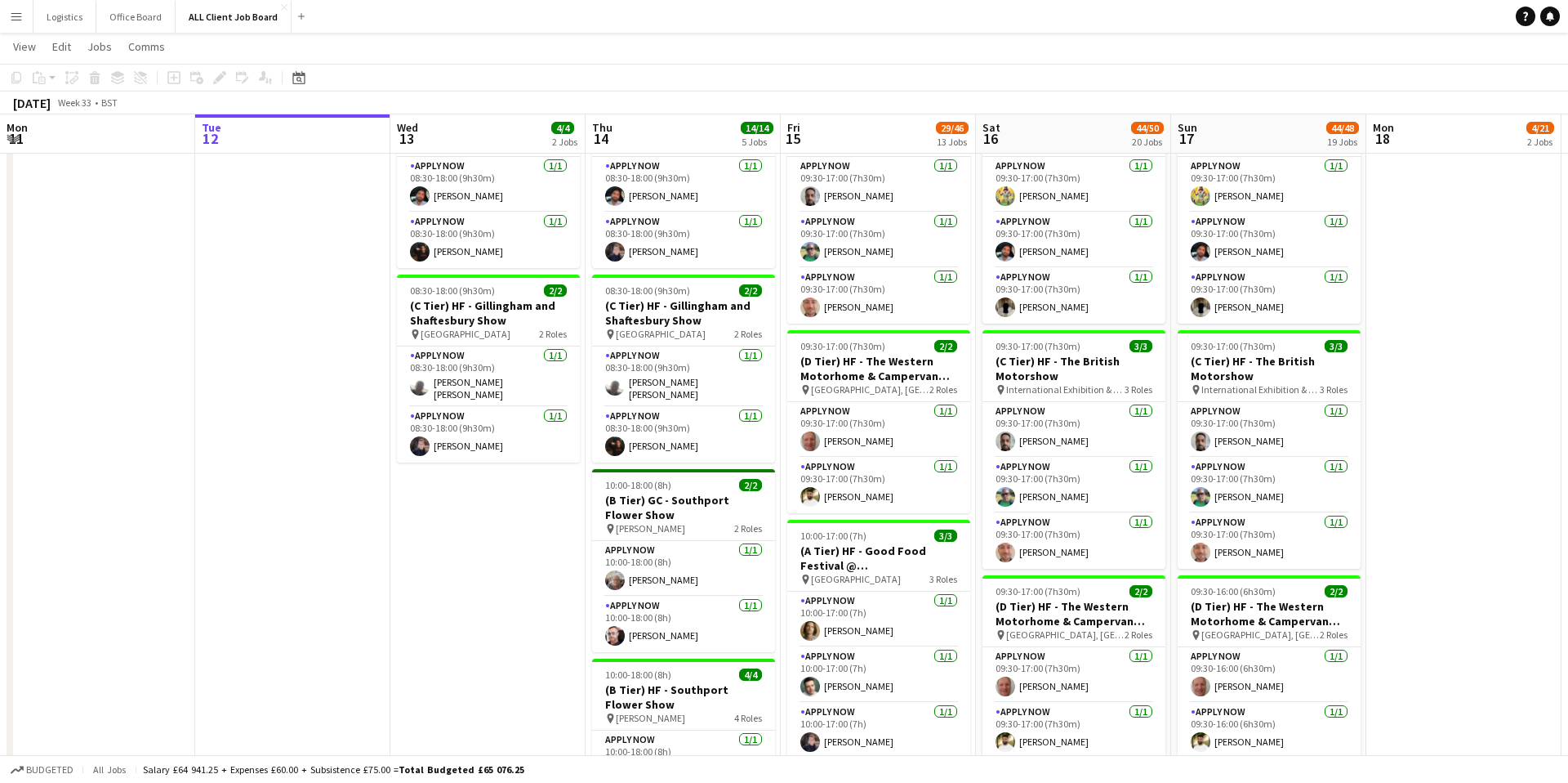
scroll to position [421, 0]
